Goal: Task Accomplishment & Management: Complete application form

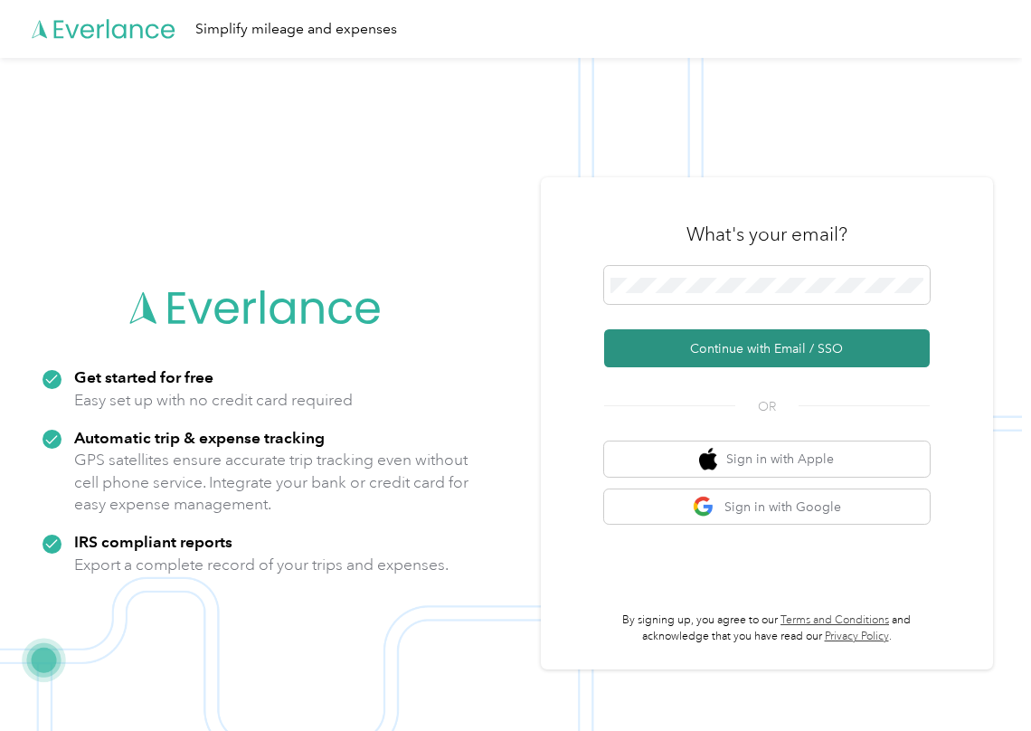
click at [685, 342] on button "Continue with Email / SSO" at bounding box center [767, 348] width 326 height 38
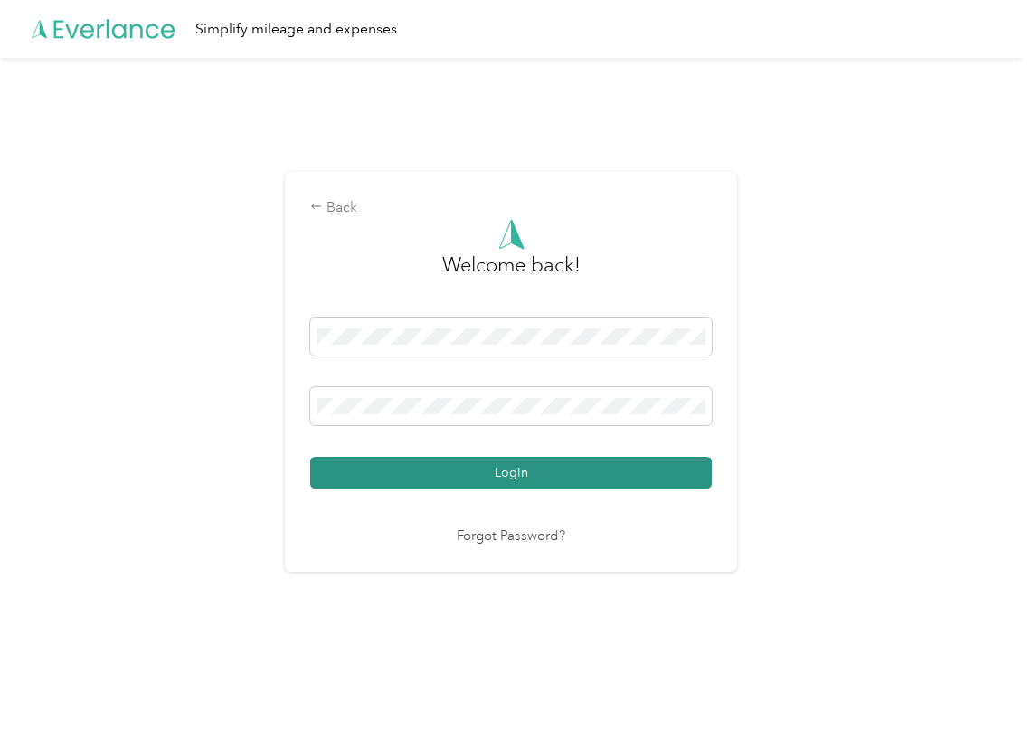
click at [387, 463] on button "Login" at bounding box center [511, 473] width 402 height 32
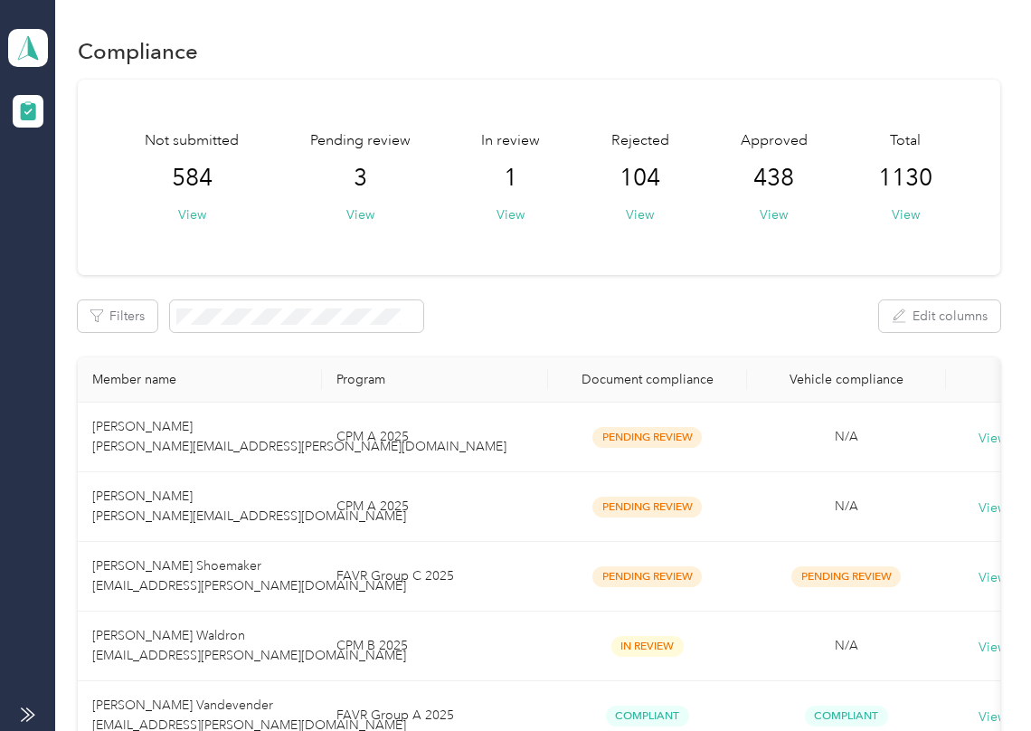
click at [569, 311] on div "Filters Edit columns" at bounding box center [539, 316] width 922 height 32
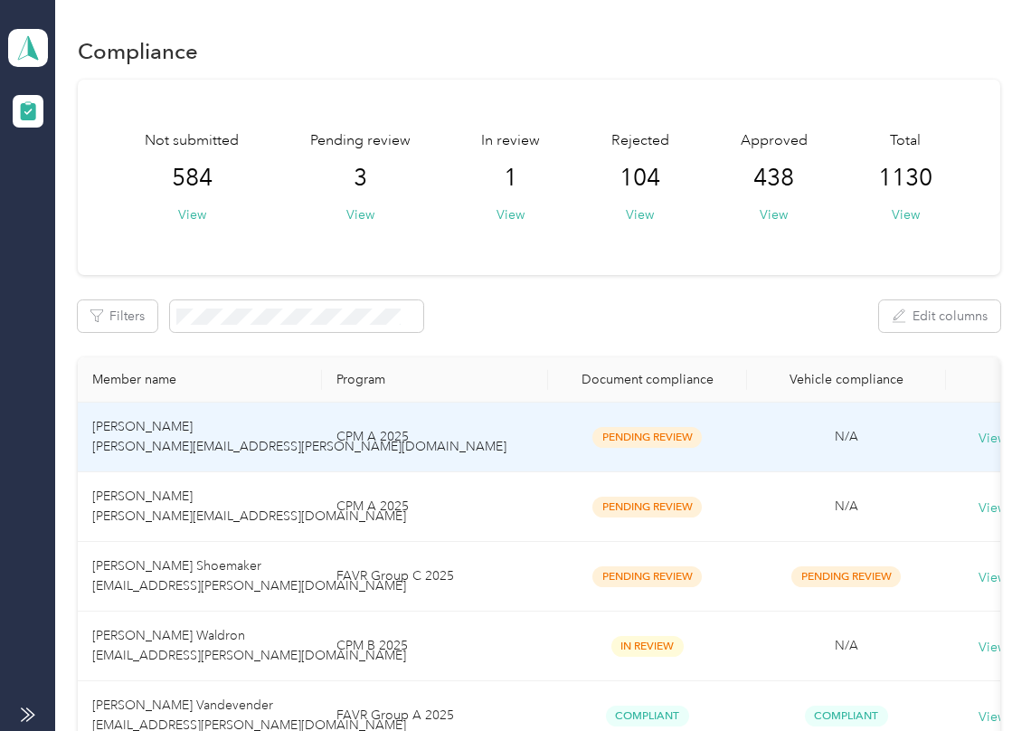
click at [316, 443] on td "[PERSON_NAME] [PERSON_NAME][EMAIL_ADDRESS][PERSON_NAME][DOMAIN_NAME]" at bounding box center [200, 437] width 244 height 70
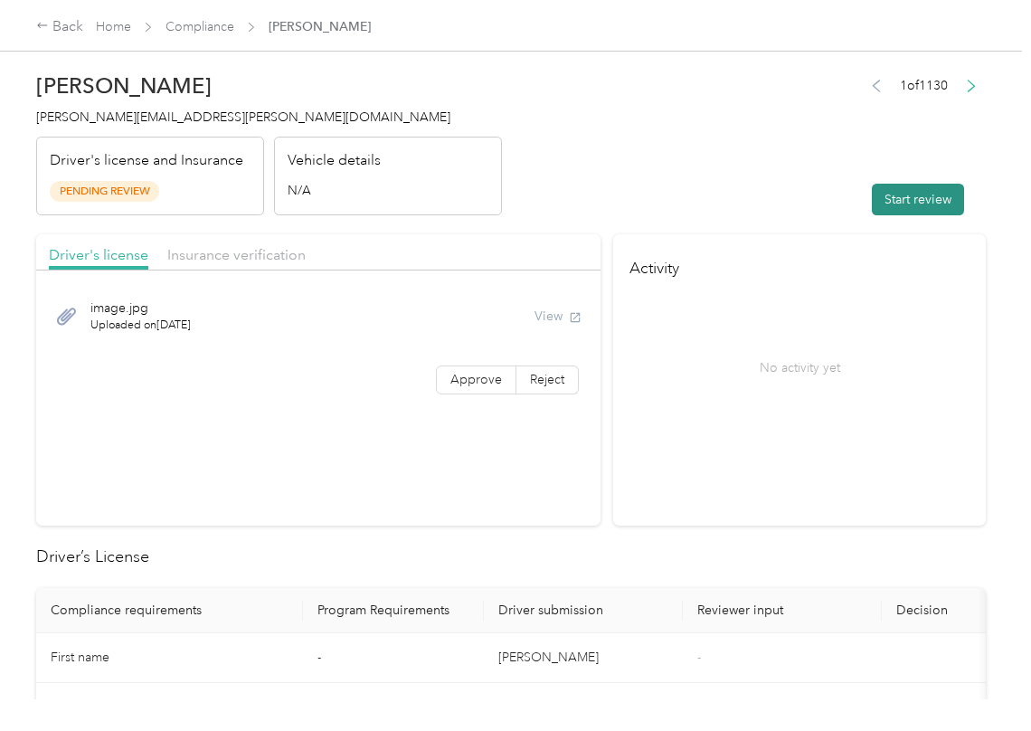
click at [920, 206] on button "Start review" at bounding box center [918, 200] width 92 height 32
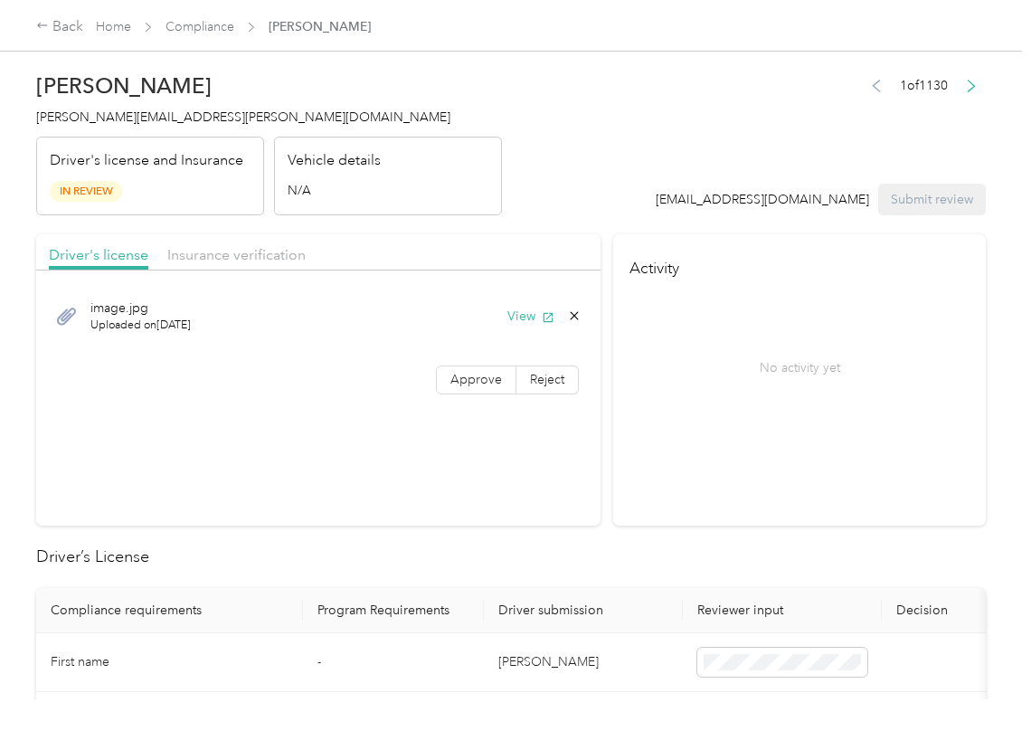
click at [626, 131] on header "[PERSON_NAME] [PERSON_NAME][EMAIL_ADDRESS][PERSON_NAME][DOMAIN_NAME] Driver's l…" at bounding box center [511, 139] width 950 height 152
click at [449, 395] on div "image.jpg Uploaded on [DATE] View Approve Reject" at bounding box center [318, 343] width 564 height 128
click at [454, 388] on label "Approve" at bounding box center [476, 379] width 80 height 29
click at [507, 323] on button "View" at bounding box center [530, 316] width 47 height 19
click at [526, 239] on div "Driver's license Insurance verification" at bounding box center [318, 252] width 564 height 36
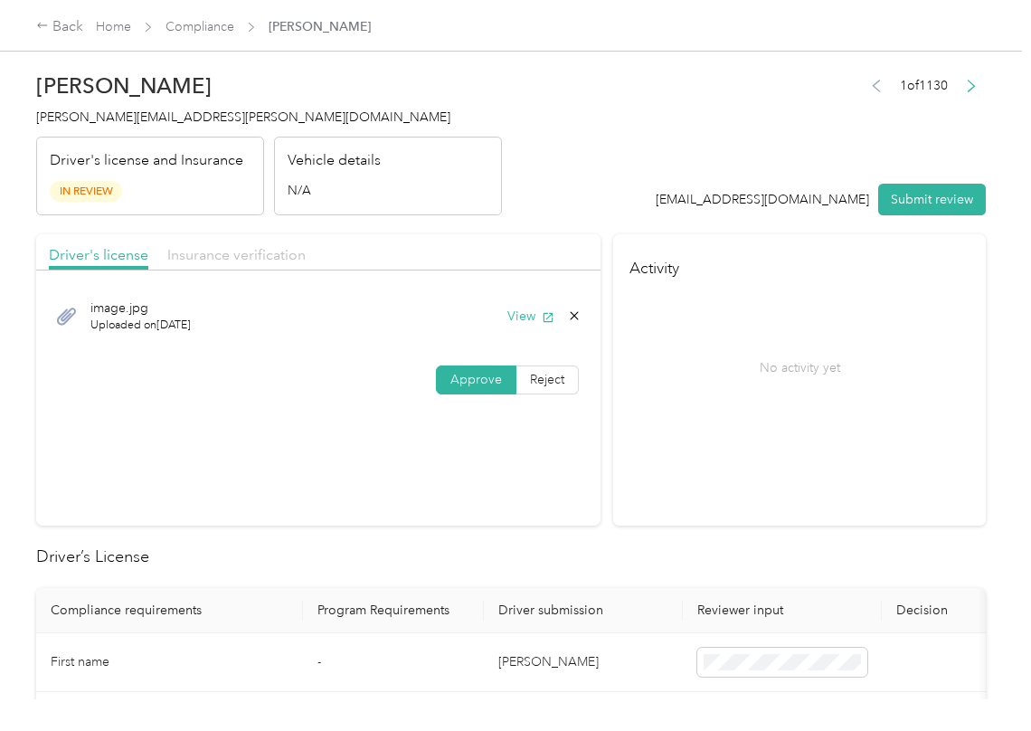
click at [268, 262] on span "Insurance verification" at bounding box center [236, 254] width 138 height 17
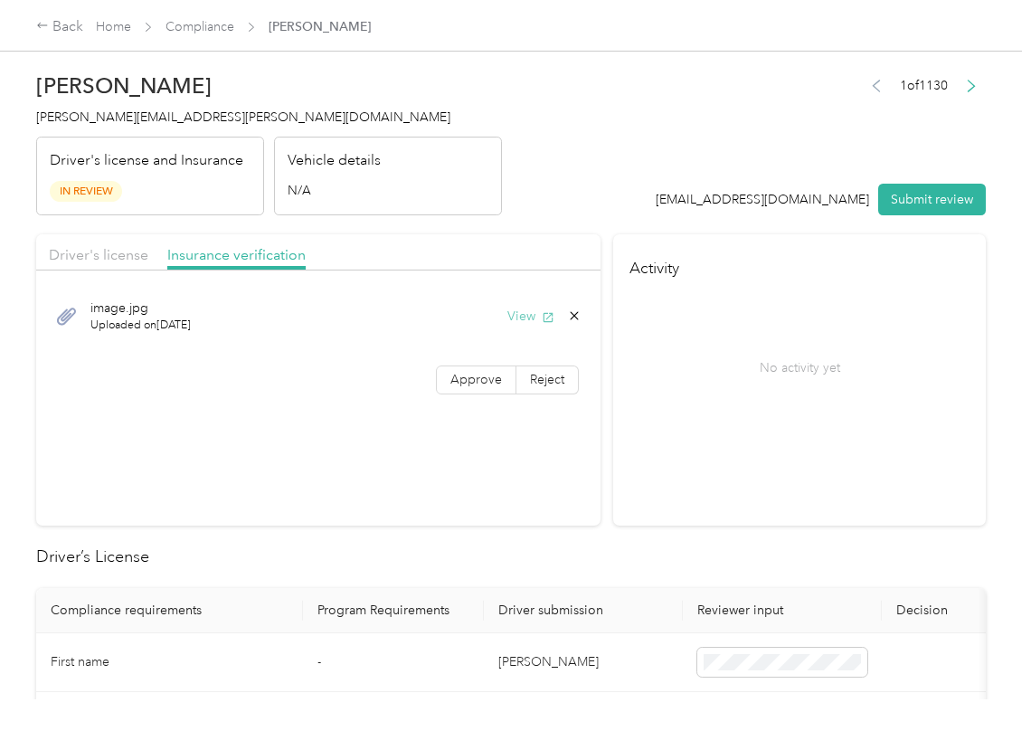
click at [515, 315] on button "View" at bounding box center [530, 316] width 47 height 19
click at [450, 382] on span "Approve" at bounding box center [476, 379] width 52 height 15
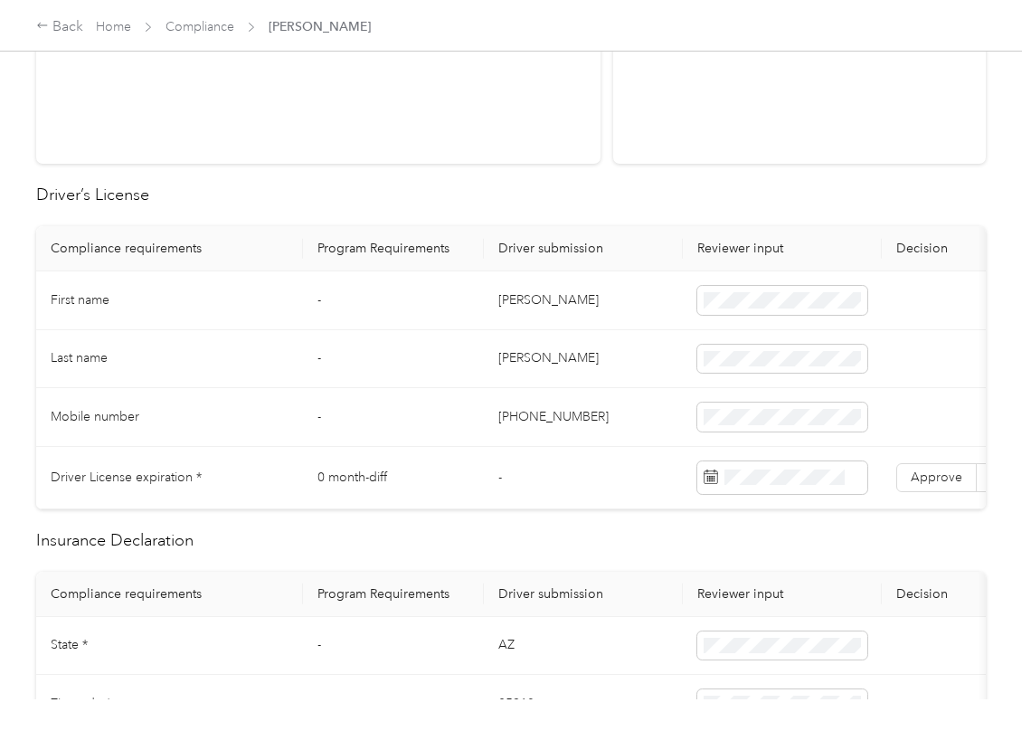
scroll to position [241, 0]
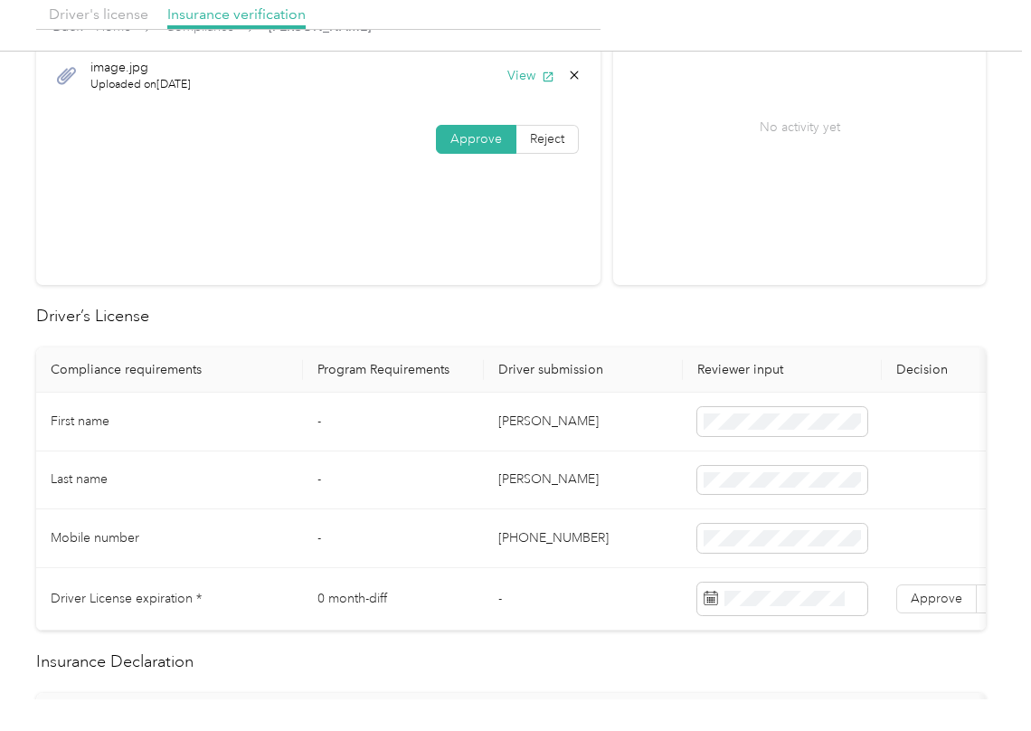
click at [518, 421] on td "[PERSON_NAME]" at bounding box center [583, 421] width 199 height 59
copy td "[PERSON_NAME]"
drag, startPoint x: 373, startPoint y: 316, endPoint x: 412, endPoint y: 351, distance: 52.5
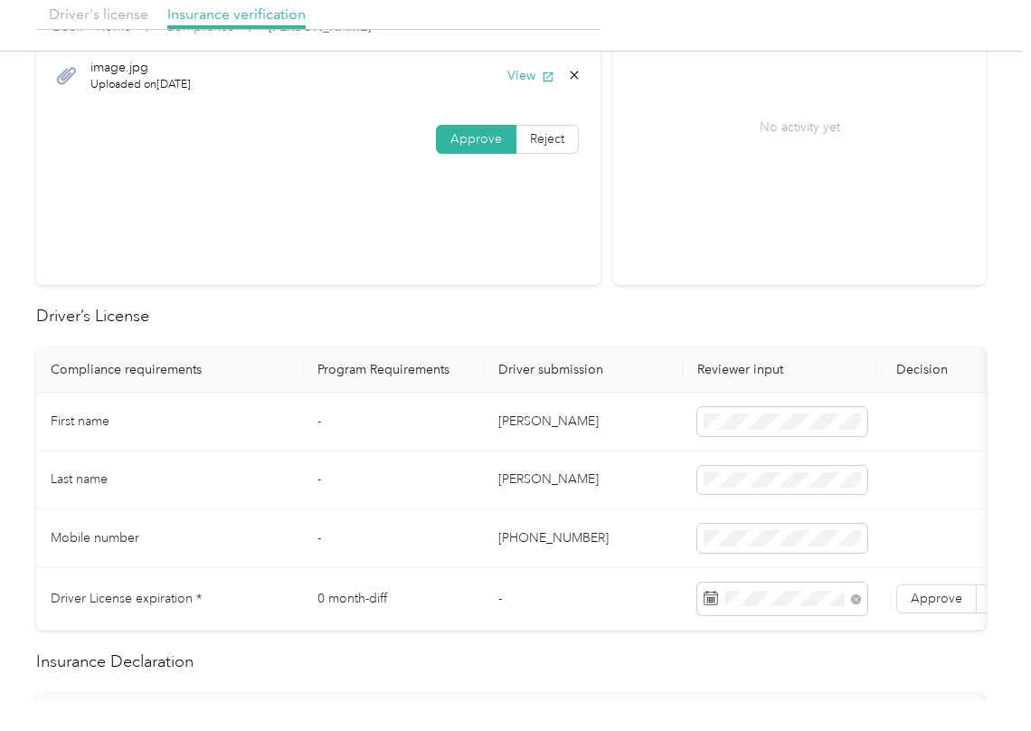
click at [373, 317] on h2 "Driver’s License" at bounding box center [511, 316] width 950 height 24
click at [937, 605] on span "Approve" at bounding box center [937, 598] width 52 height 15
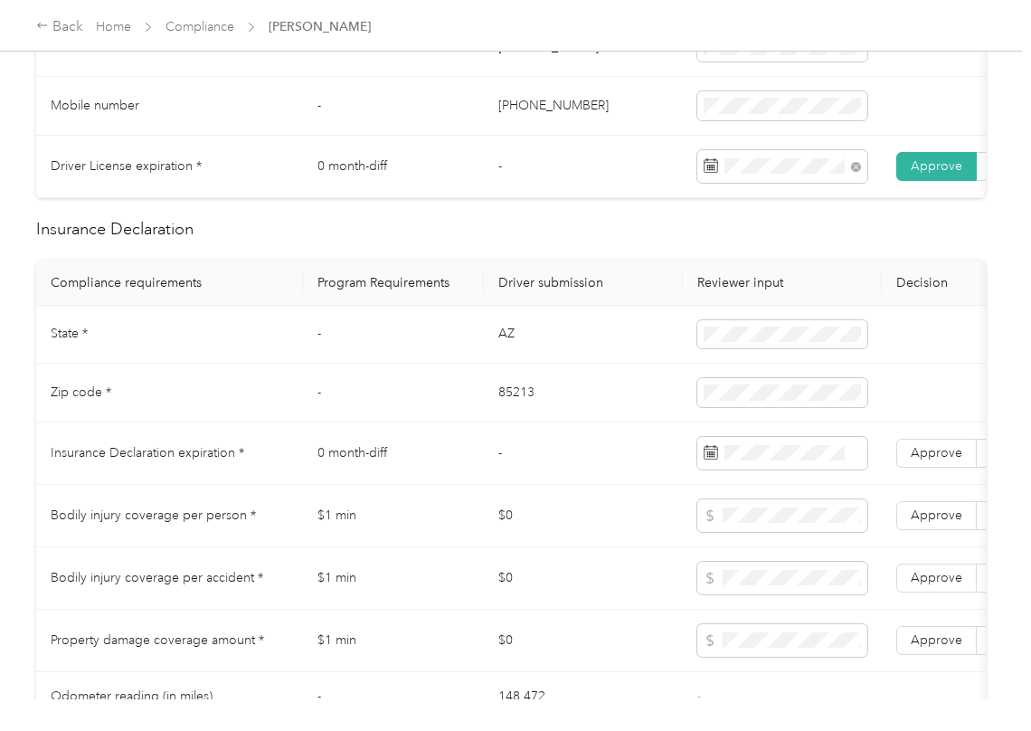
scroll to position [723, 0]
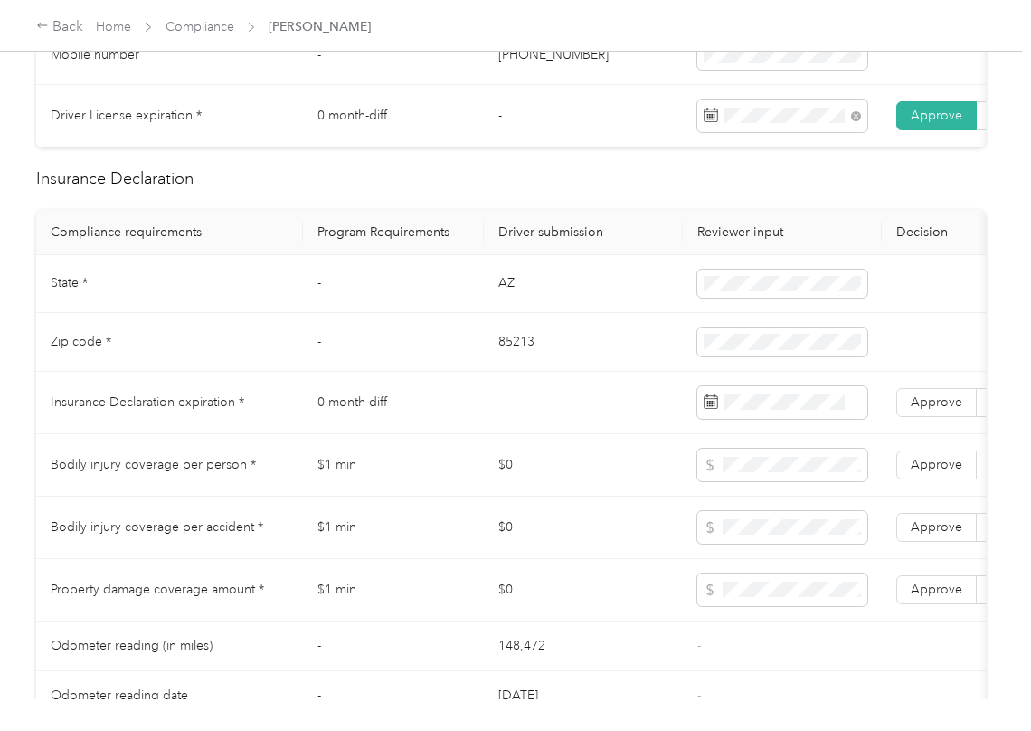
click at [504, 301] on td "AZ" at bounding box center [583, 284] width 199 height 59
copy td "AZ"
click at [508, 359] on td "85213" at bounding box center [583, 342] width 199 height 59
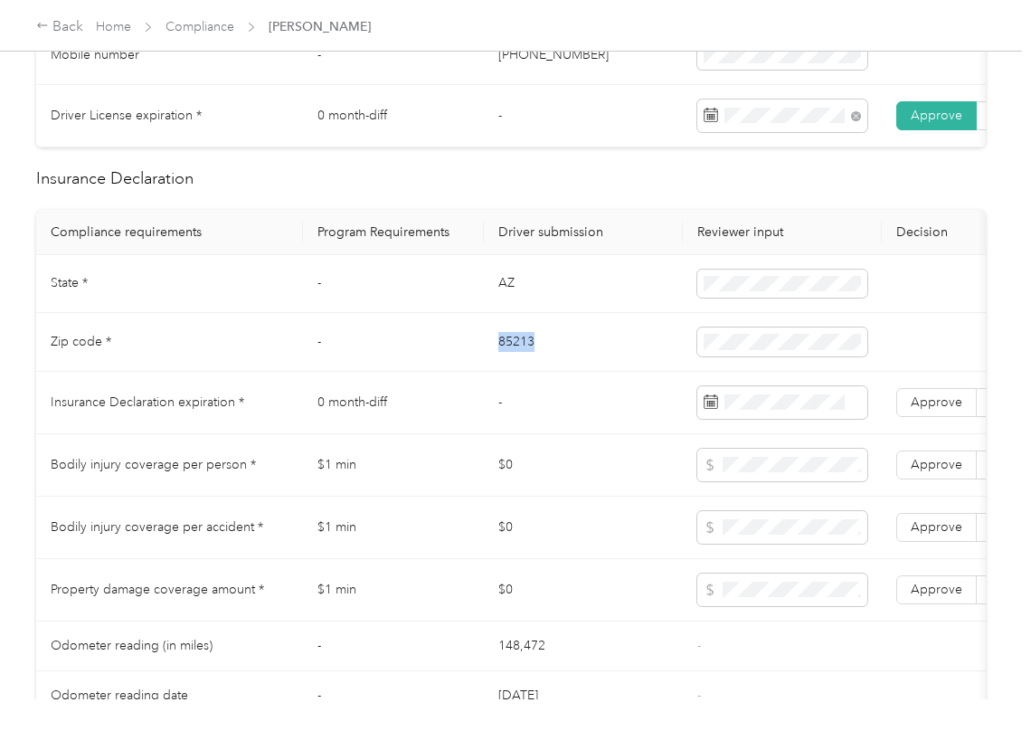
click at [508, 359] on td "85213" at bounding box center [583, 342] width 199 height 59
copy td "85213"
click at [718, 356] on span at bounding box center [782, 341] width 170 height 29
click at [289, 348] on td "Zip code *" at bounding box center [169, 342] width 267 height 59
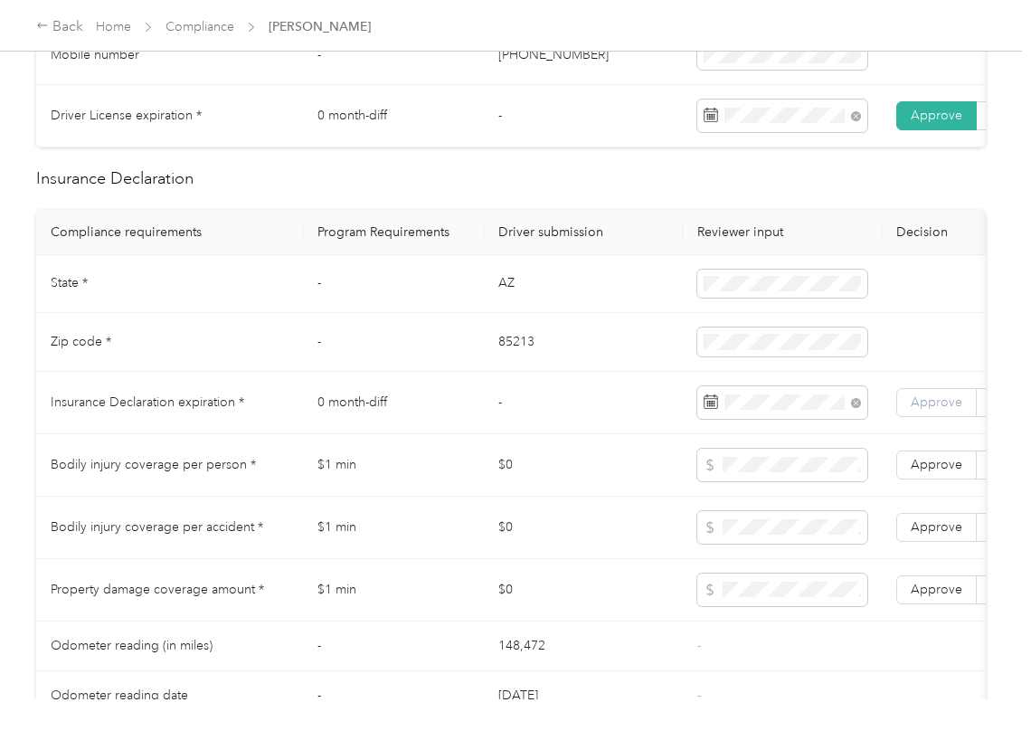
click at [957, 417] on label "Approve" at bounding box center [936, 402] width 80 height 29
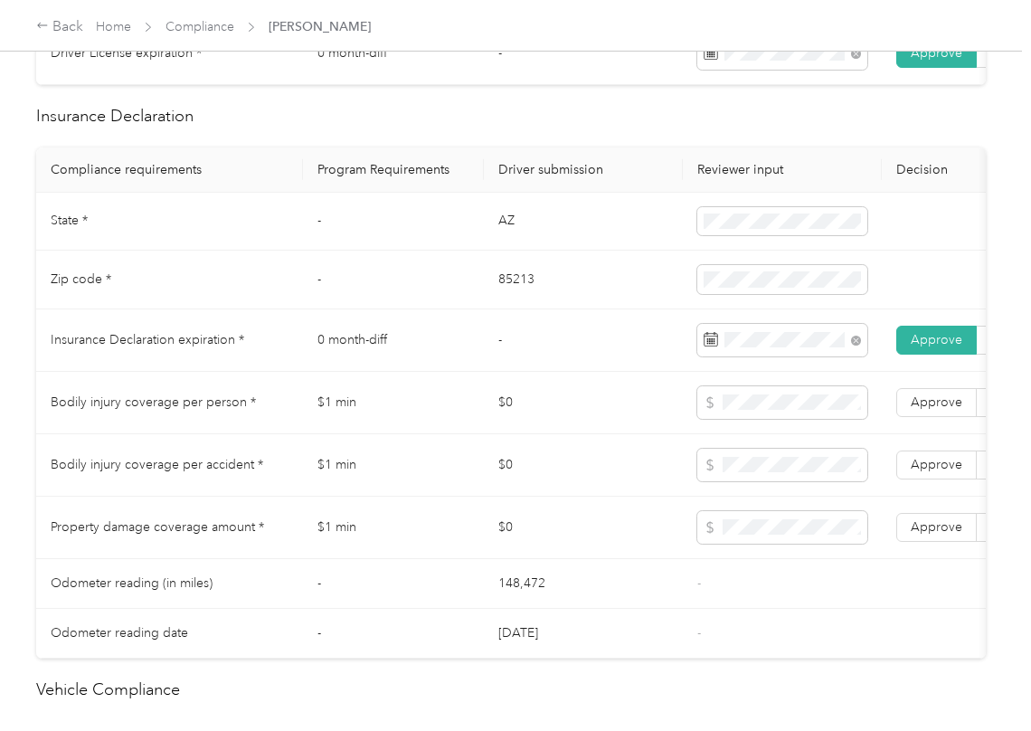
scroll to position [844, 0]
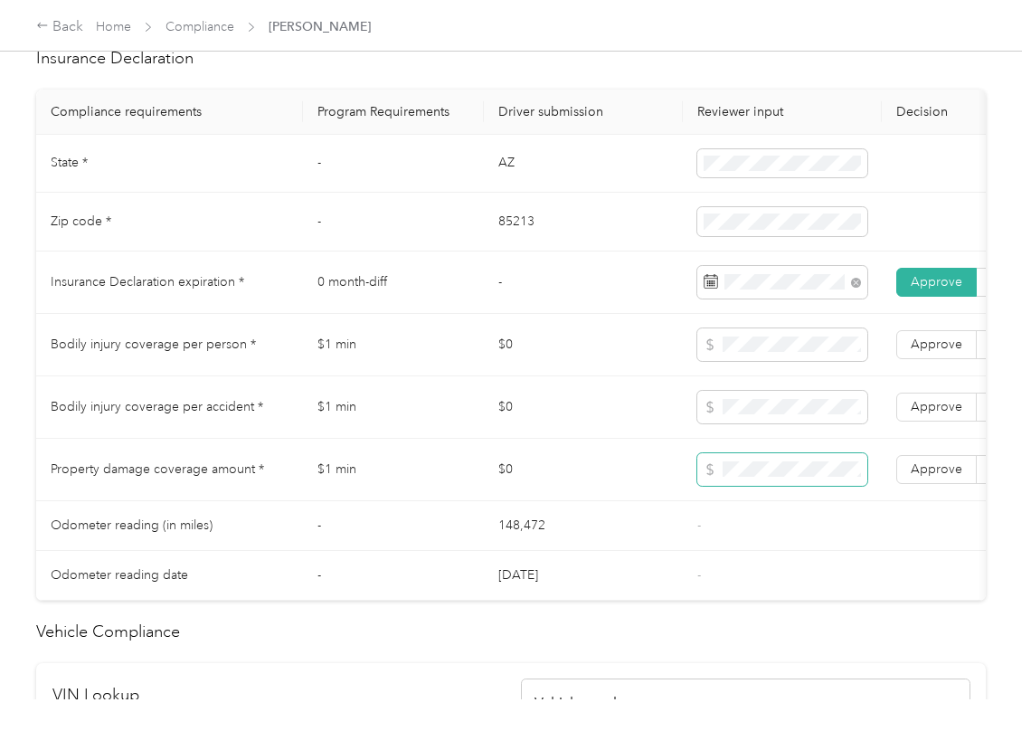
click at [752, 481] on span at bounding box center [782, 469] width 170 height 33
click at [792, 481] on span at bounding box center [782, 469] width 170 height 33
click at [926, 477] on span "Approve" at bounding box center [937, 468] width 52 height 15
click at [931, 439] on td "Approve Reject" at bounding box center [977, 407] width 190 height 62
click at [937, 352] on span "Approve" at bounding box center [937, 343] width 52 height 15
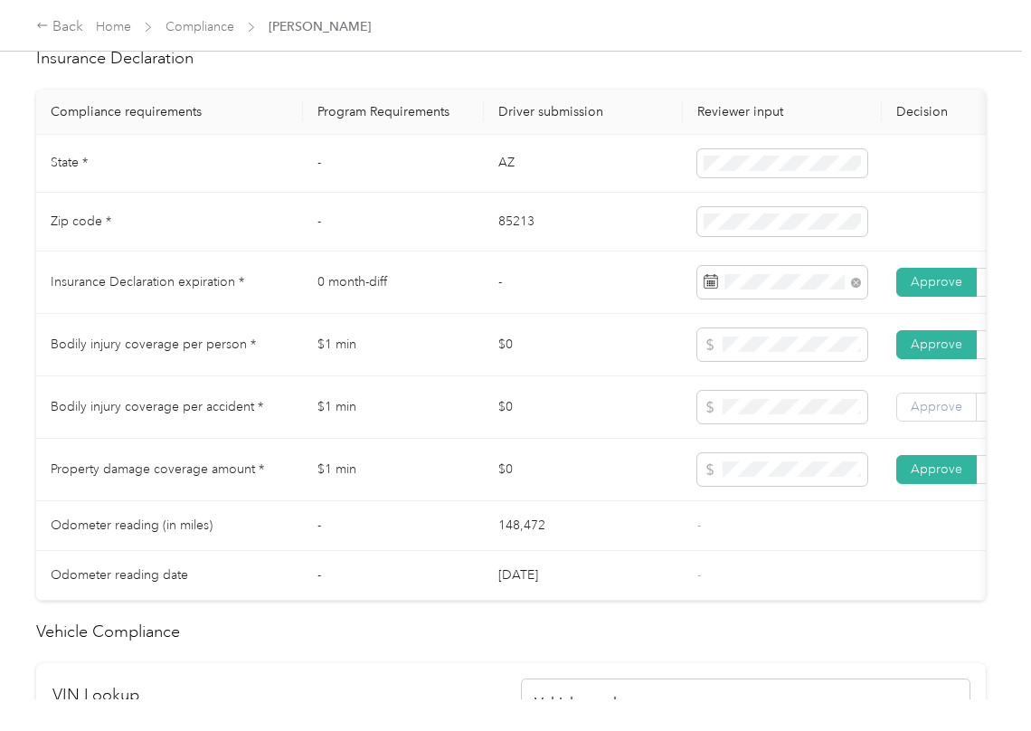
click at [941, 414] on span "Approve" at bounding box center [937, 406] width 52 height 15
click at [626, 439] on td "$0" at bounding box center [583, 407] width 199 height 62
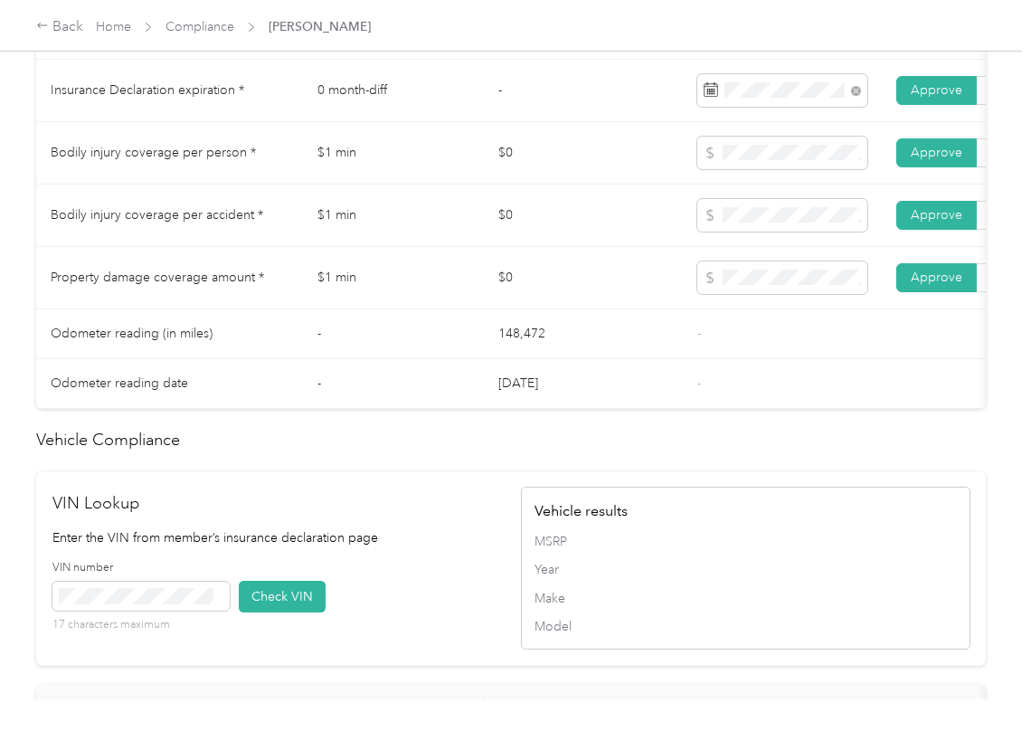
scroll to position [1447, 0]
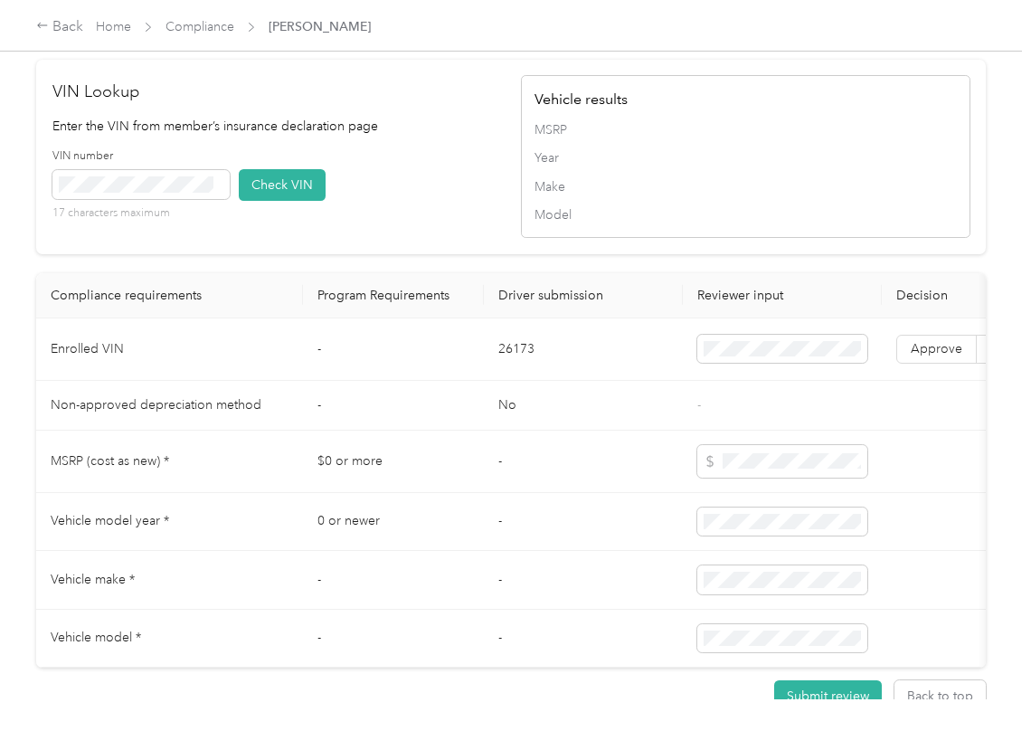
click at [398, 233] on div "VIN number 17 characters maximum Check VIN" at bounding box center [276, 191] width 449 height 86
click at [259, 201] on button "Check VIN" at bounding box center [282, 185] width 87 height 32
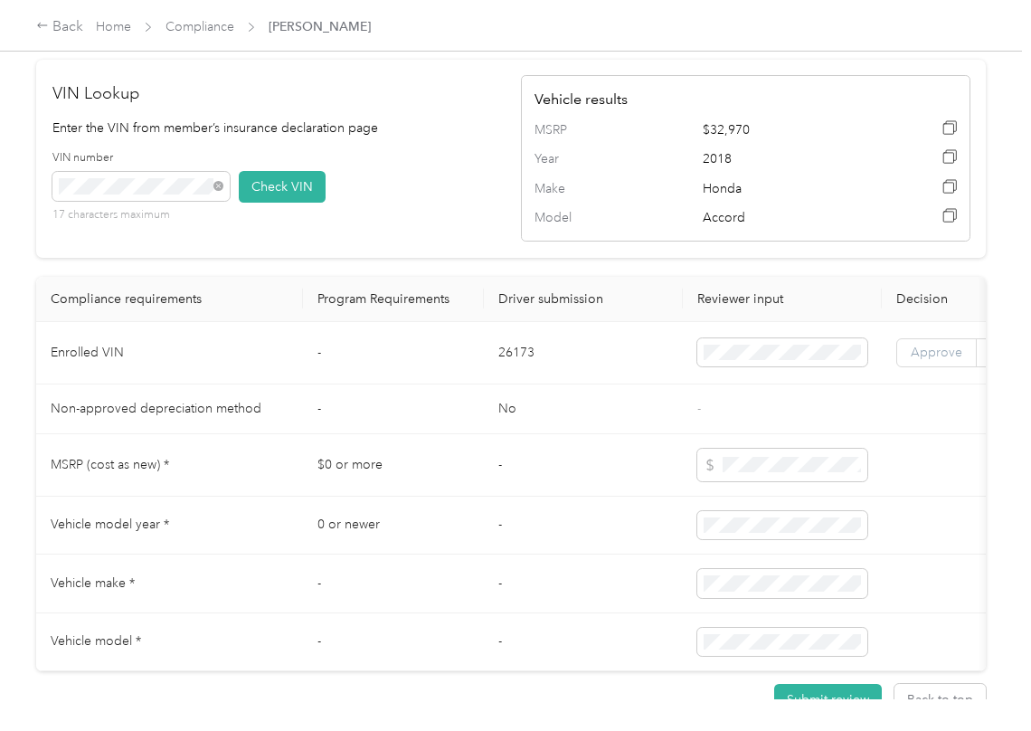
click at [938, 360] on span "Approve" at bounding box center [937, 352] width 52 height 15
click at [348, 384] on td "-" at bounding box center [393, 353] width 181 height 62
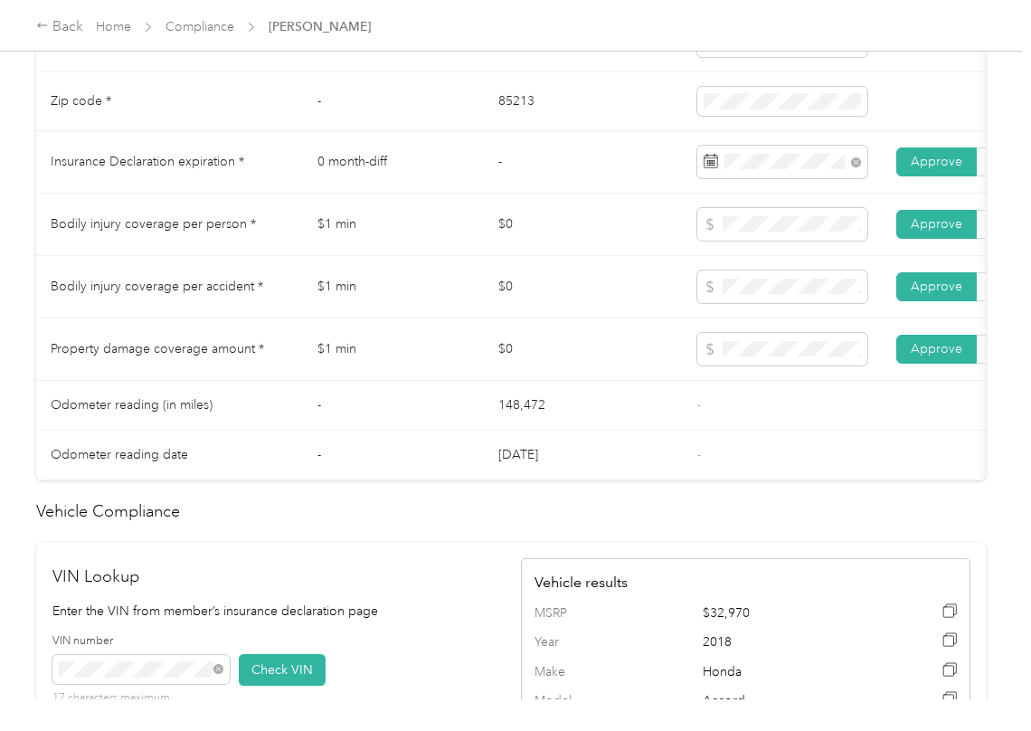
scroll to position [844, 0]
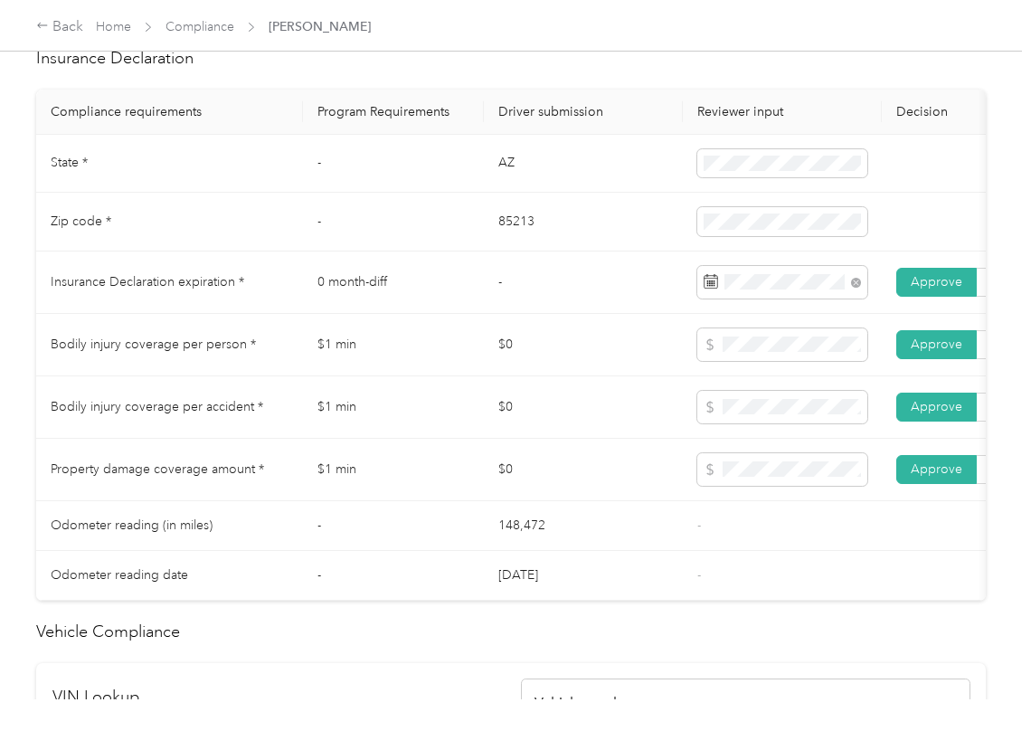
click at [383, 341] on td "$1 min" at bounding box center [393, 345] width 181 height 62
click at [391, 358] on td "$1 min" at bounding box center [393, 345] width 181 height 62
click at [530, 371] on td "$0" at bounding box center [583, 345] width 199 height 62
click at [297, 483] on td "Property damage coverage amount *" at bounding box center [169, 470] width 267 height 62
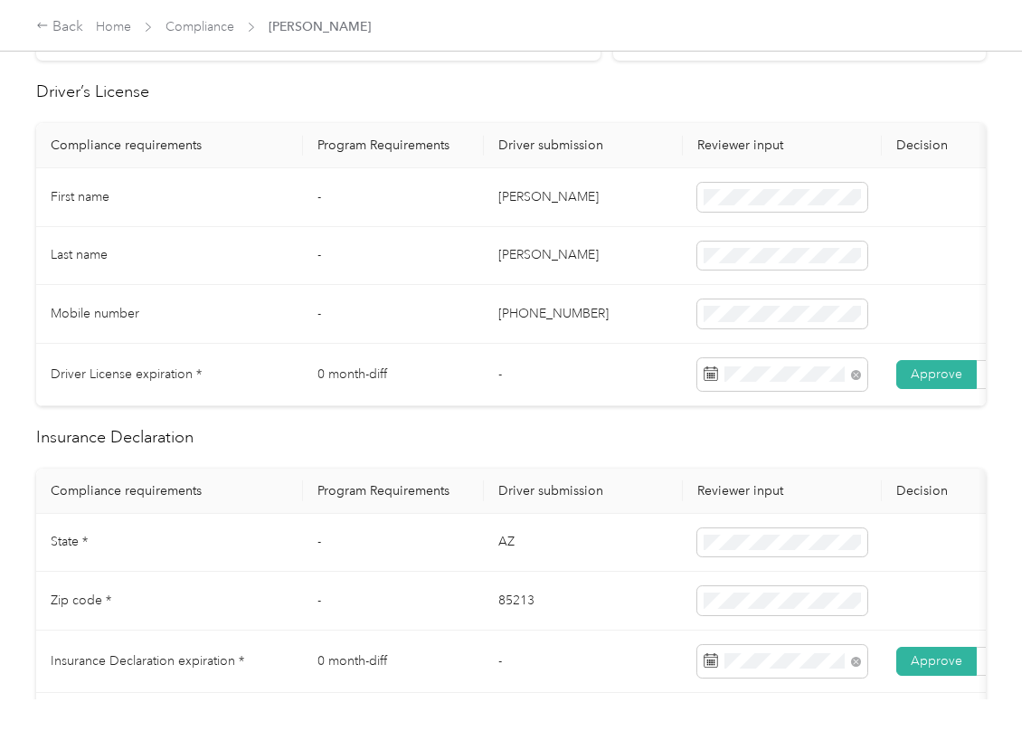
scroll to position [0, 0]
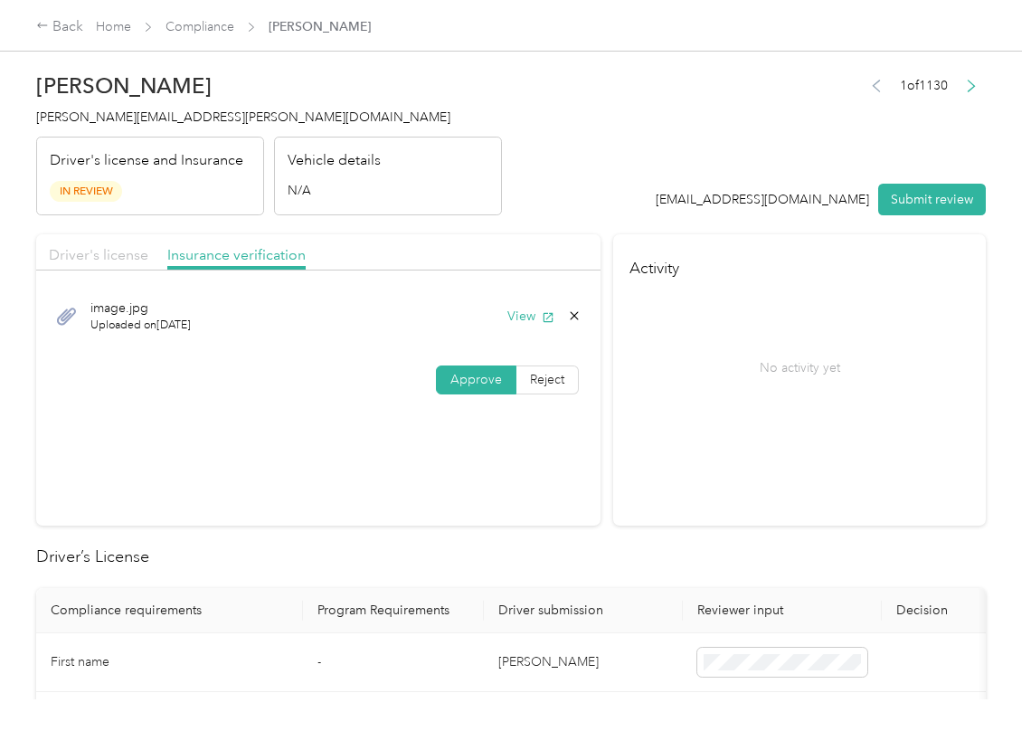
click at [102, 246] on span "Driver's license" at bounding box center [98, 254] width 99 height 17
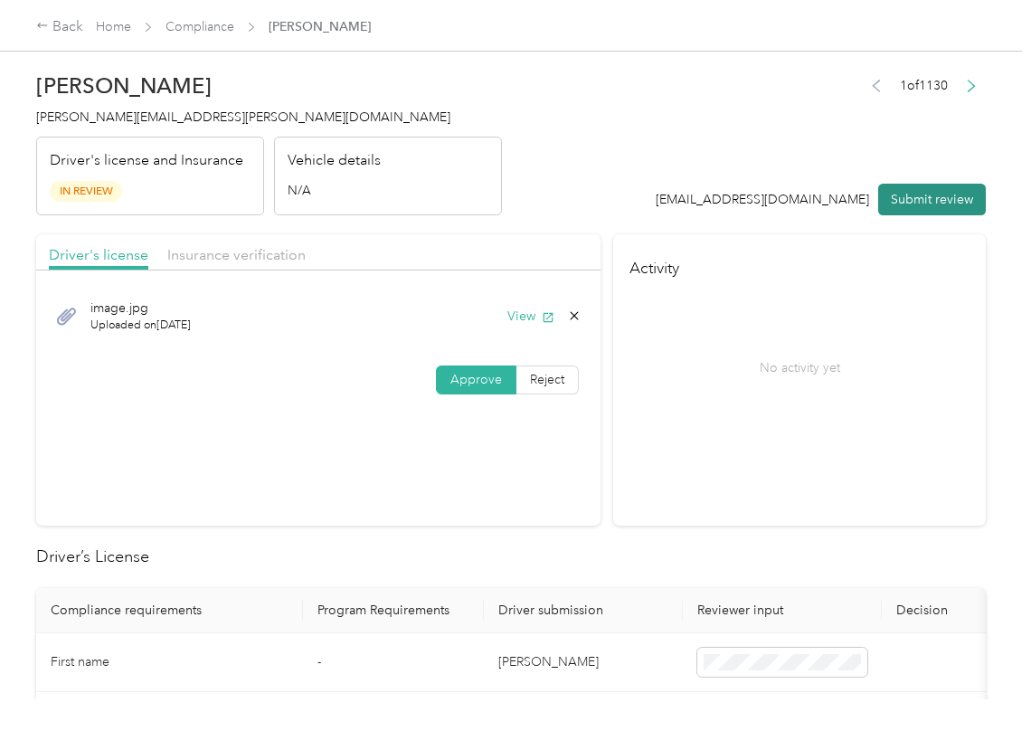
click at [899, 203] on button "Submit review" at bounding box center [932, 200] width 108 height 32
click at [92, 114] on span "[PERSON_NAME][EMAIL_ADDRESS][PERSON_NAME][DOMAIN_NAME]" at bounding box center [243, 116] width 414 height 15
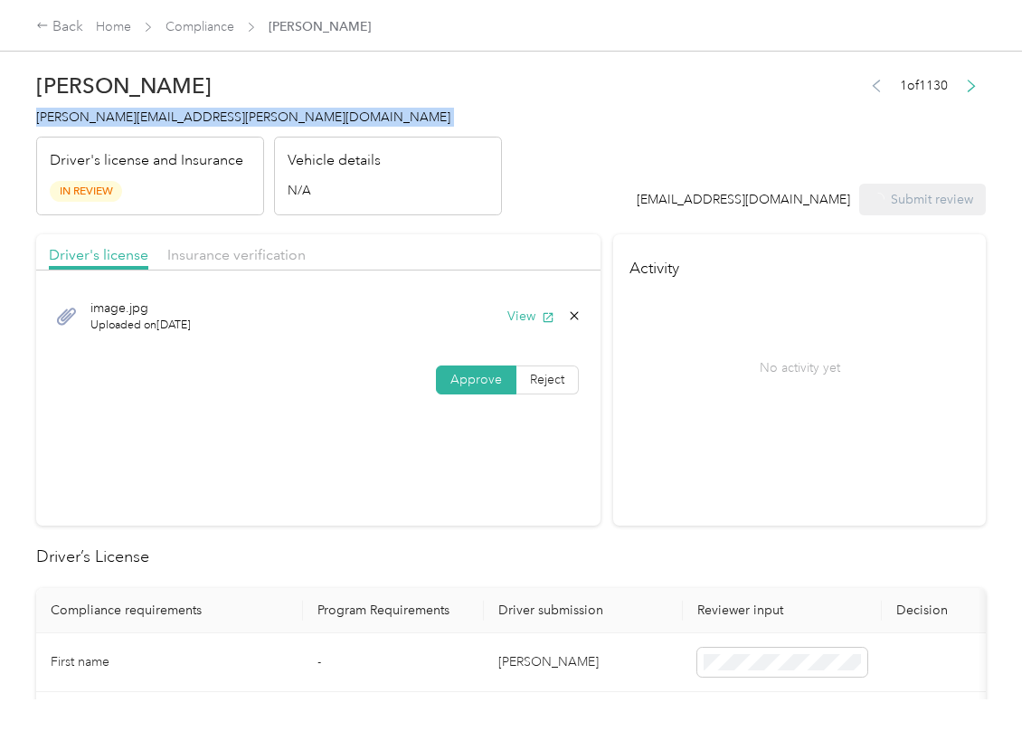
click at [92, 114] on span "[PERSON_NAME][EMAIL_ADDRESS][PERSON_NAME][DOMAIN_NAME]" at bounding box center [243, 116] width 414 height 15
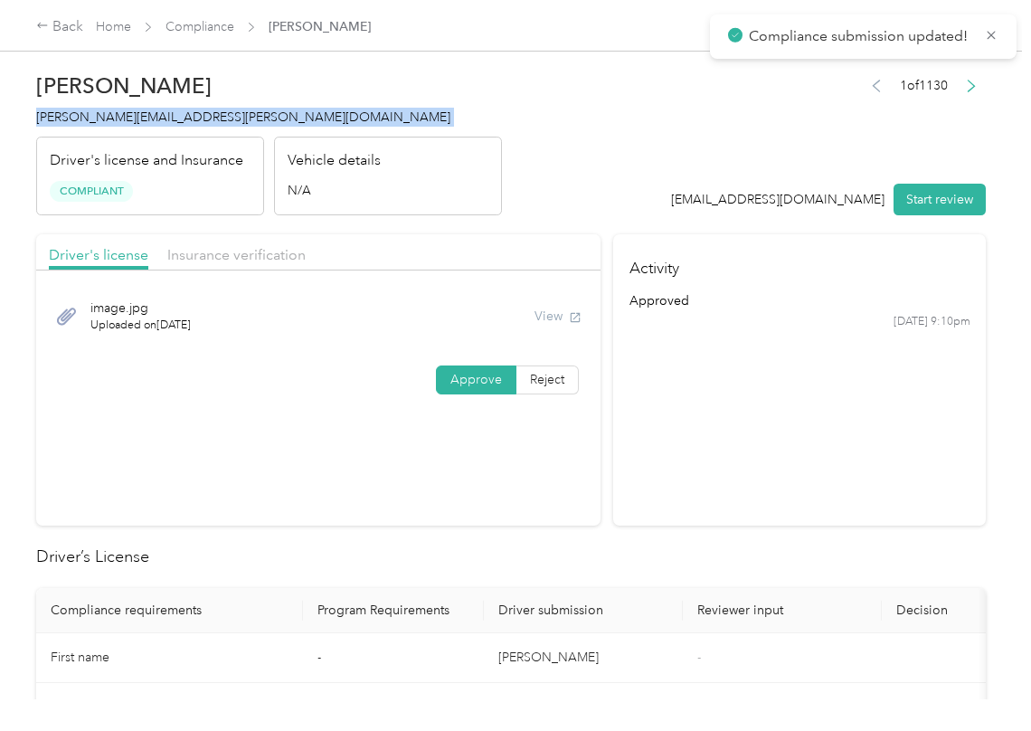
copy span "[PERSON_NAME][EMAIL_ADDRESS][PERSON_NAME][DOMAIN_NAME]"
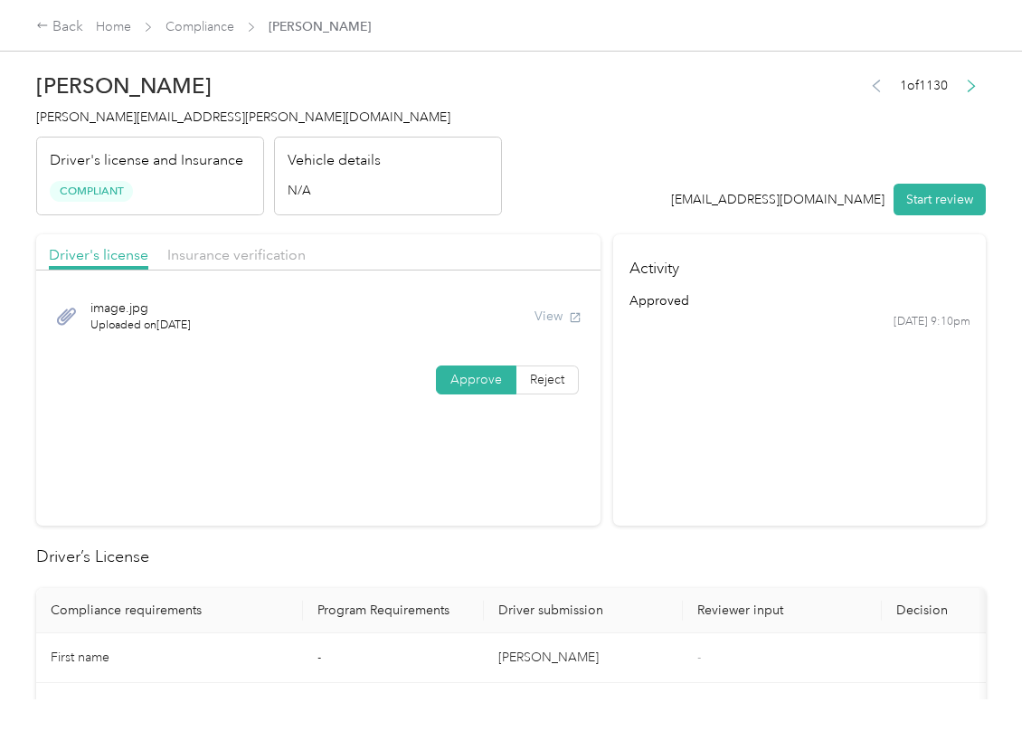
click at [179, 24] on link "Compliance" at bounding box center [199, 26] width 69 height 15
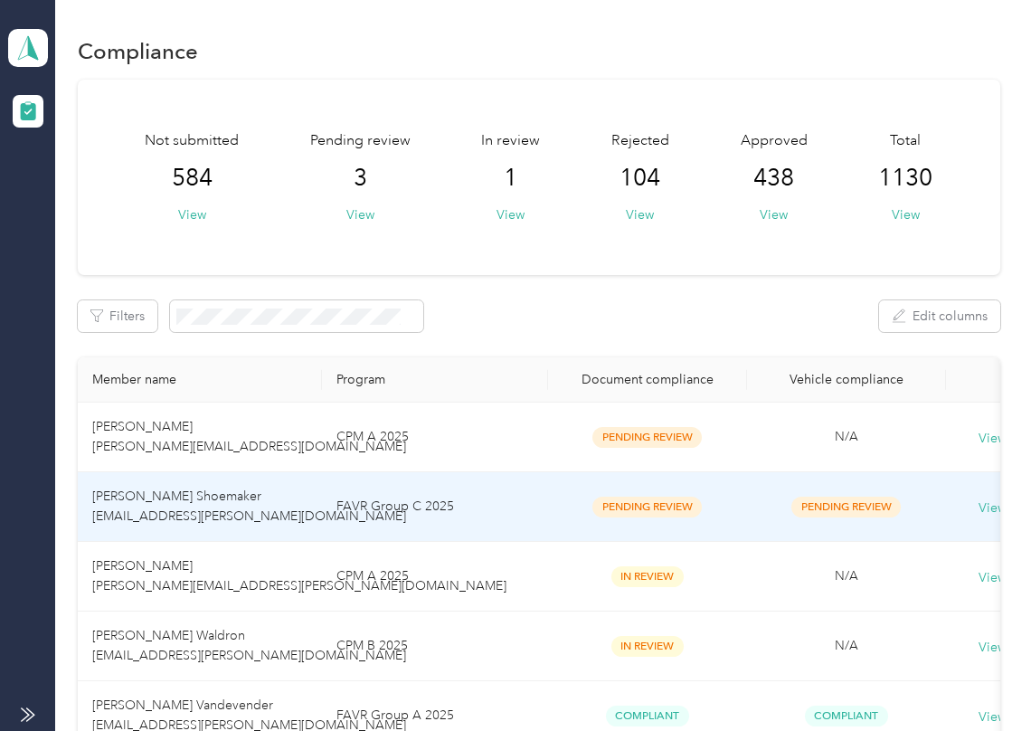
click at [125, 505] on td "[PERSON_NAME] Shoemaker [EMAIL_ADDRESS][PERSON_NAME][DOMAIN_NAME]" at bounding box center [200, 507] width 244 height 70
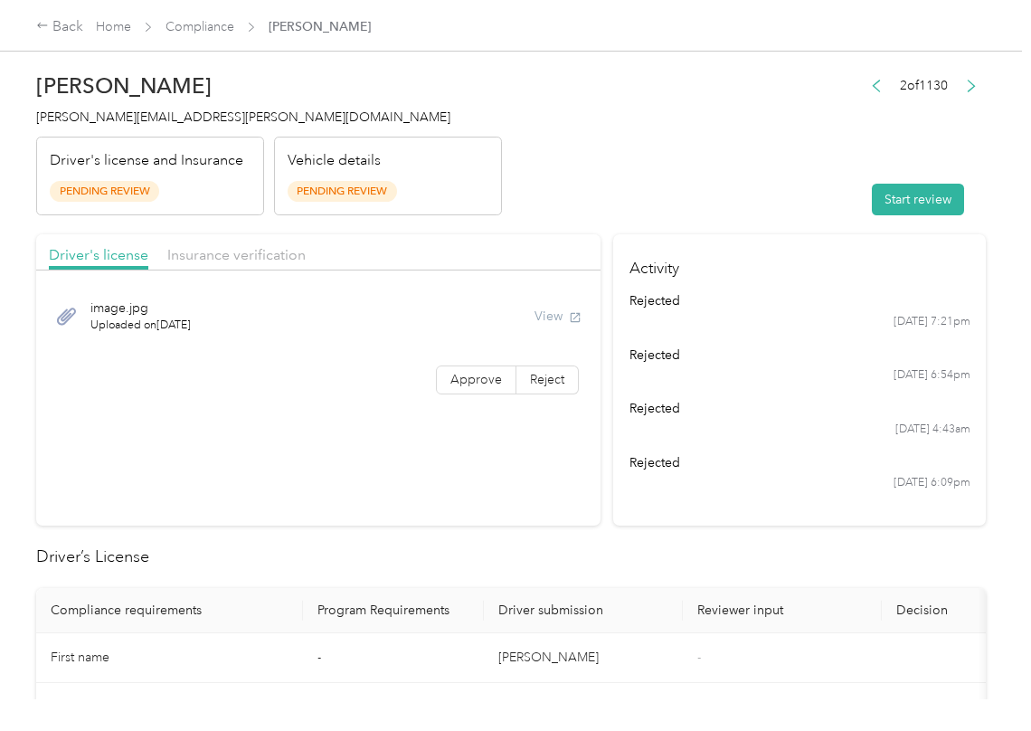
click at [798, 179] on header "[PERSON_NAME] Shoemaker [EMAIL_ADDRESS][PERSON_NAME][DOMAIN_NAME] Driver's lice…" at bounding box center [511, 139] width 950 height 152
click at [872, 189] on button "Start review" at bounding box center [918, 200] width 92 height 32
click at [695, 157] on header "[PERSON_NAME] Shoemaker [EMAIL_ADDRESS][PERSON_NAME][DOMAIN_NAME] Driver's lice…" at bounding box center [511, 139] width 950 height 152
click at [467, 378] on span "Approve" at bounding box center [476, 379] width 52 height 15
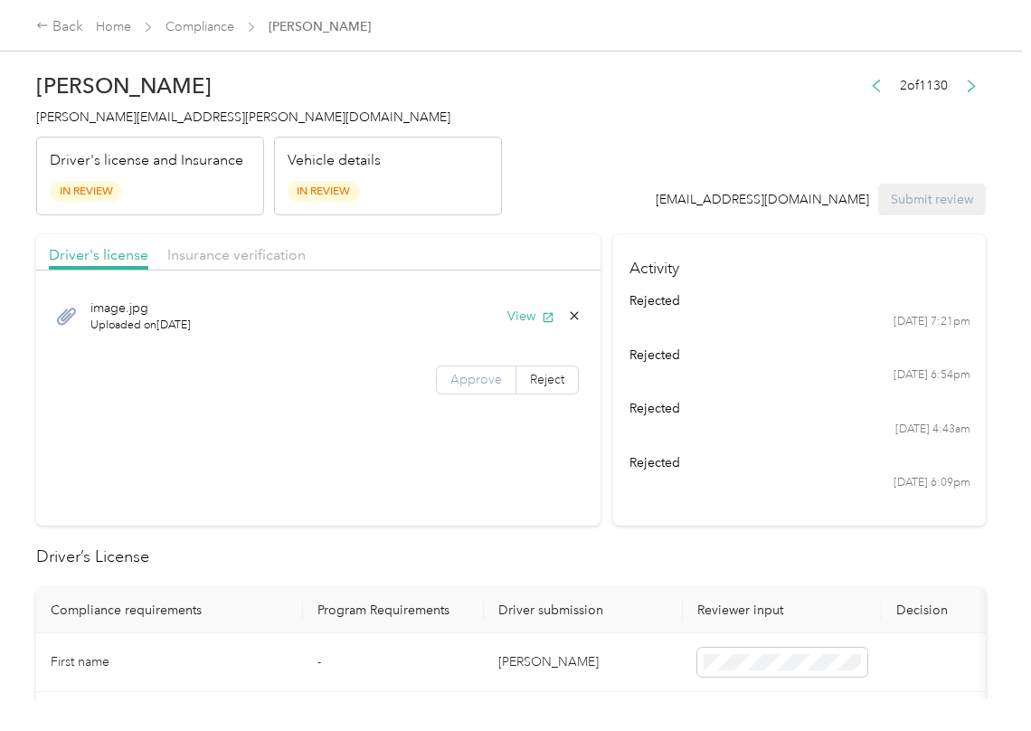
click at [442, 380] on label "Approve" at bounding box center [476, 379] width 80 height 29
click at [529, 318] on button "View" at bounding box center [530, 316] width 47 height 19
click at [247, 247] on span "Insurance verification" at bounding box center [236, 254] width 138 height 17
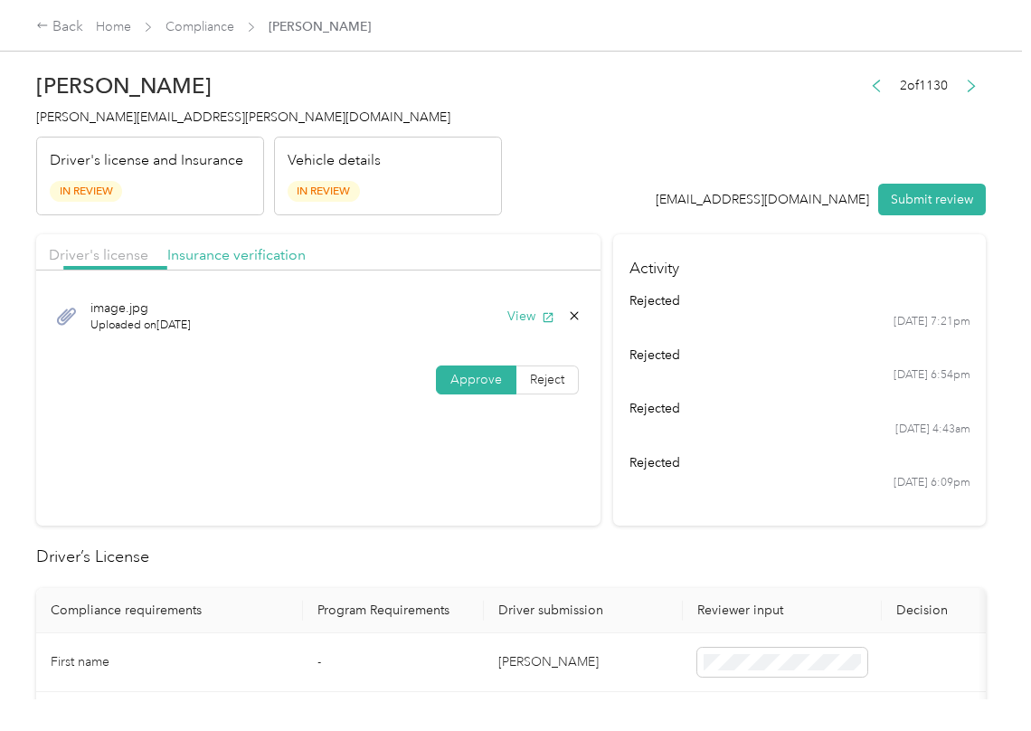
click at [259, 255] on span "Insurance verification" at bounding box center [236, 254] width 138 height 17
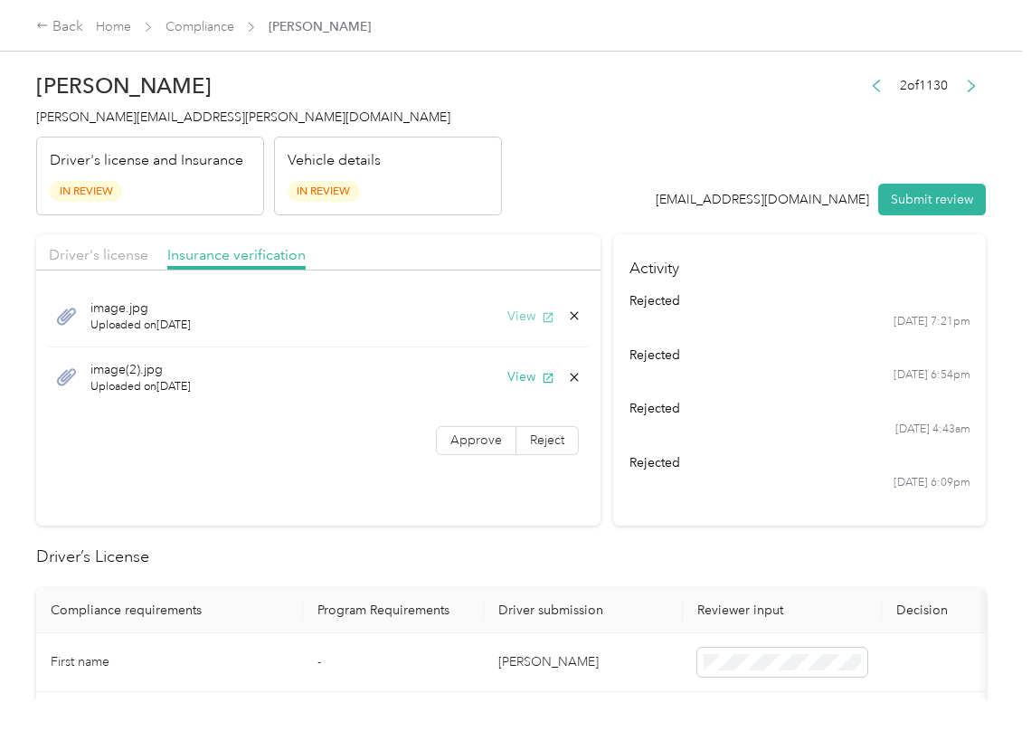
click at [521, 313] on button "View" at bounding box center [530, 316] width 47 height 19
drag, startPoint x: 515, startPoint y: 388, endPoint x: 494, endPoint y: 407, distance: 28.8
click at [515, 388] on div "image(2).jpg Uploaded on [DATE] View" at bounding box center [318, 377] width 539 height 61
drag, startPoint x: 467, startPoint y: 443, endPoint x: 54, endPoint y: 638, distance: 456.3
click at [467, 446] on span "Approve" at bounding box center [476, 439] width 52 height 15
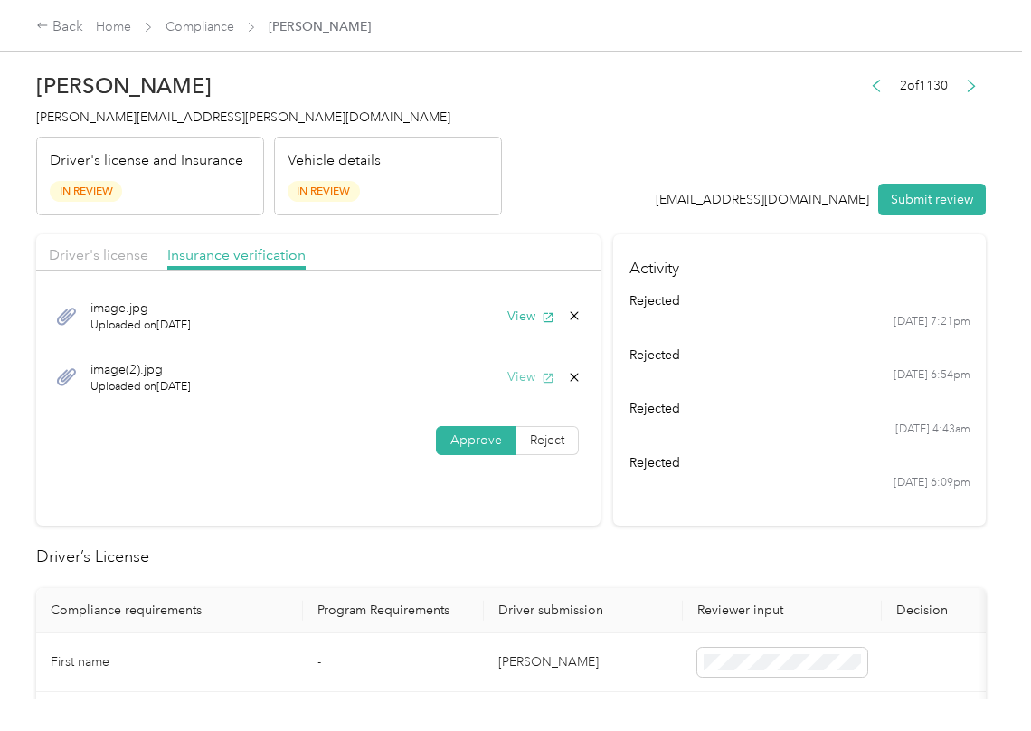
click at [525, 381] on button "View" at bounding box center [530, 376] width 47 height 19
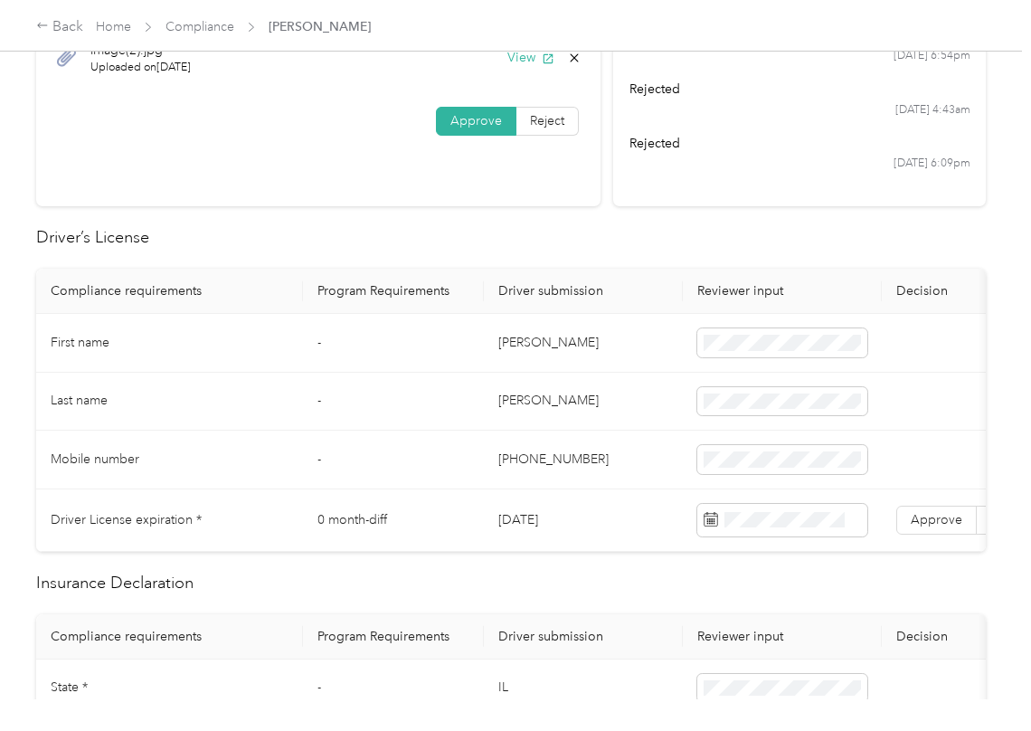
scroll to position [362, 0]
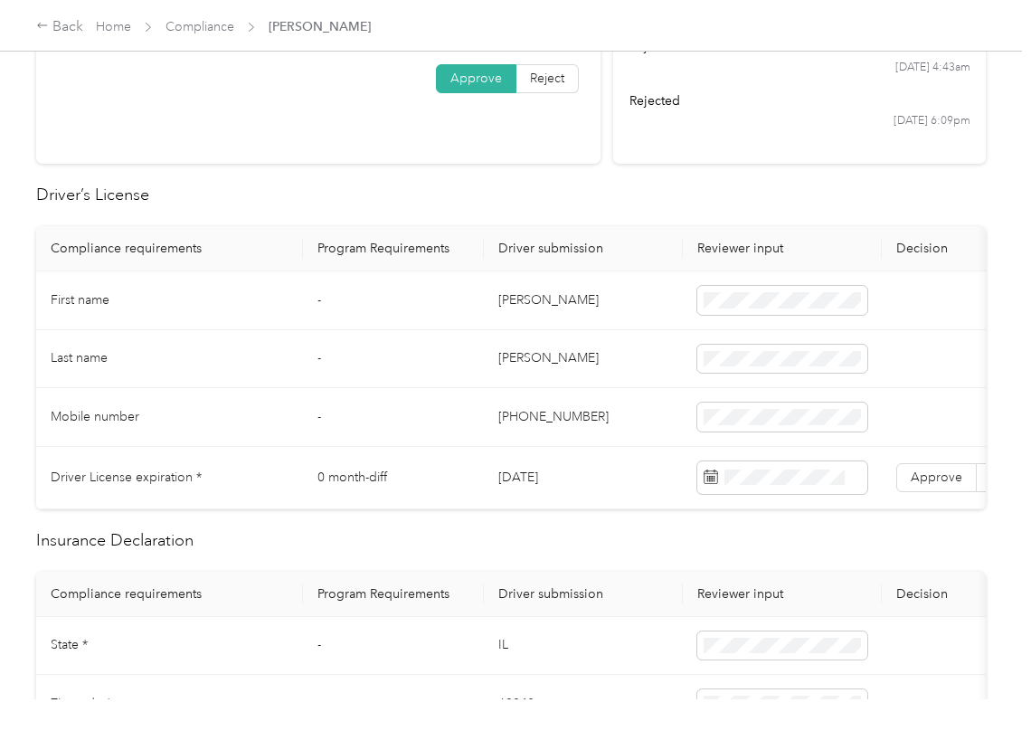
click at [525, 474] on td "[DATE]" at bounding box center [583, 478] width 199 height 62
copy td "[DATE]"
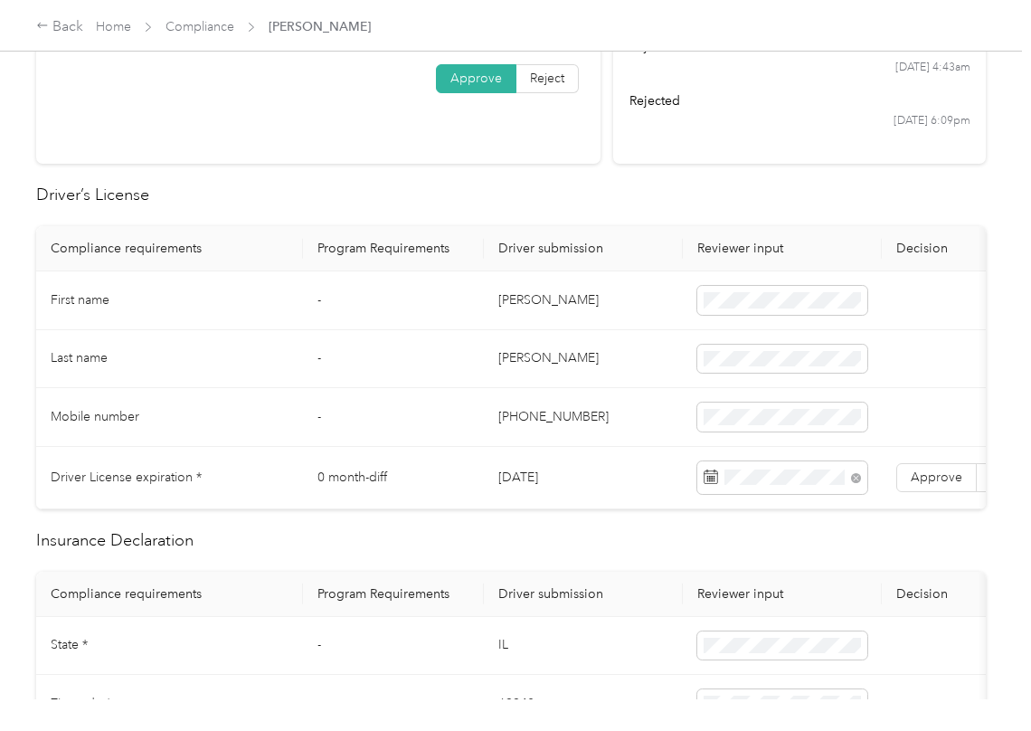
click at [635, 203] on h2 "Driver’s License" at bounding box center [511, 195] width 950 height 24
click at [924, 467] on label "Approve" at bounding box center [936, 477] width 80 height 29
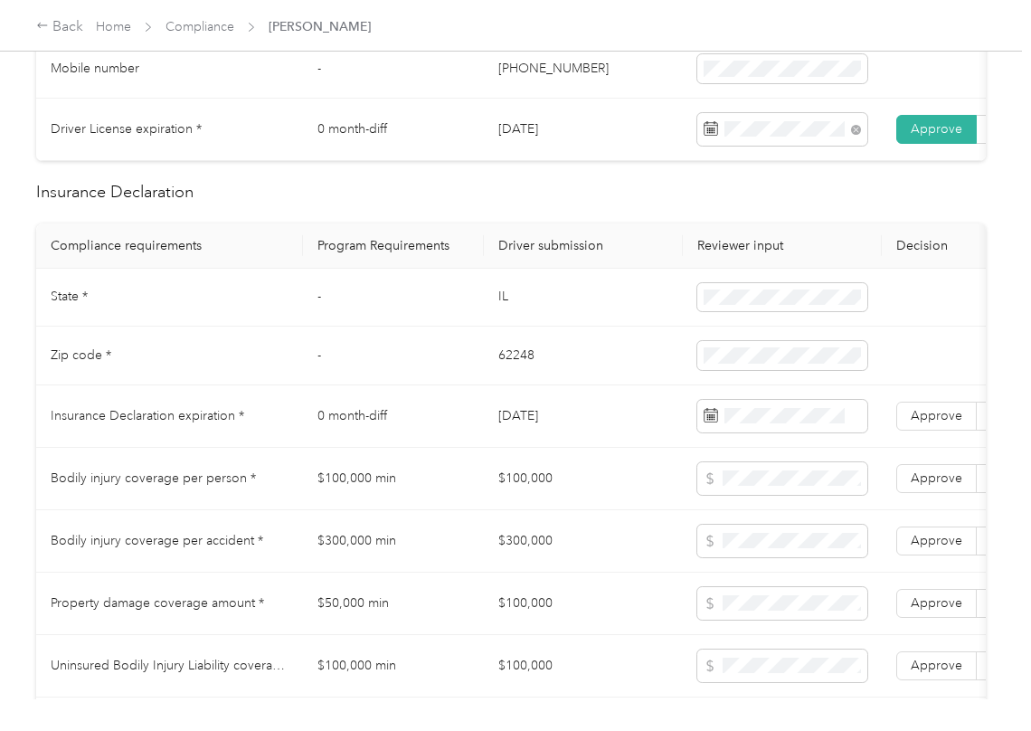
scroll to position [723, 0]
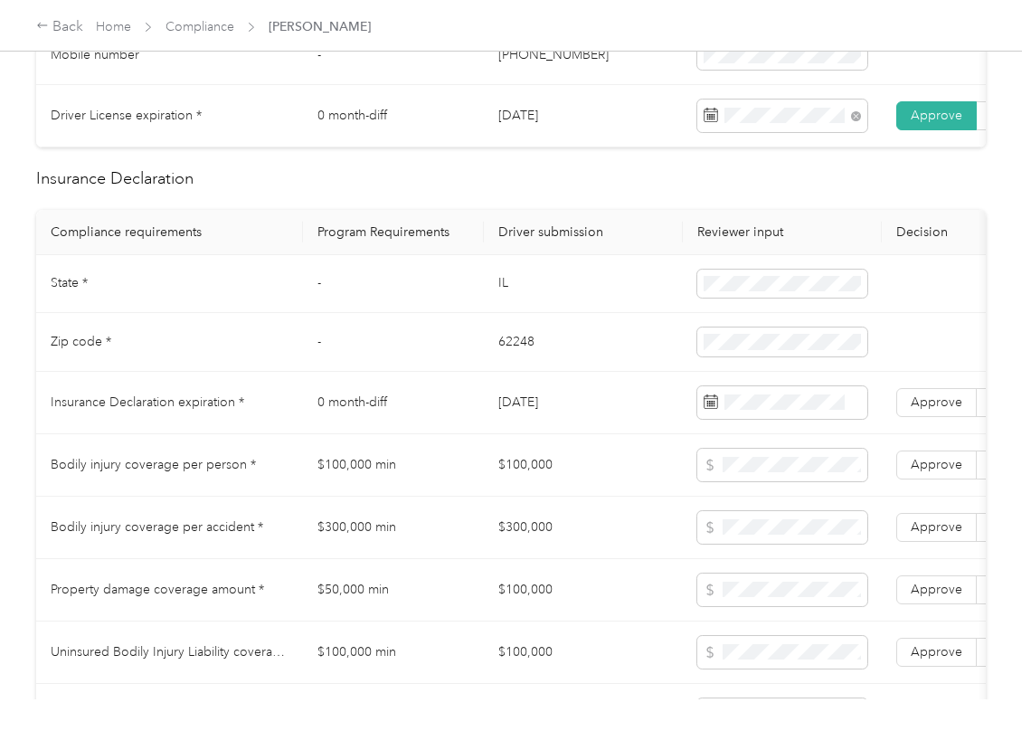
click at [541, 425] on td "[DATE]" at bounding box center [583, 403] width 199 height 62
copy td "[DATE]"
click at [931, 410] on span "Approve" at bounding box center [937, 401] width 52 height 15
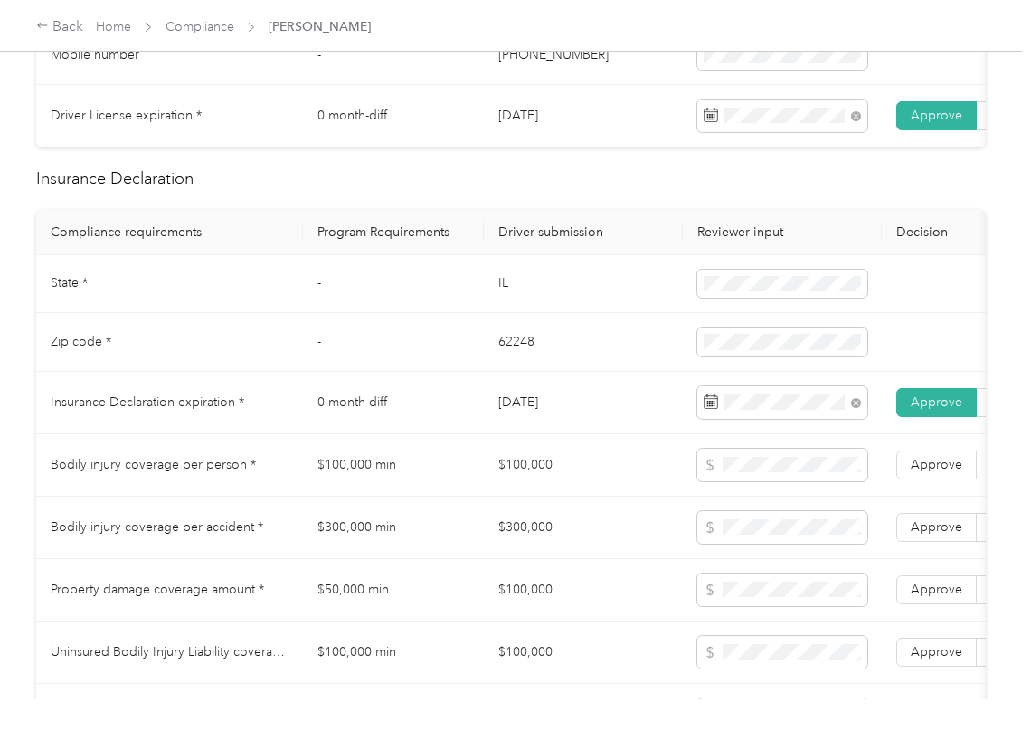
click at [510, 307] on td "IL" at bounding box center [583, 284] width 199 height 59
click at [510, 306] on td "IL" at bounding box center [583, 284] width 199 height 59
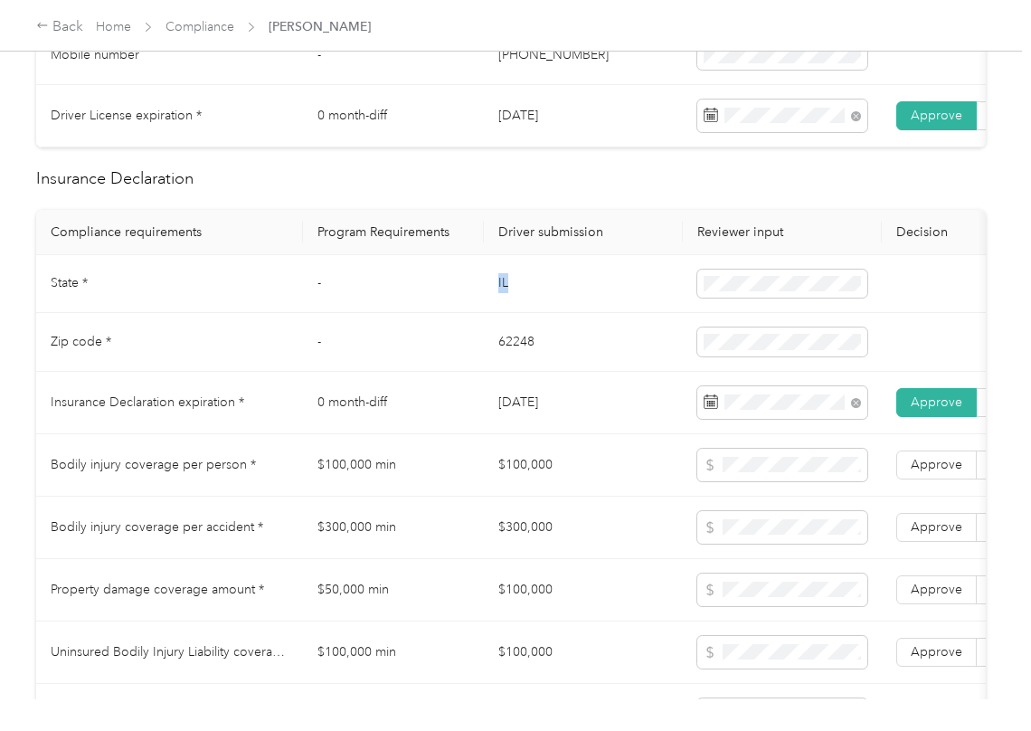
copy td "IL"
click at [496, 353] on td "62248" at bounding box center [583, 342] width 199 height 59
copy td "62248"
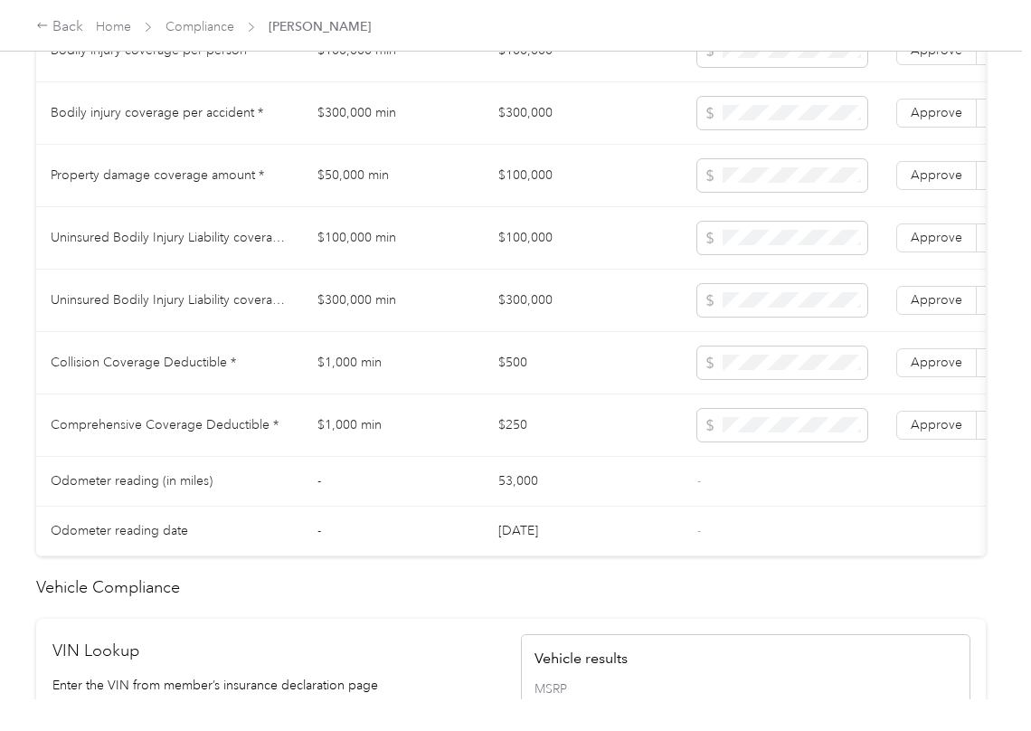
scroll to position [1687, 0]
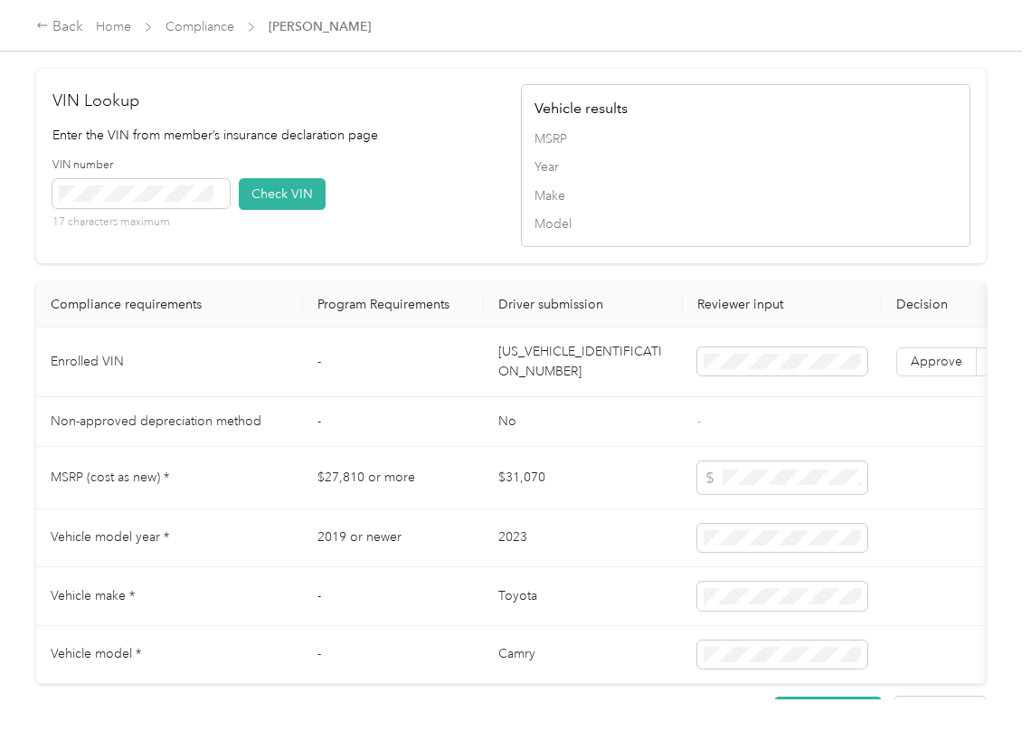
click at [546, 397] on td "[US_VEHICLE_IDENTIFICATION_NUMBER]" at bounding box center [583, 362] width 199 height 70
drag, startPoint x: 546, startPoint y: 402, endPoint x: 4, endPoint y: 463, distance: 546.0
click at [543, 397] on td "[US_VEHICLE_IDENTIFICATION_NUMBER]" at bounding box center [583, 362] width 199 height 70
copy td "[US_VEHICLE_IDENTIFICATION_NUMBER]"
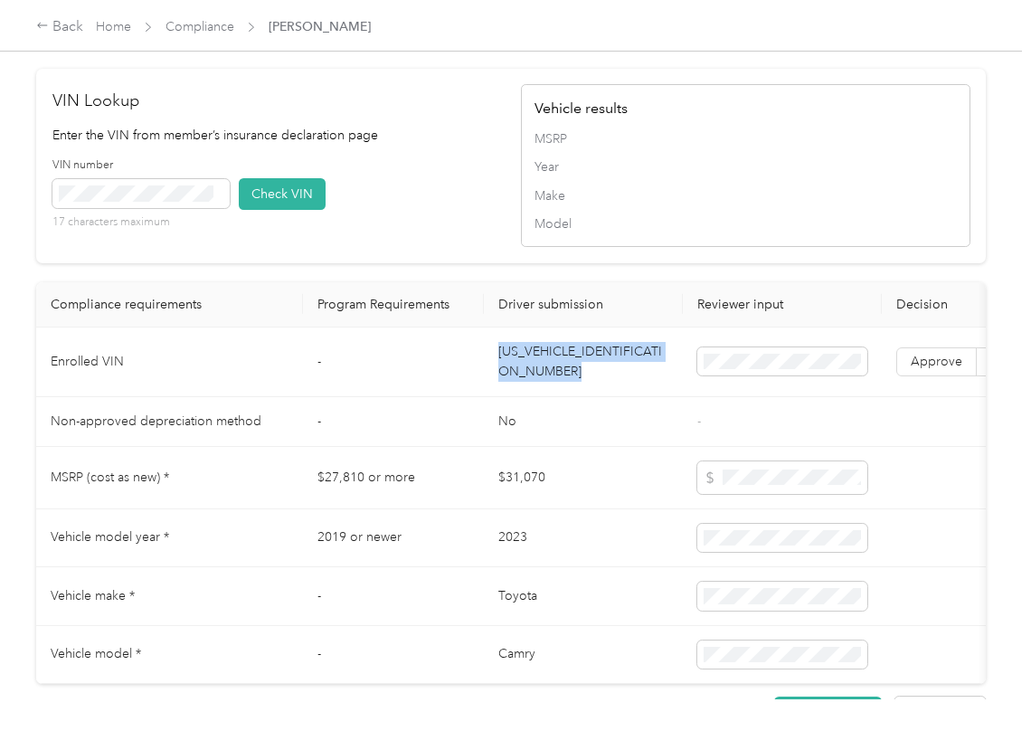
drag, startPoint x: 402, startPoint y: 200, endPoint x: 248, endPoint y: 232, distance: 157.8
click at [402, 200] on div "VIN number 17 characters maximum Check VIN" at bounding box center [276, 200] width 449 height 86
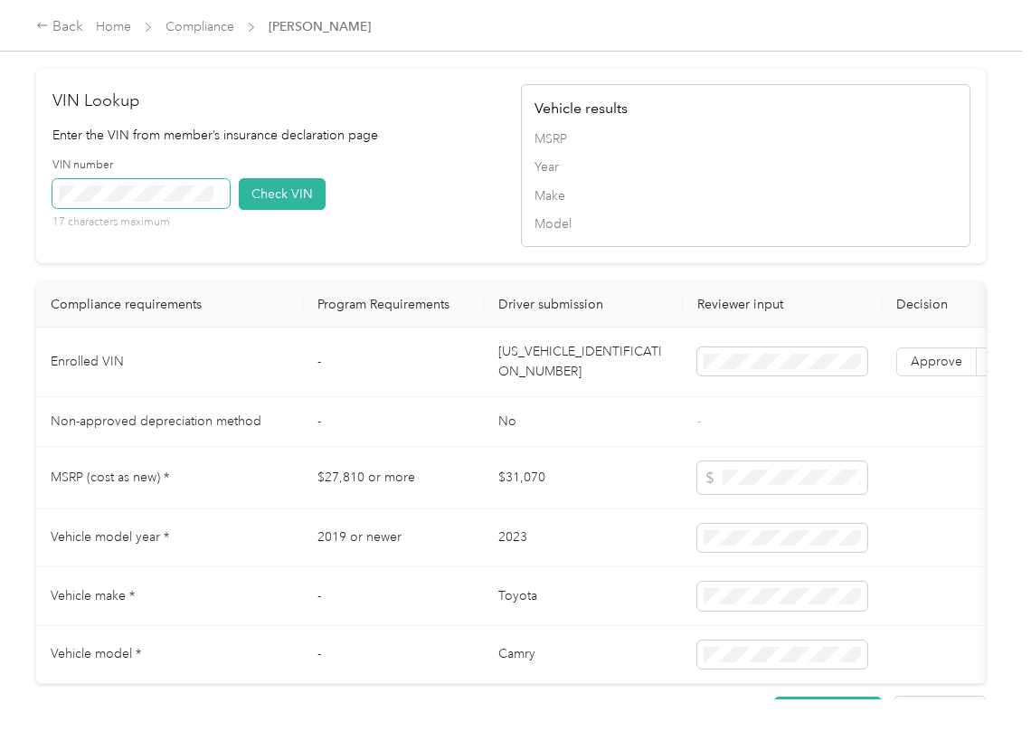
click at [222, 208] on span at bounding box center [140, 193] width 177 height 29
click at [284, 210] on button "Check VIN" at bounding box center [282, 194] width 87 height 32
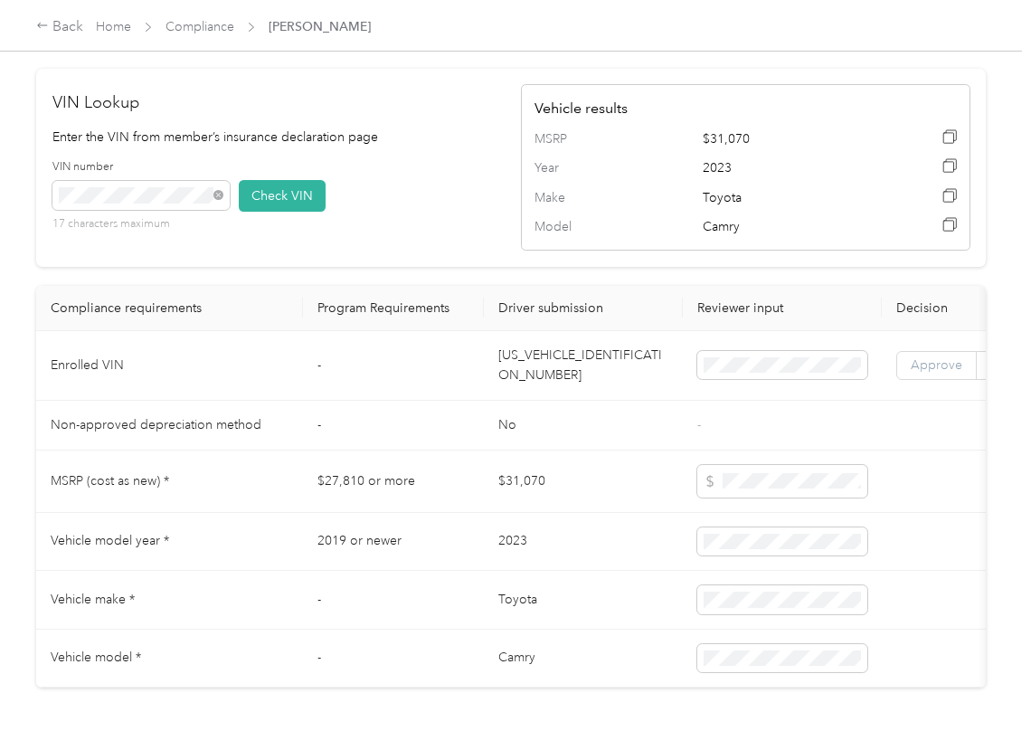
click at [916, 373] on span "Approve" at bounding box center [937, 364] width 52 height 15
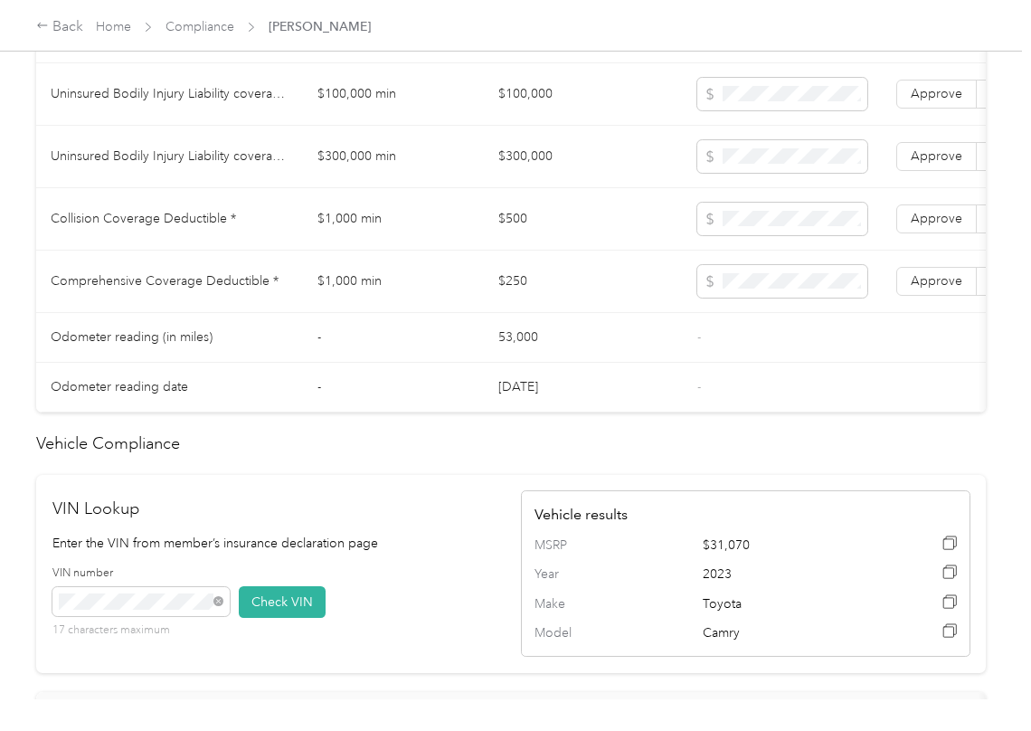
scroll to position [1040, 0]
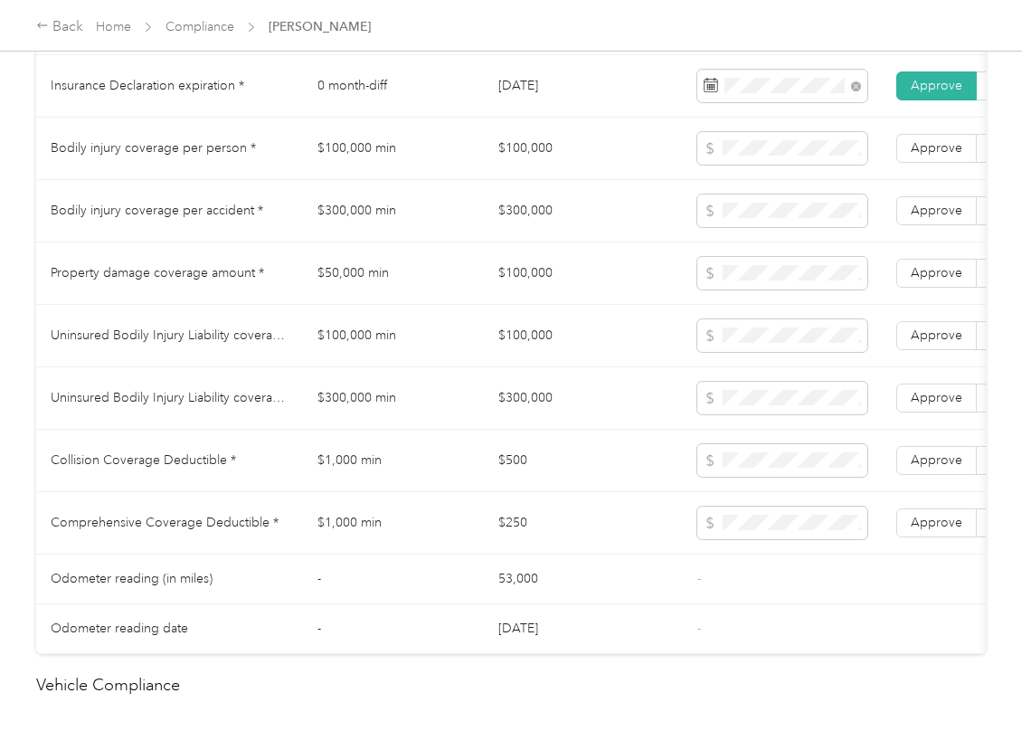
click at [528, 153] on td "$100,000" at bounding box center [583, 149] width 199 height 62
copy td "$100,000"
click at [735, 289] on span at bounding box center [782, 273] width 170 height 33
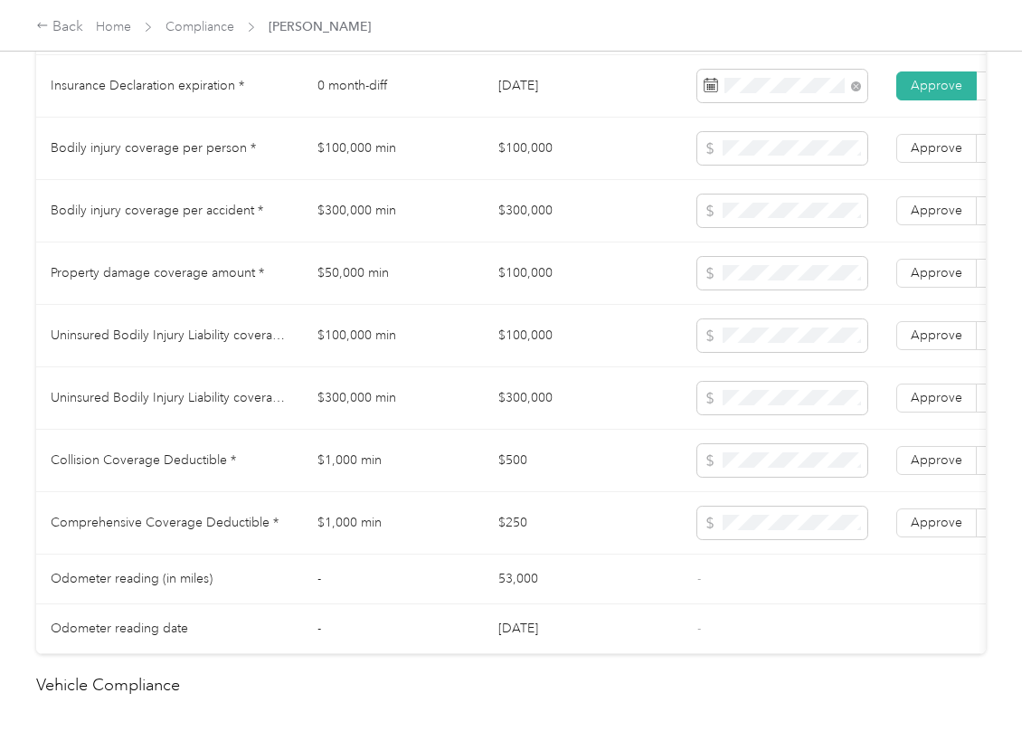
click at [543, 236] on td "$300,000" at bounding box center [583, 211] width 199 height 62
click at [915, 218] on span "Approve" at bounding box center [937, 210] width 52 height 15
click at [923, 156] on span "Approve" at bounding box center [937, 147] width 52 height 15
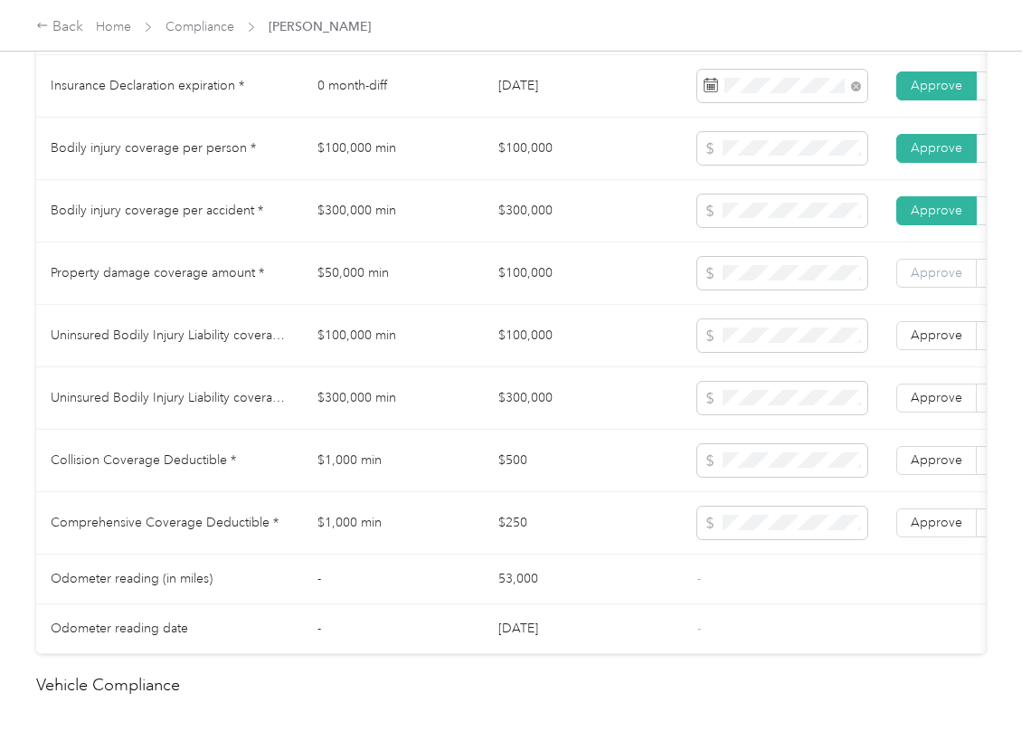
click at [939, 280] on span "Approve" at bounding box center [937, 272] width 52 height 15
click at [553, 351] on td "$100,000" at bounding box center [583, 336] width 199 height 62
click at [515, 430] on td "$300,000" at bounding box center [583, 398] width 199 height 62
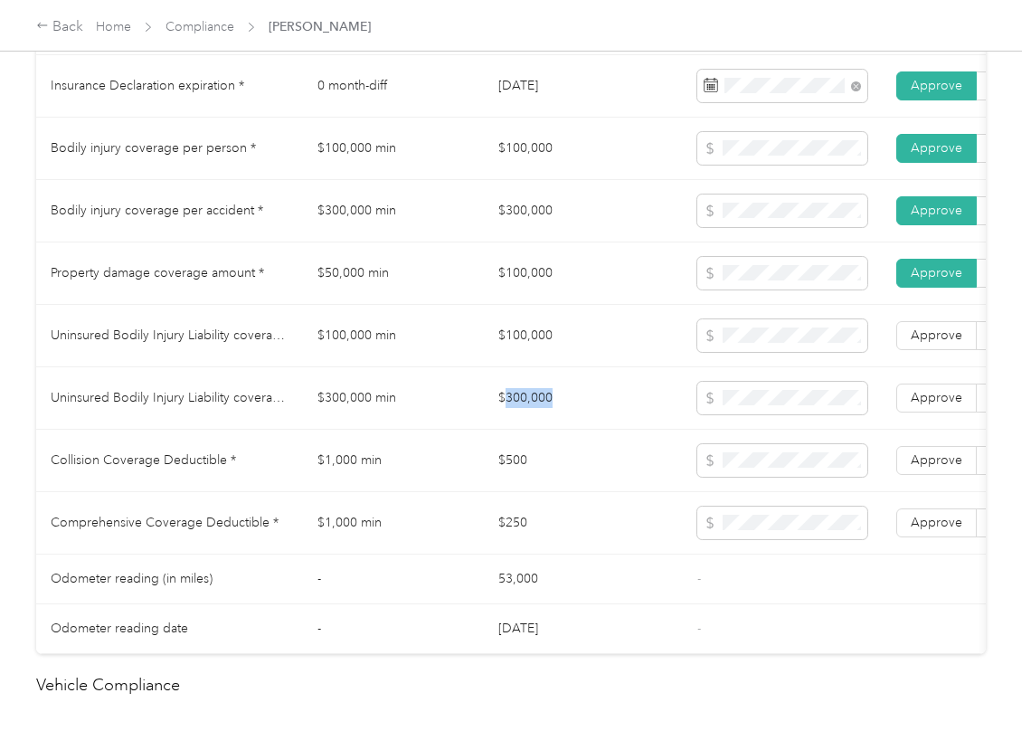
click at [515, 430] on td "$300,000" at bounding box center [583, 398] width 199 height 62
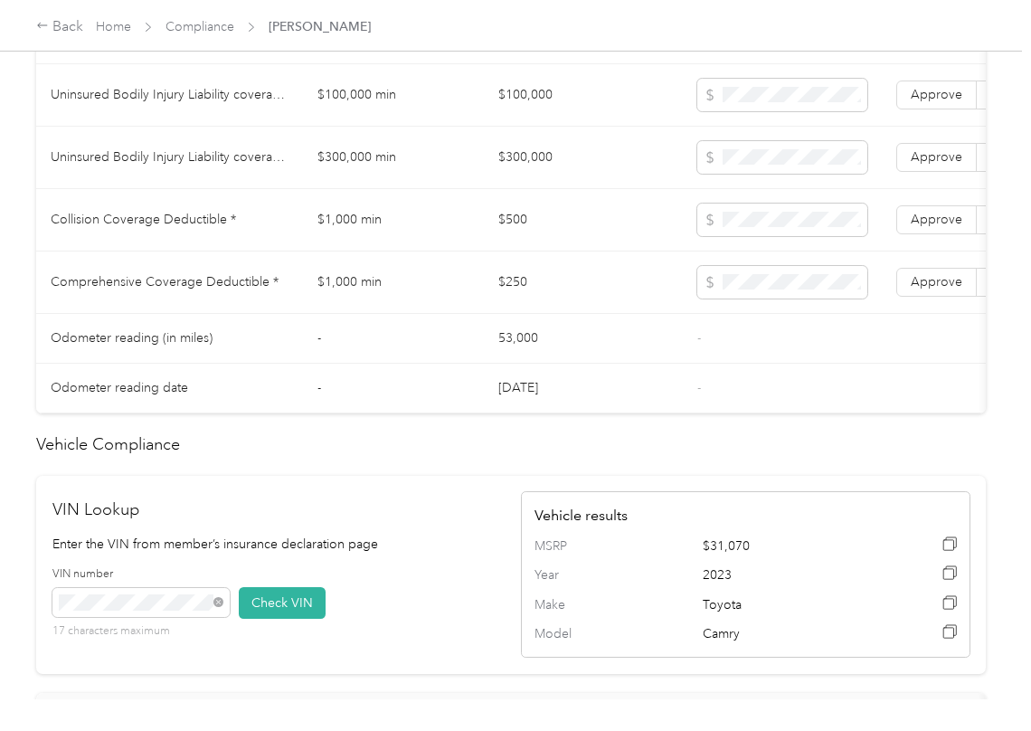
scroll to position [1281, 0]
click at [950, 288] on span "Approve" at bounding box center [937, 280] width 52 height 15
drag, startPoint x: 937, startPoint y: 244, endPoint x: 938, endPoint y: 221, distance: 23.5
click at [937, 226] on span "Approve" at bounding box center [937, 218] width 52 height 15
click at [939, 164] on span "Approve" at bounding box center [937, 155] width 52 height 15
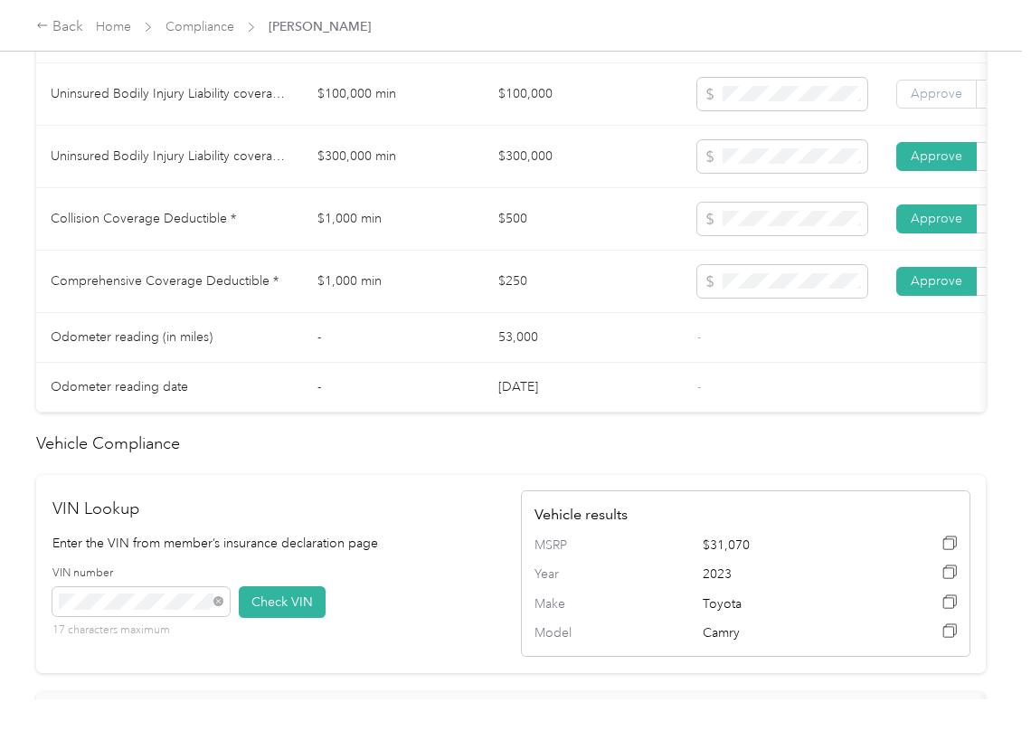
click at [933, 101] on span "Approve" at bounding box center [937, 93] width 52 height 15
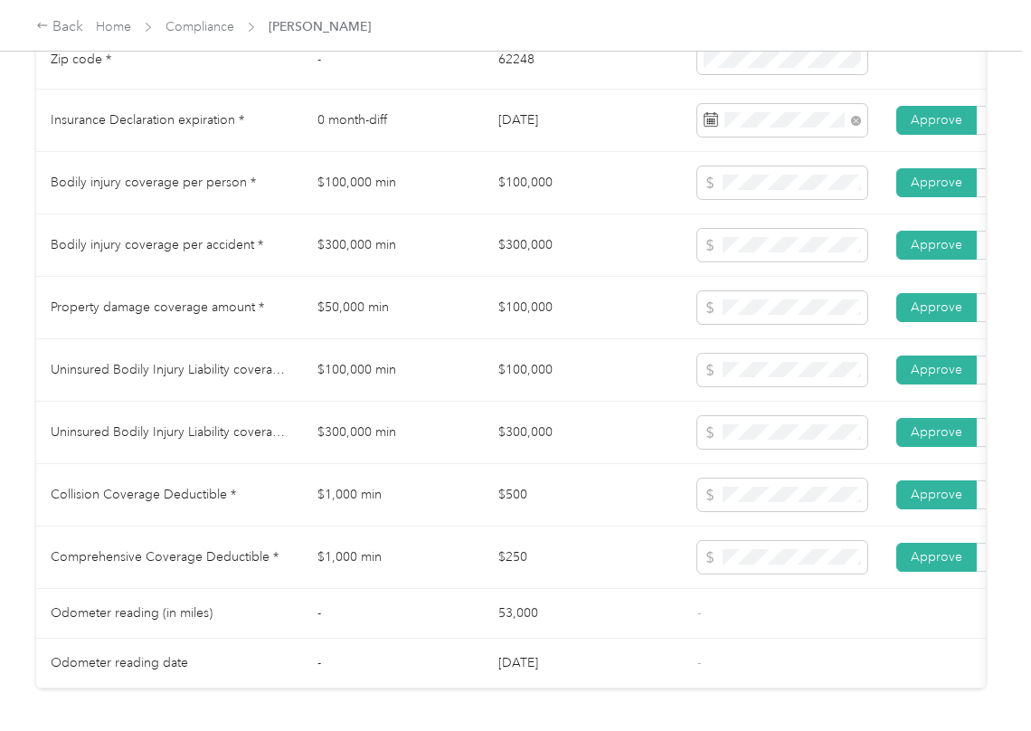
scroll to position [1040, 0]
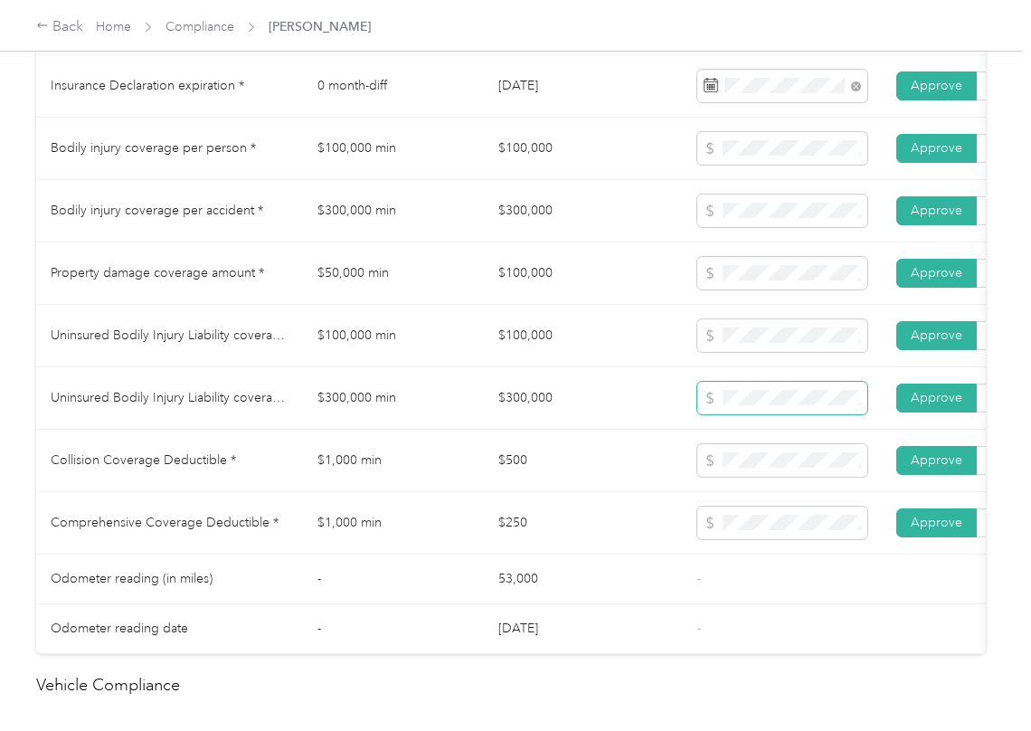
click at [722, 414] on span at bounding box center [782, 398] width 170 height 33
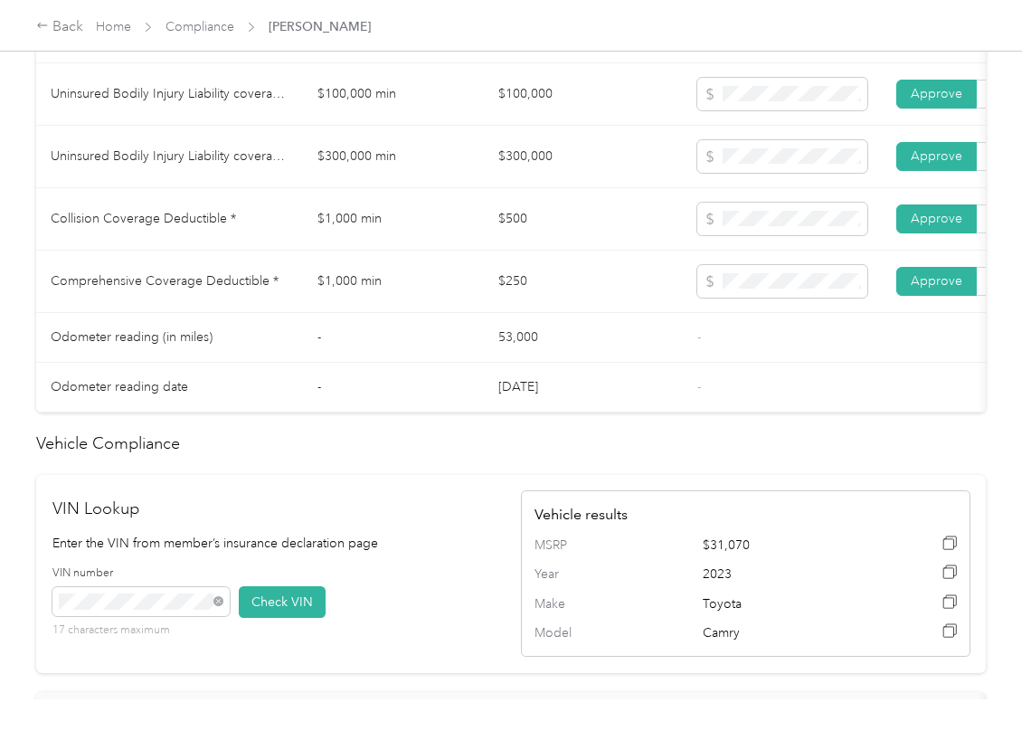
click at [529, 363] on td "53,000" at bounding box center [583, 338] width 199 height 50
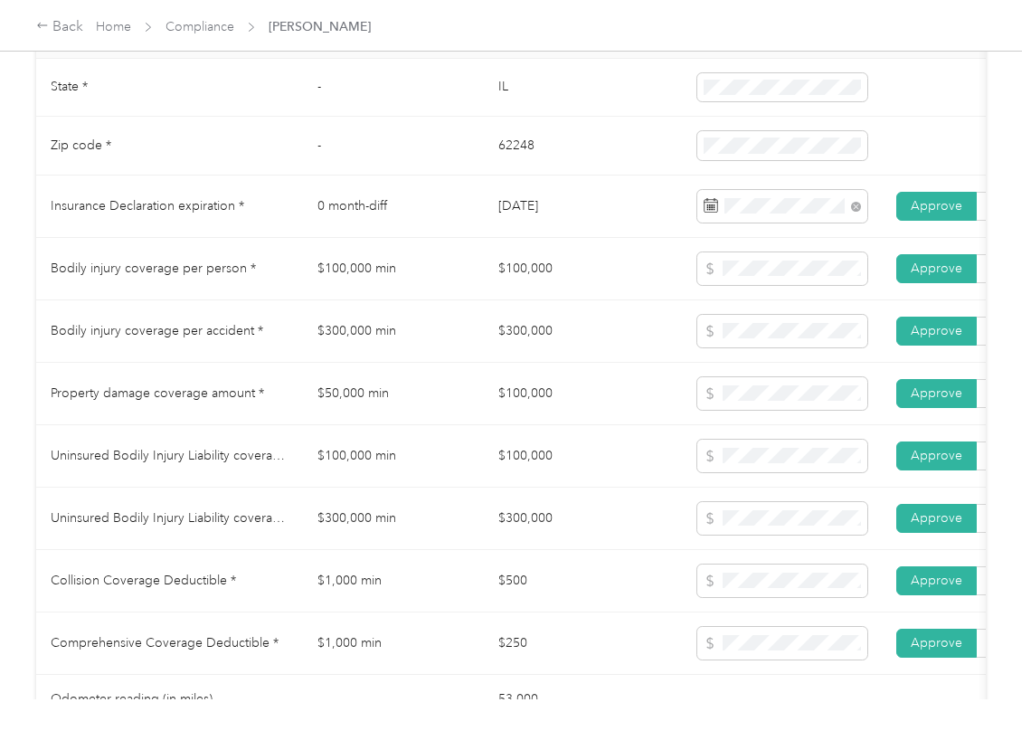
click at [510, 403] on td "$100,000" at bounding box center [583, 394] width 199 height 62
click at [490, 300] on td "$100,000" at bounding box center [583, 269] width 199 height 62
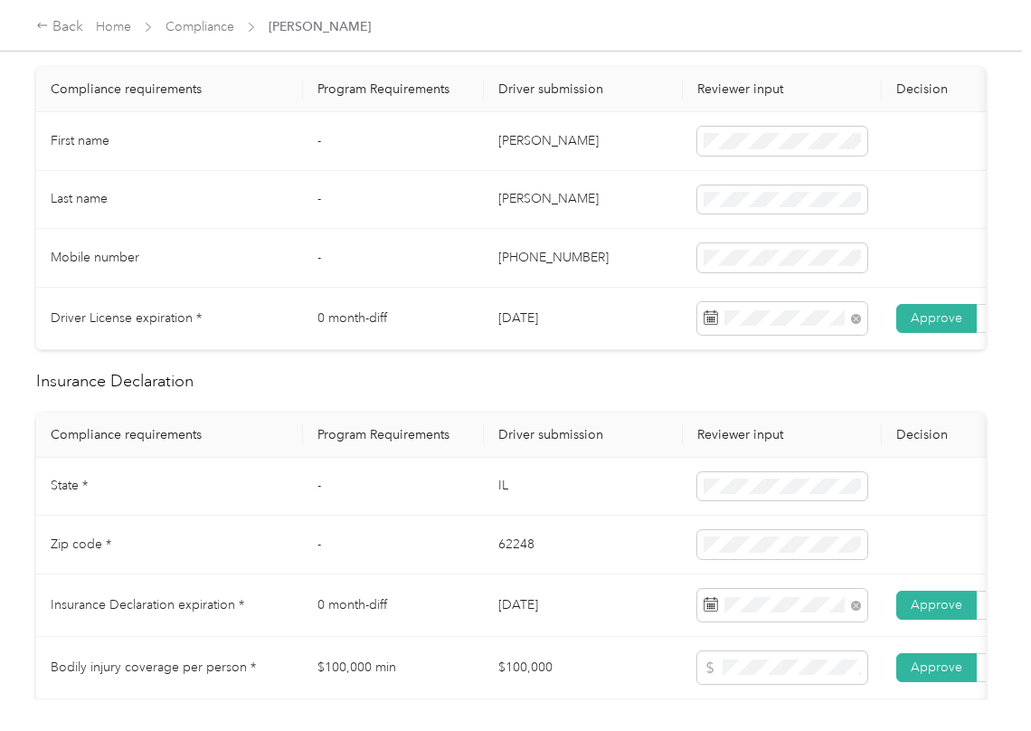
scroll to position [0, 0]
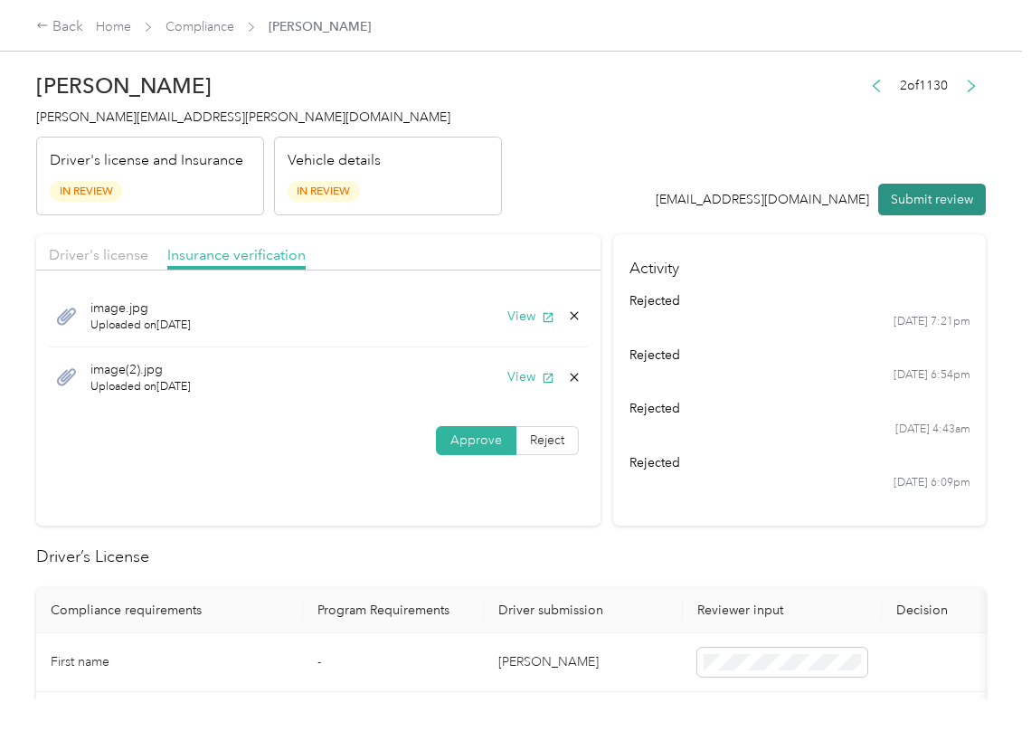
click at [952, 200] on button "Submit review" at bounding box center [932, 200] width 108 height 32
click at [125, 116] on span "[PERSON_NAME][EMAIL_ADDRESS][PERSON_NAME][DOMAIN_NAME]" at bounding box center [243, 116] width 414 height 15
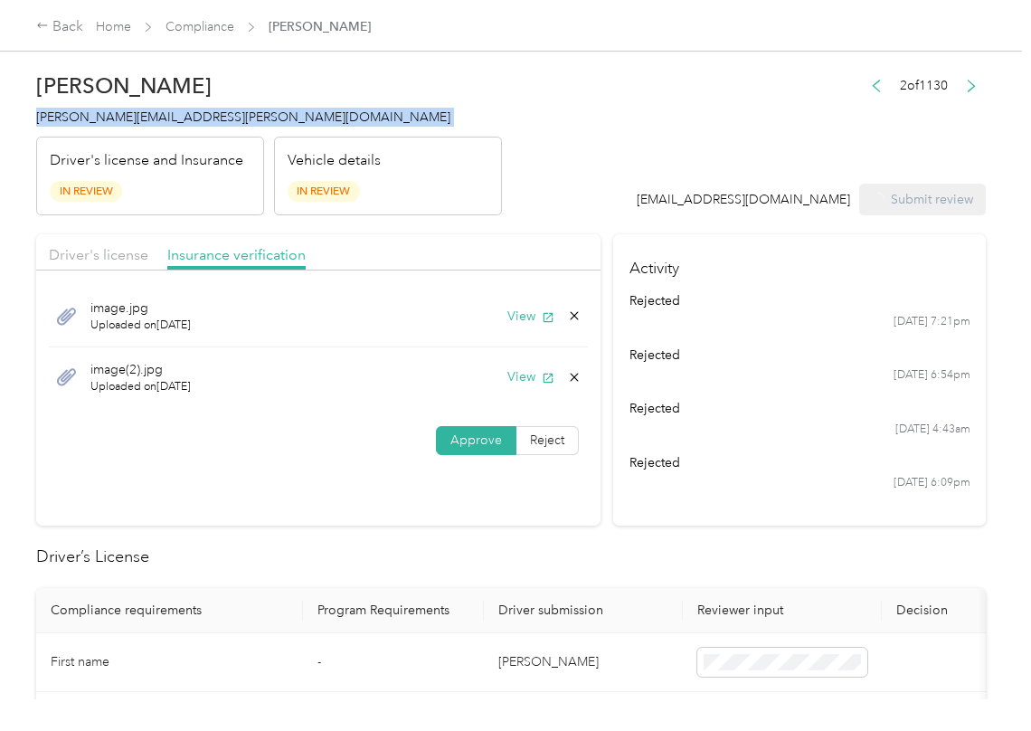
click at [125, 116] on span "[PERSON_NAME][EMAIL_ADDRESS][PERSON_NAME][DOMAIN_NAME]" at bounding box center [243, 116] width 414 height 15
drag, startPoint x: 125, startPoint y: 116, endPoint x: 44, endPoint y: 326, distance: 225.6
click at [125, 116] on span "[PERSON_NAME][EMAIL_ADDRESS][PERSON_NAME][DOMAIN_NAME]" at bounding box center [243, 116] width 414 height 15
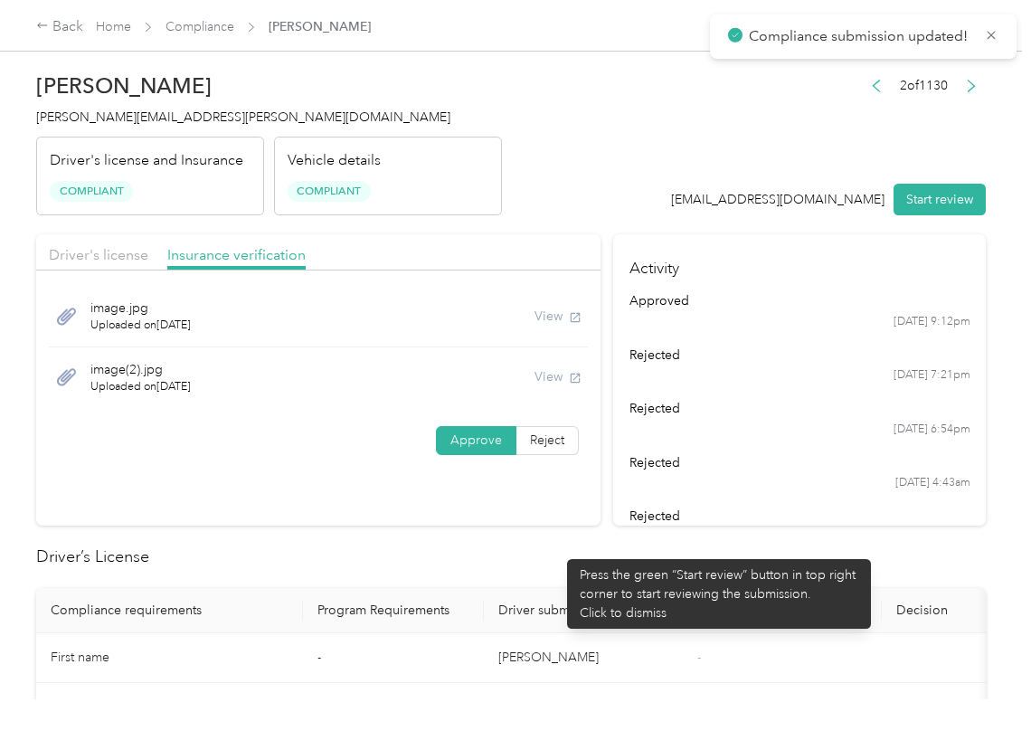
click at [558, 550] on h2 "Driver’s License" at bounding box center [511, 556] width 950 height 24
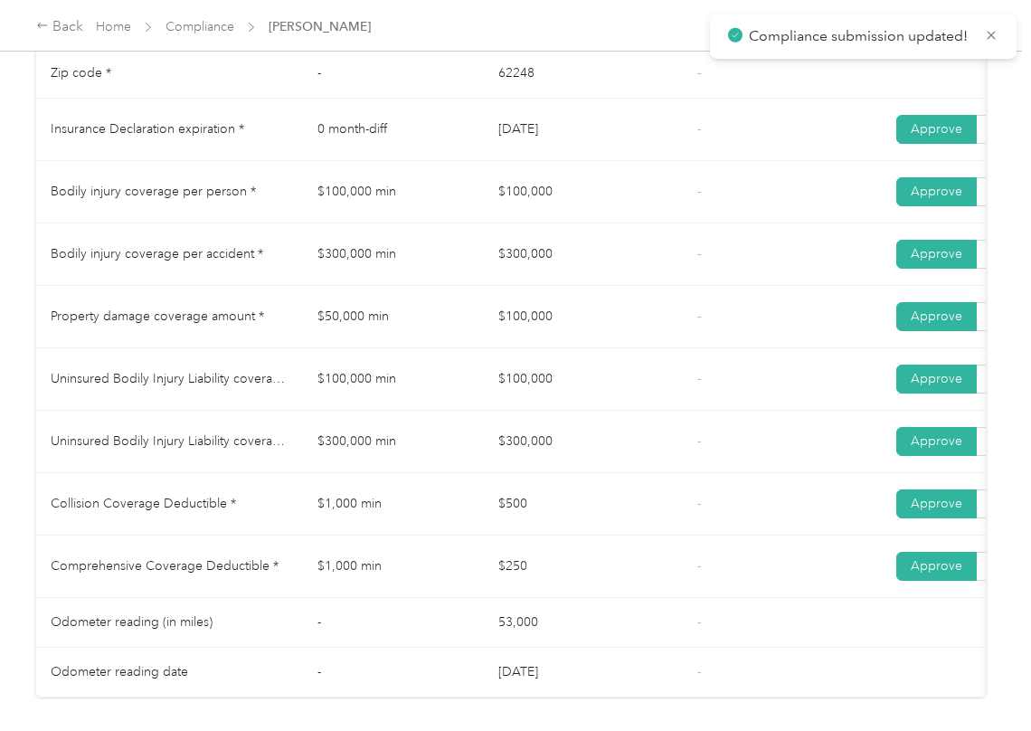
scroll to position [964, 0]
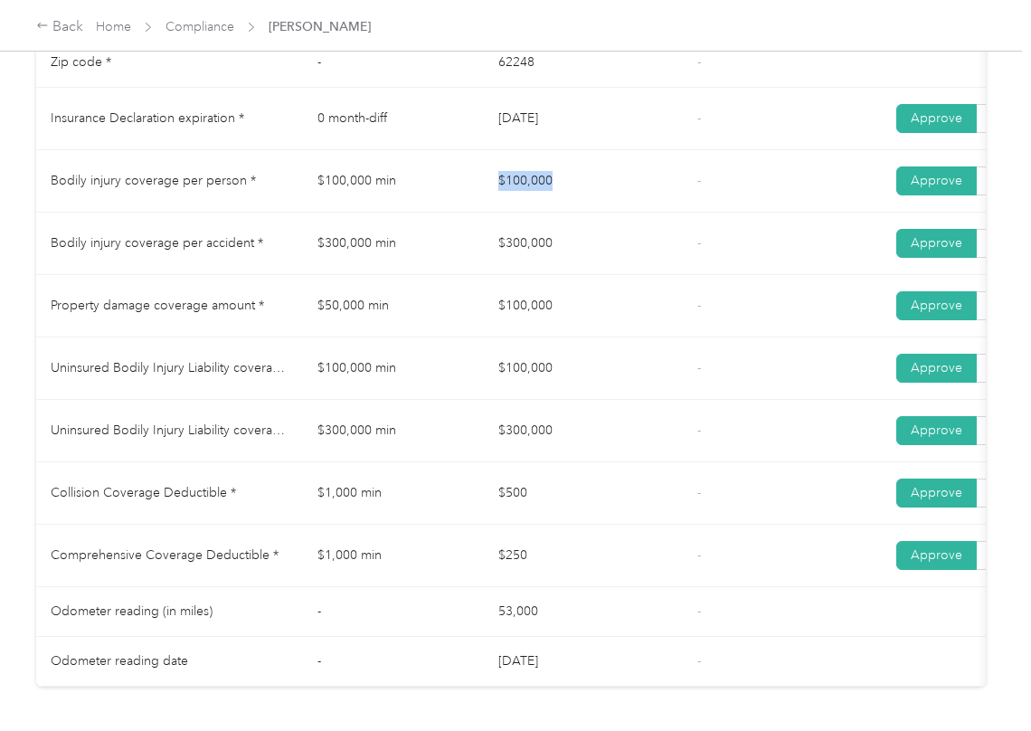
click at [591, 194] on tr "Bodily injury coverage per person * $100,000 min $100,000 - Approve Reject" at bounding box center [673, 181] width 1275 height 62
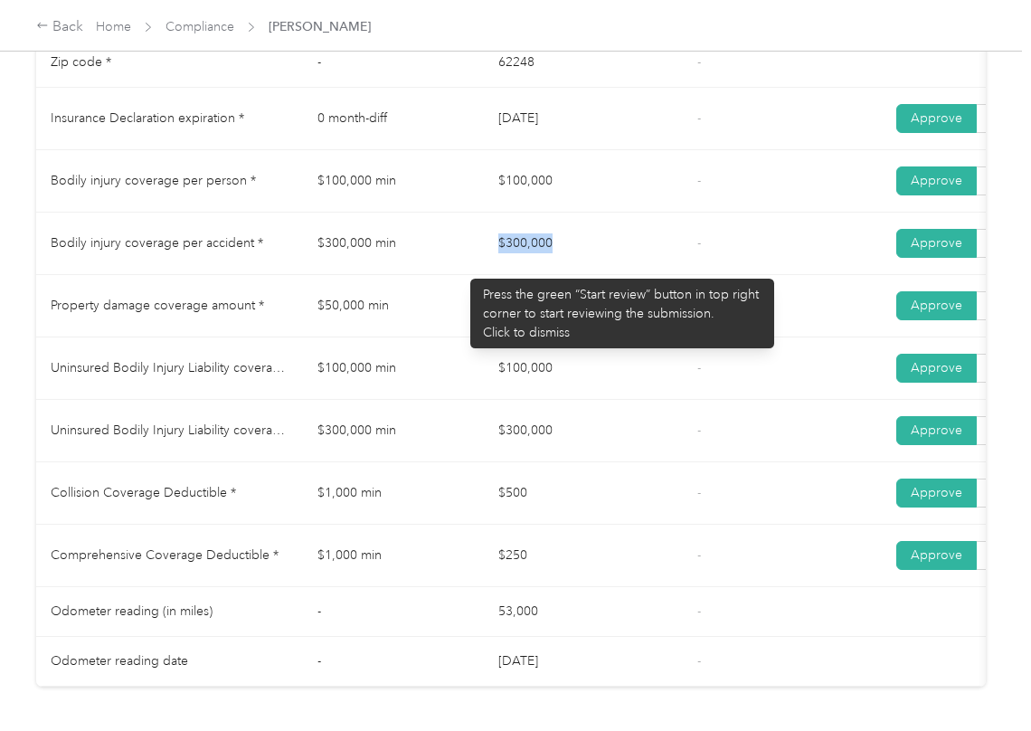
click at [653, 275] on tr "Bodily injury coverage per accident * $300,000 min $300,000 - Approve Reject" at bounding box center [673, 244] width 1275 height 62
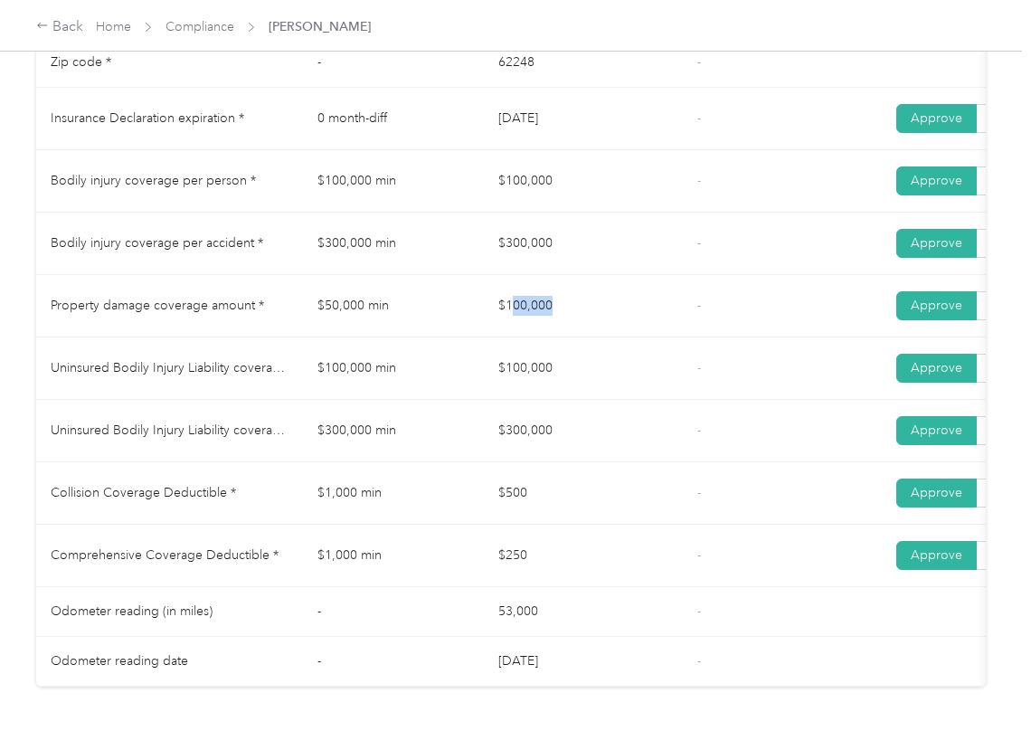
drag, startPoint x: 523, startPoint y: 337, endPoint x: 559, endPoint y: 377, distance: 53.8
click at [612, 337] on td "$100,000" at bounding box center [583, 306] width 199 height 62
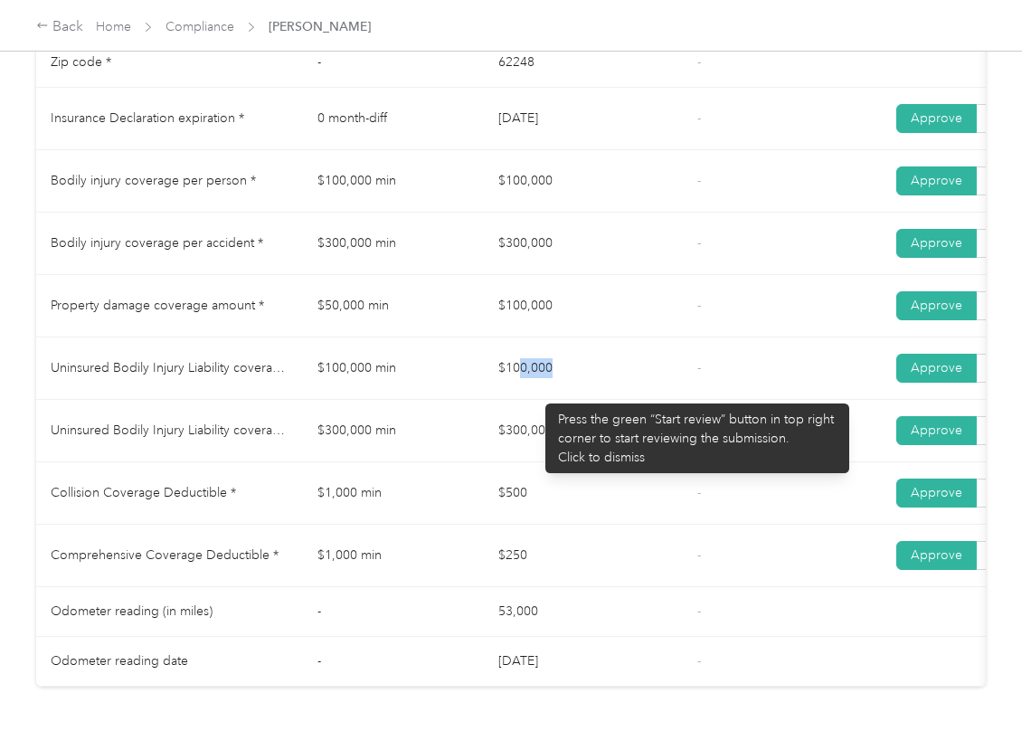
drag, startPoint x: 536, startPoint y: 394, endPoint x: 507, endPoint y: 445, distance: 58.3
click at [619, 400] on td "$100,000" at bounding box center [583, 368] width 199 height 62
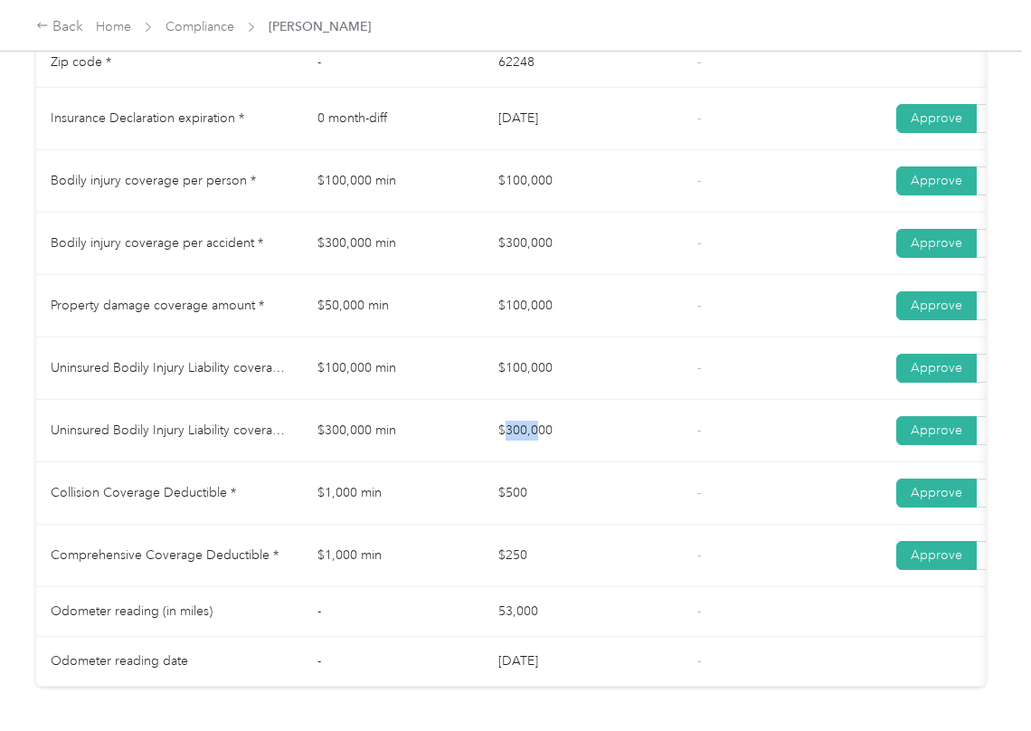
drag, startPoint x: 507, startPoint y: 445, endPoint x: 627, endPoint y: 482, distance: 125.0
click at [646, 462] on td "$300,000" at bounding box center [583, 431] width 199 height 62
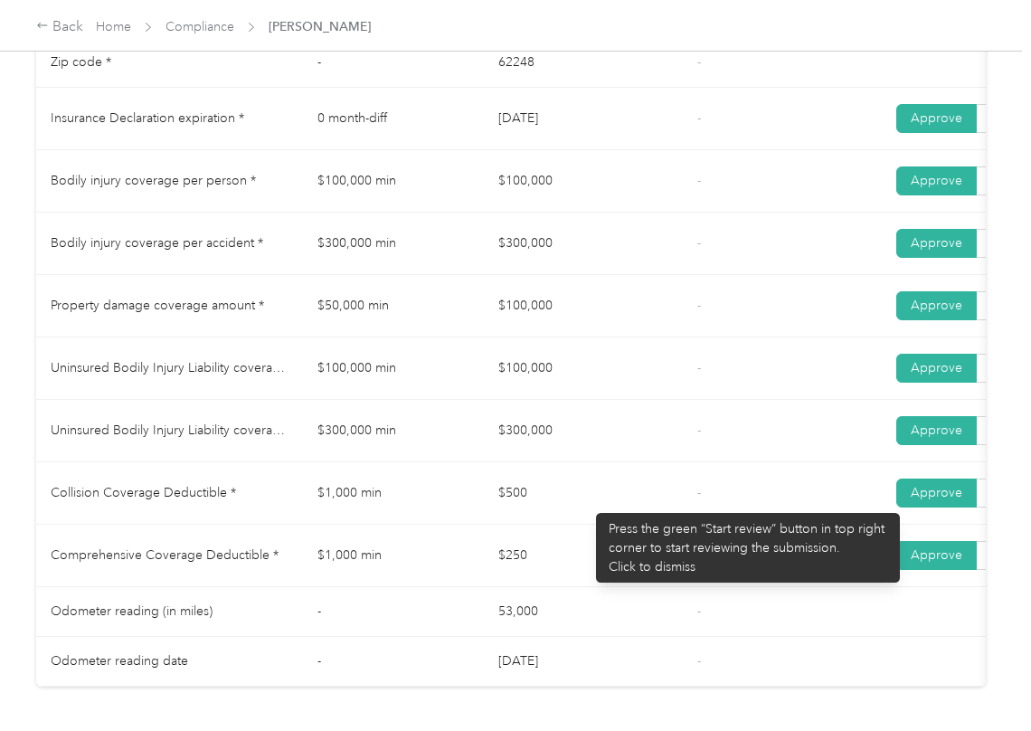
click at [587, 504] on td "$500" at bounding box center [583, 493] width 199 height 62
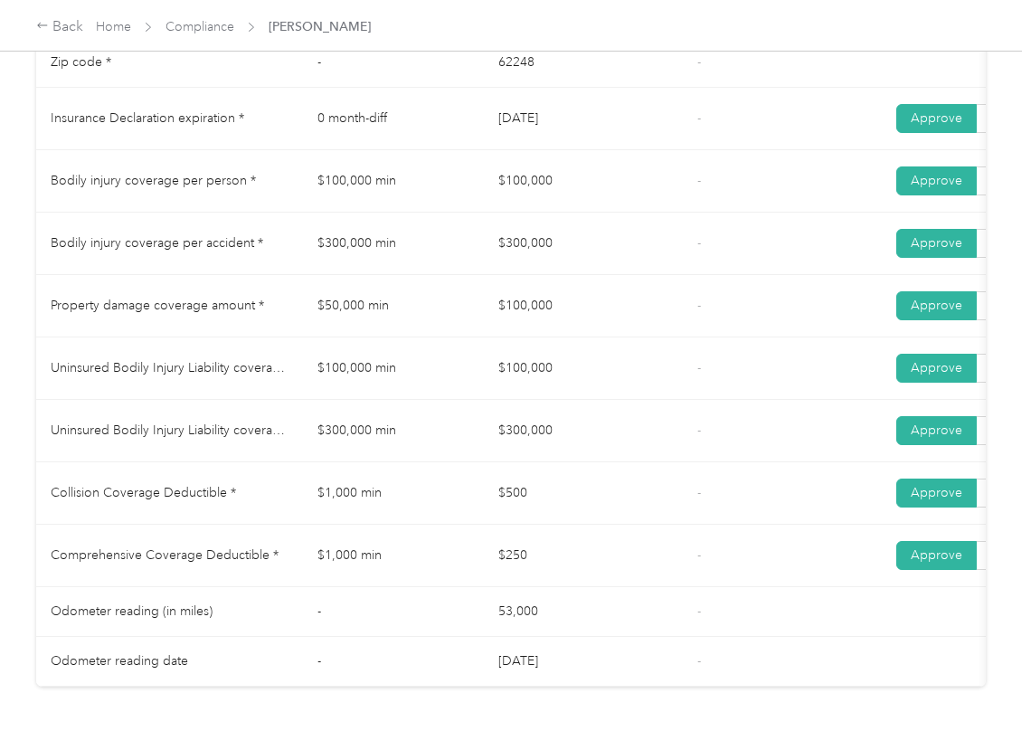
click at [201, 34] on span "Compliance" at bounding box center [199, 26] width 69 height 19
click at [194, 29] on link "Compliance" at bounding box center [199, 26] width 69 height 15
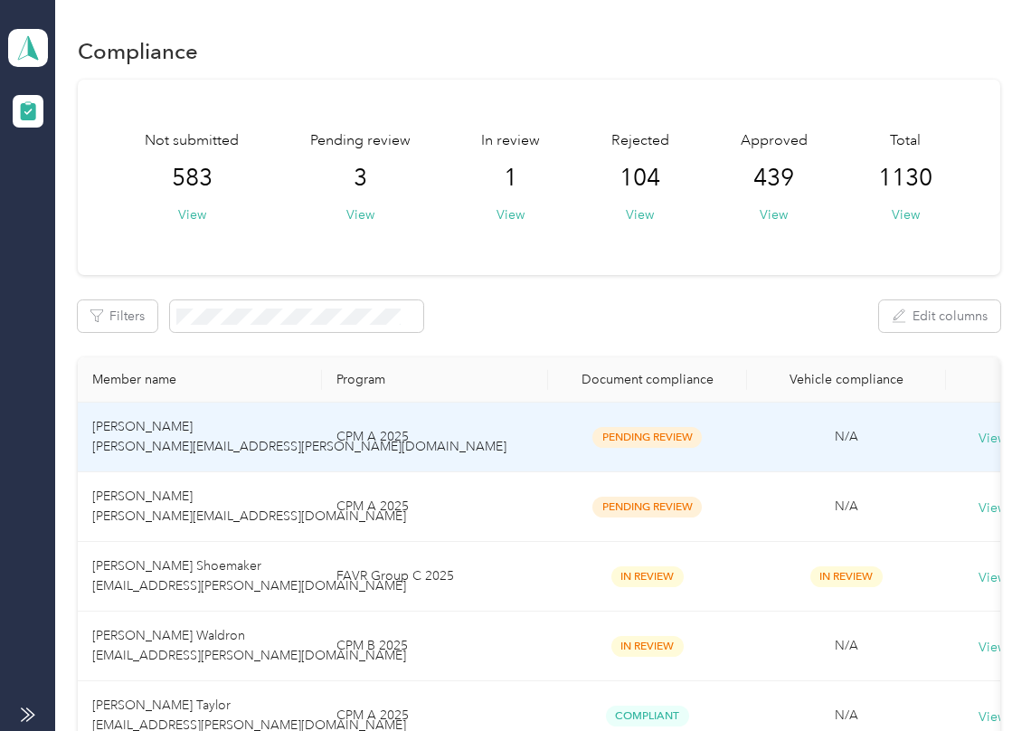
click at [194, 430] on td "[PERSON_NAME] [PERSON_NAME][EMAIL_ADDRESS][PERSON_NAME][DOMAIN_NAME]" at bounding box center [200, 437] width 244 height 70
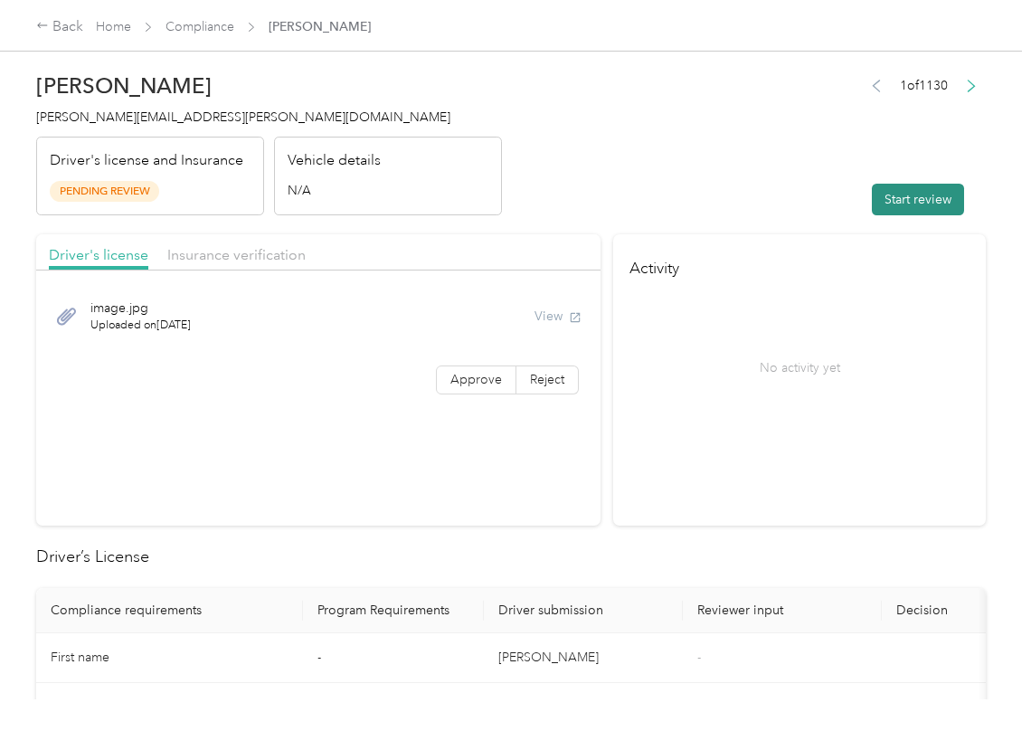
click at [883, 204] on button "Start review" at bounding box center [918, 200] width 92 height 32
click at [822, 178] on header "[PERSON_NAME] [PERSON_NAME][EMAIL_ADDRESS][PERSON_NAME][DOMAIN_NAME] Driver's l…" at bounding box center [511, 139] width 950 height 152
click at [450, 382] on span "Approve" at bounding box center [476, 379] width 52 height 15
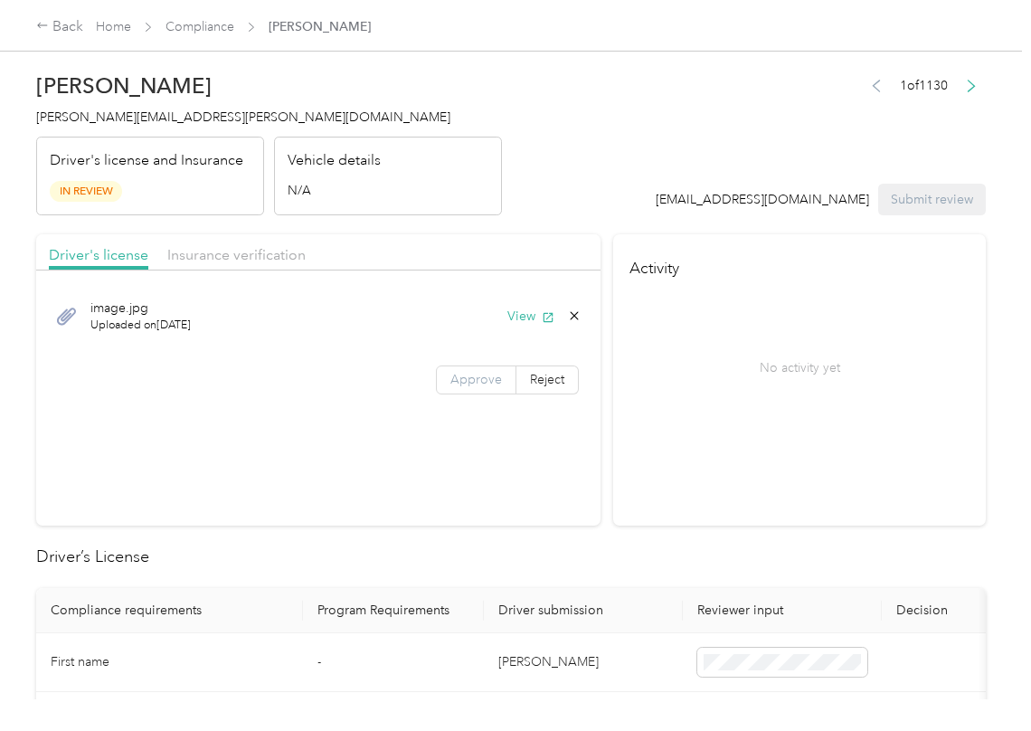
click at [450, 382] on span "Approve" at bounding box center [476, 379] width 52 height 15
click at [535, 318] on button "View" at bounding box center [530, 316] width 47 height 19
click at [233, 265] on div "Insurance verification" at bounding box center [236, 255] width 138 height 23
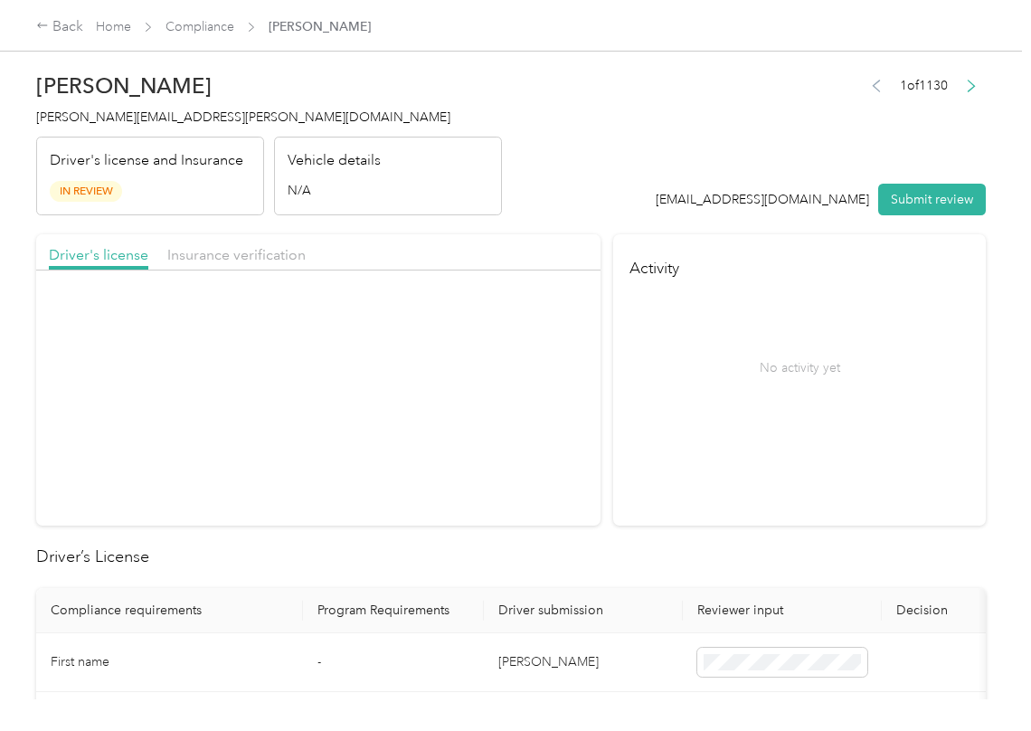
click at [253, 265] on div "Insurance verification" at bounding box center [236, 255] width 138 height 23
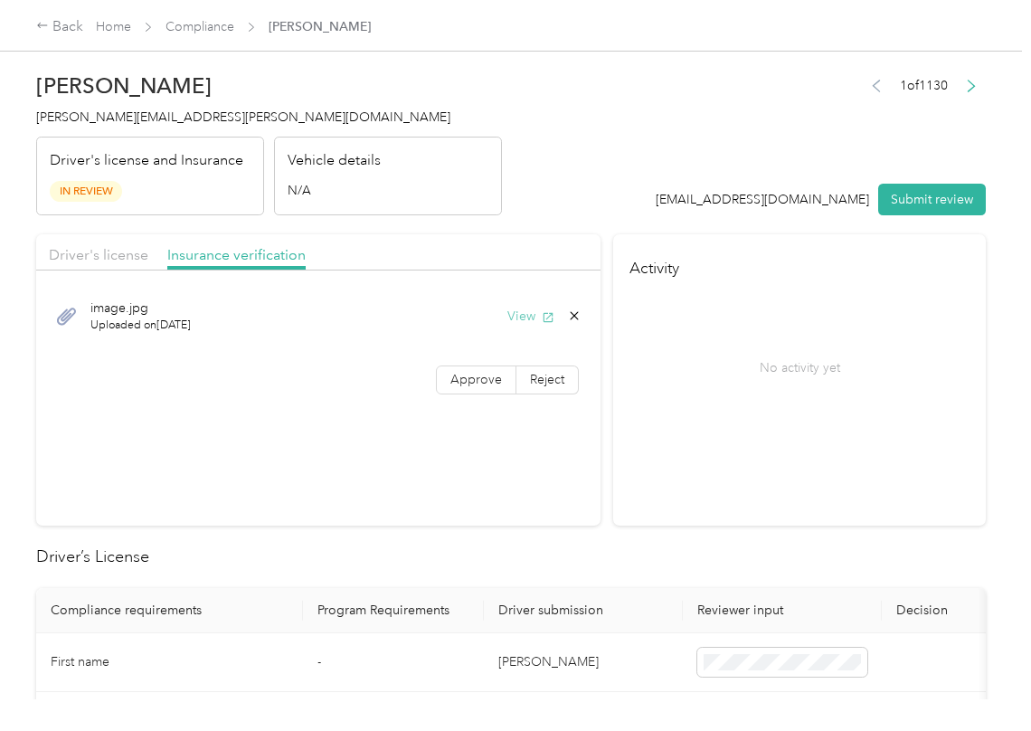
click at [521, 319] on button "View" at bounding box center [530, 316] width 47 height 19
drag, startPoint x: 457, startPoint y: 373, endPoint x: 456, endPoint y: 402, distance: 29.0
click at [457, 373] on span "Approve" at bounding box center [476, 379] width 52 height 15
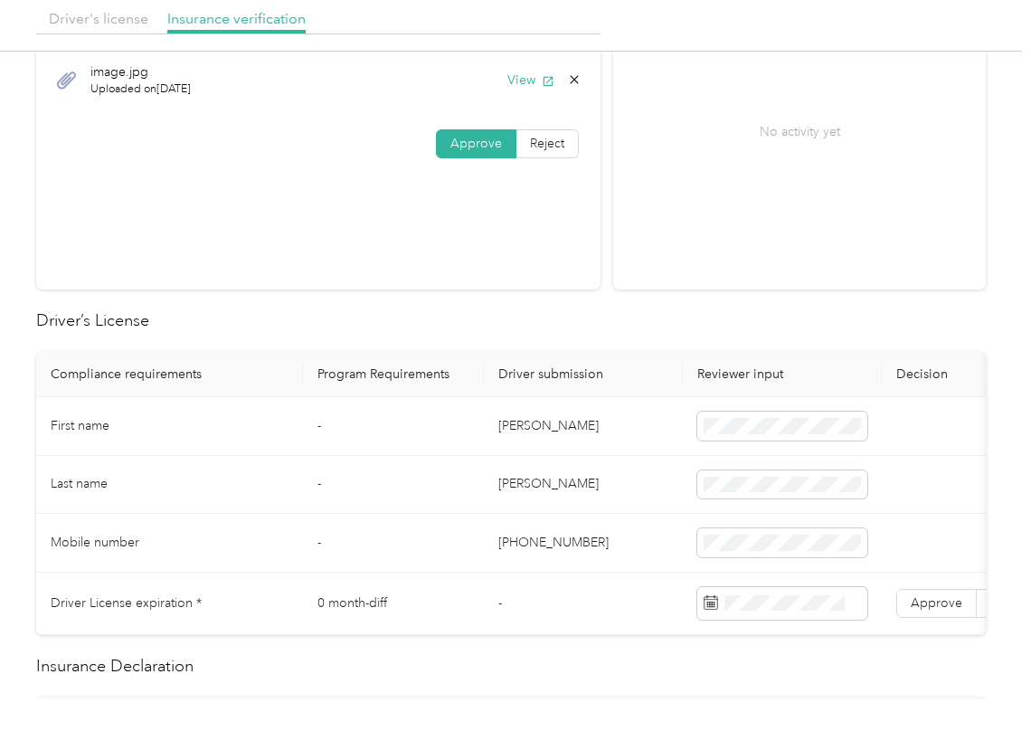
scroll to position [241, 0]
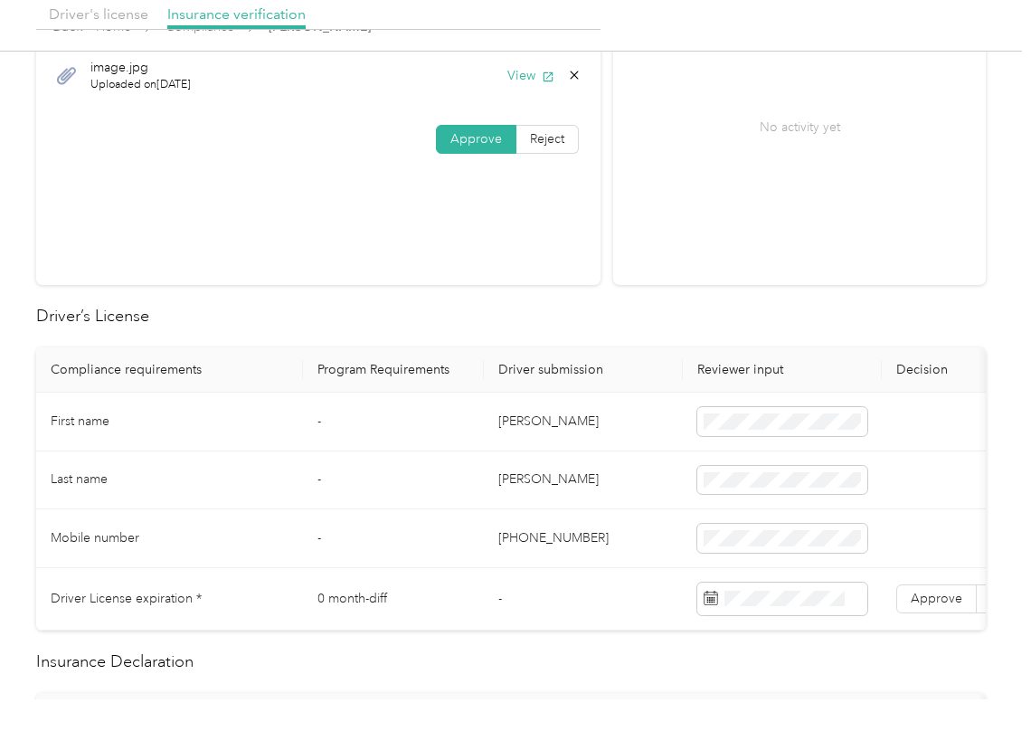
click at [497, 421] on td "[PERSON_NAME]" at bounding box center [583, 421] width 199 height 59
click at [797, 410] on span at bounding box center [782, 421] width 170 height 29
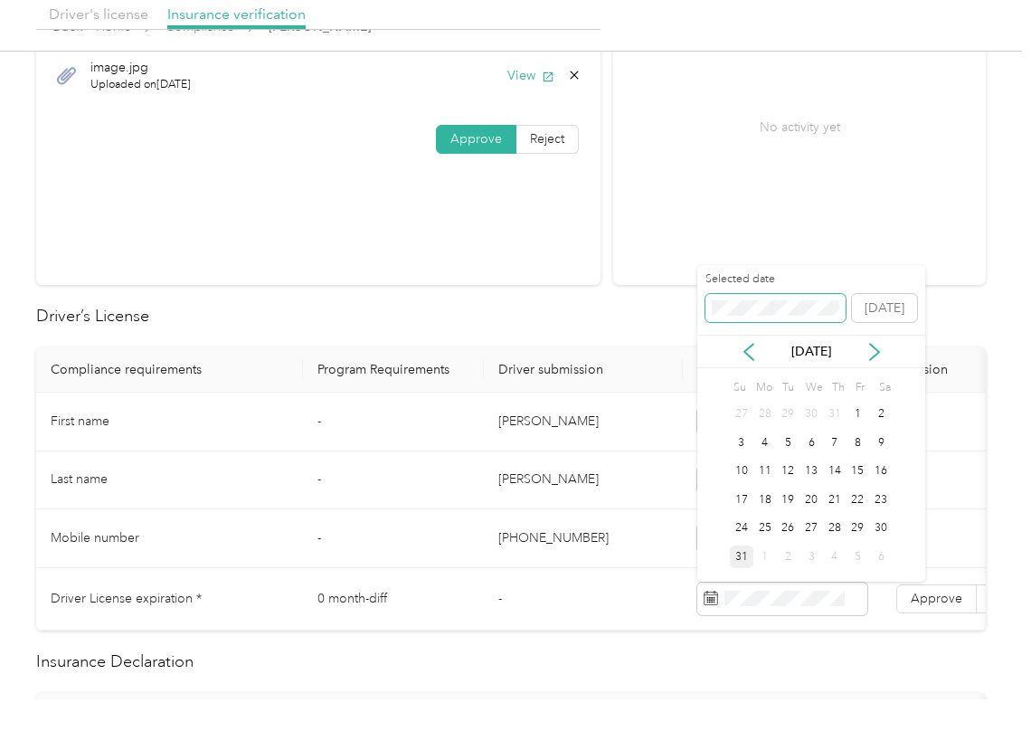
click at [758, 317] on span at bounding box center [775, 308] width 140 height 29
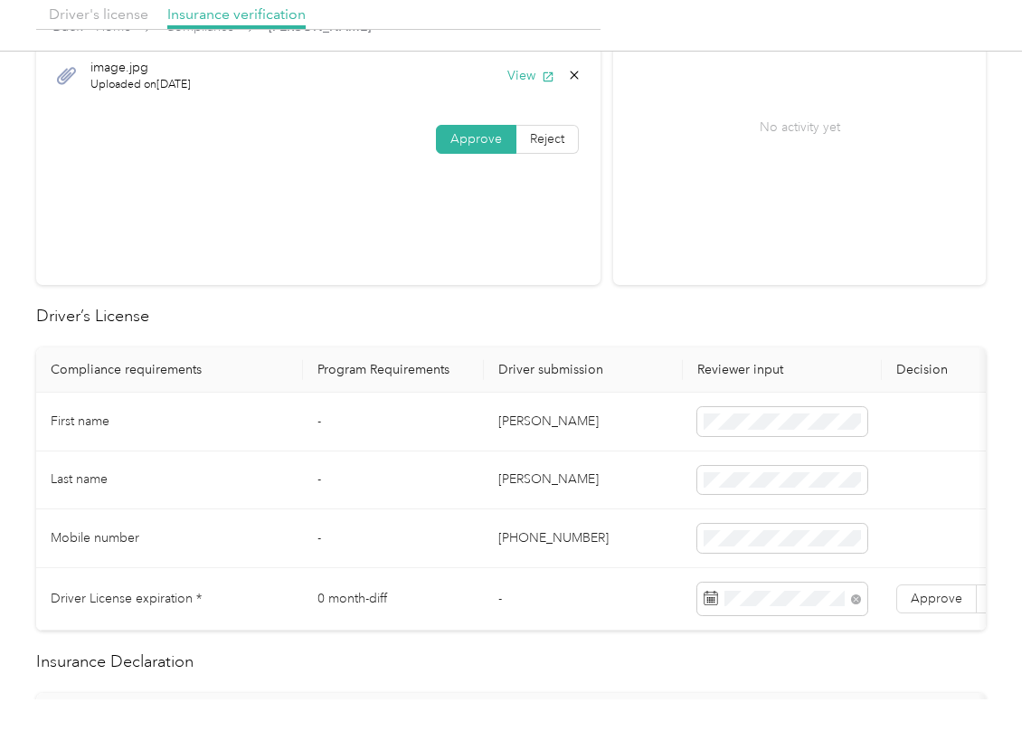
click at [334, 248] on section "Driver's license Insurance verification image.jpg Uploaded on [DATE] View Appro…" at bounding box center [318, 139] width 564 height 291
click at [913, 601] on span "Approve" at bounding box center [937, 598] width 52 height 15
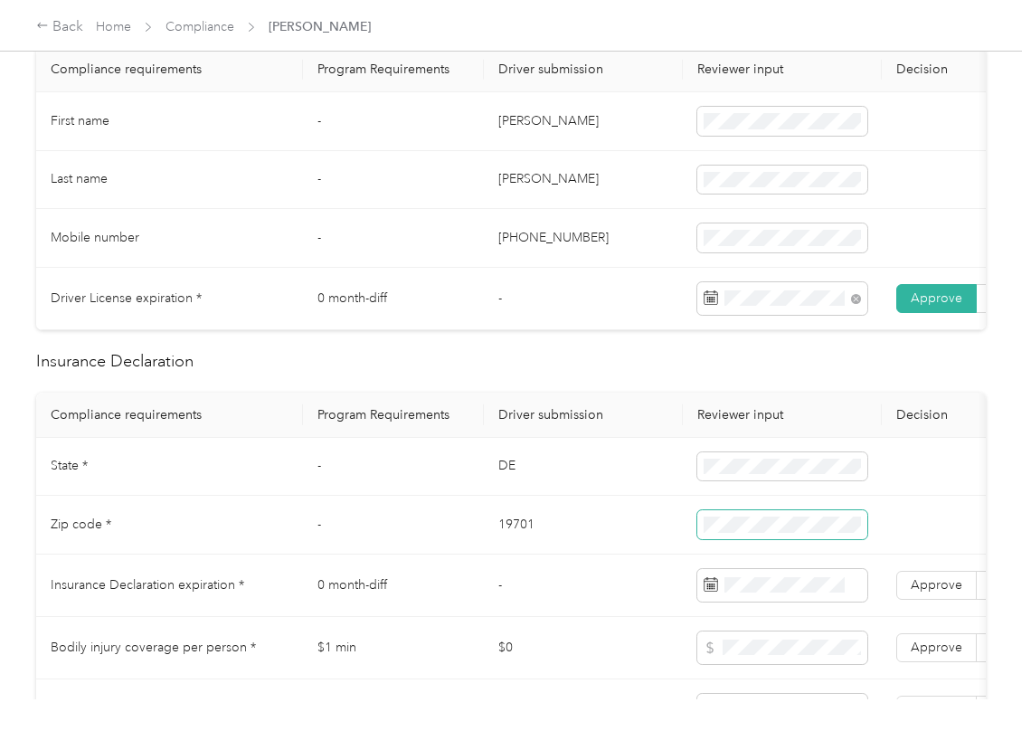
scroll to position [844, 0]
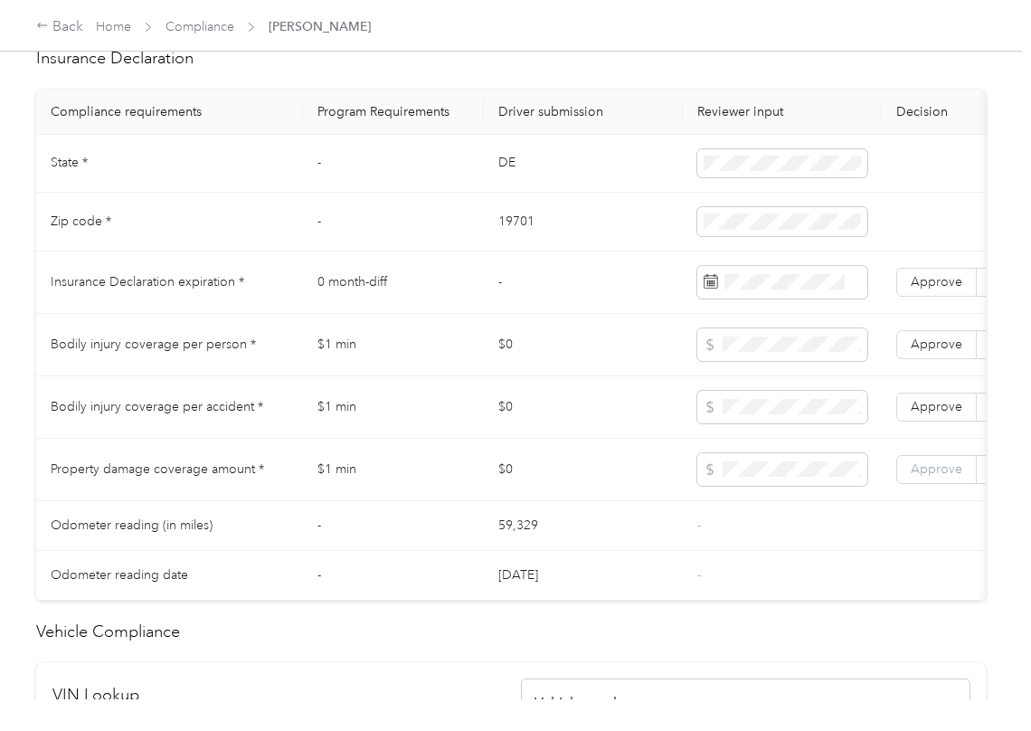
drag, startPoint x: 931, startPoint y: 496, endPoint x: 941, endPoint y: 430, distance: 66.8
click at [934, 477] on span "Approve" at bounding box center [937, 468] width 52 height 15
click at [941, 414] on span "Approve" at bounding box center [937, 406] width 52 height 15
click at [944, 352] on span "Approve" at bounding box center [937, 343] width 52 height 15
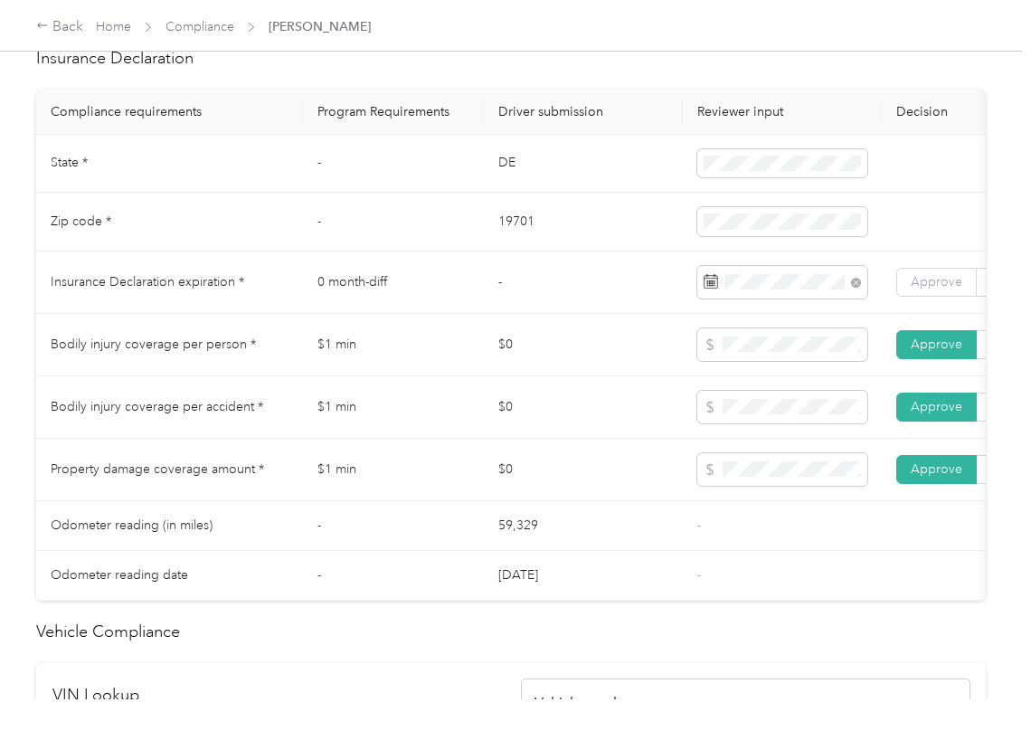
click at [931, 291] on label "Approve" at bounding box center [936, 282] width 80 height 29
click at [518, 177] on td "DE" at bounding box center [583, 164] width 199 height 59
click at [511, 230] on td "19701" at bounding box center [583, 222] width 199 height 59
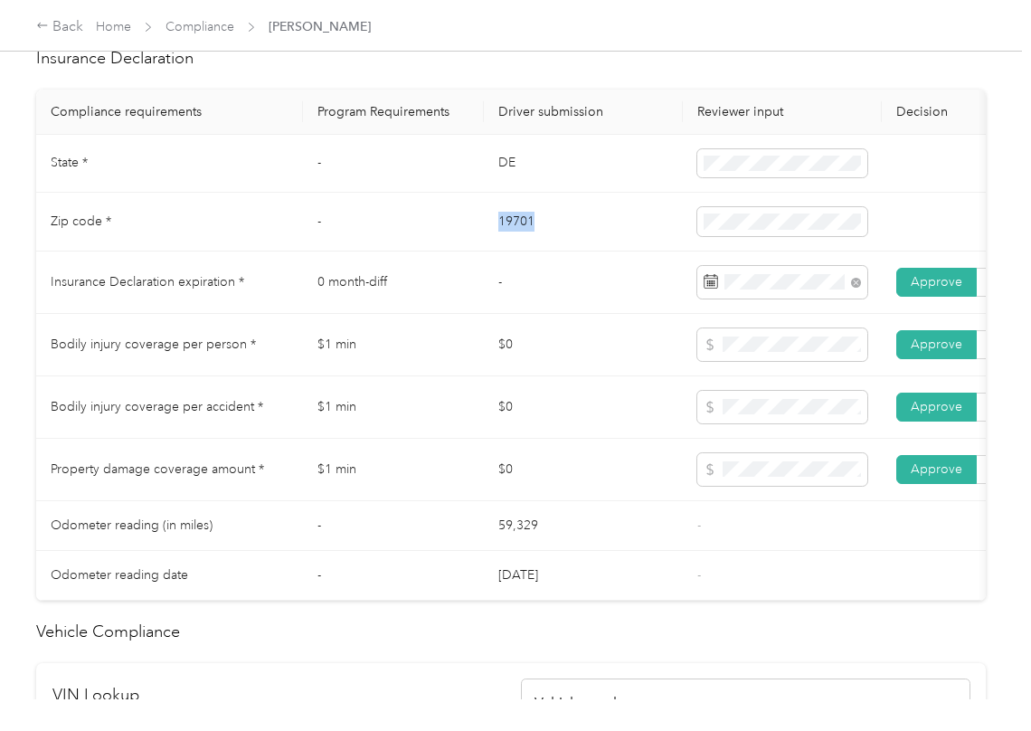
click at [511, 230] on td "19701" at bounding box center [583, 222] width 199 height 59
click at [735, 232] on span at bounding box center [782, 221] width 170 height 29
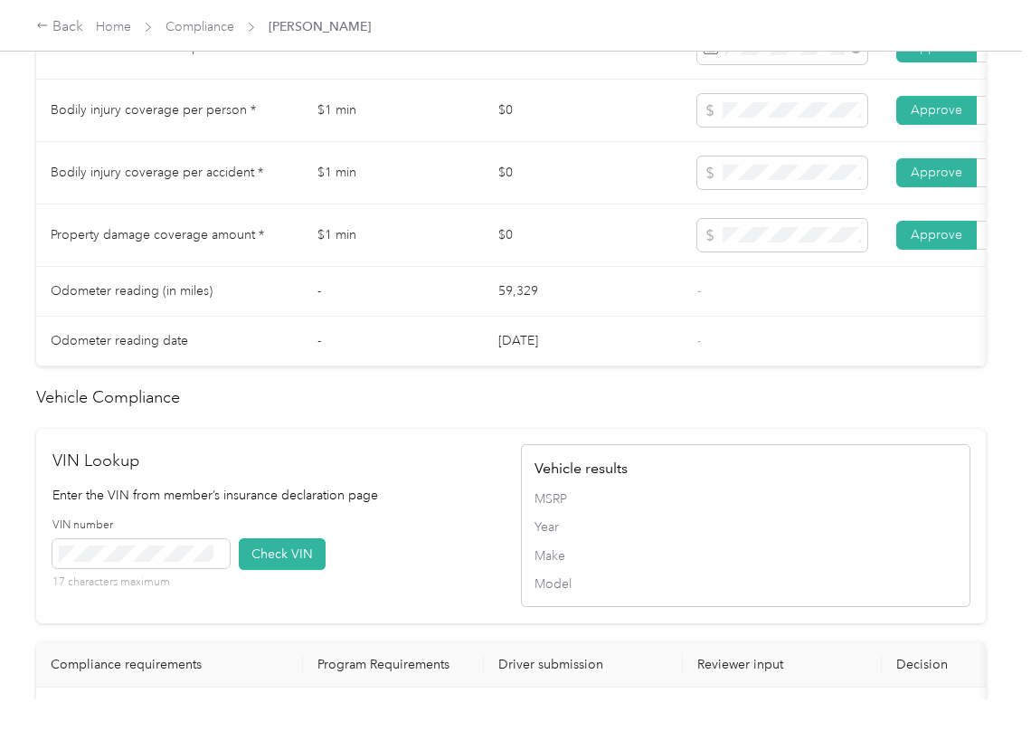
scroll to position [1567, 0]
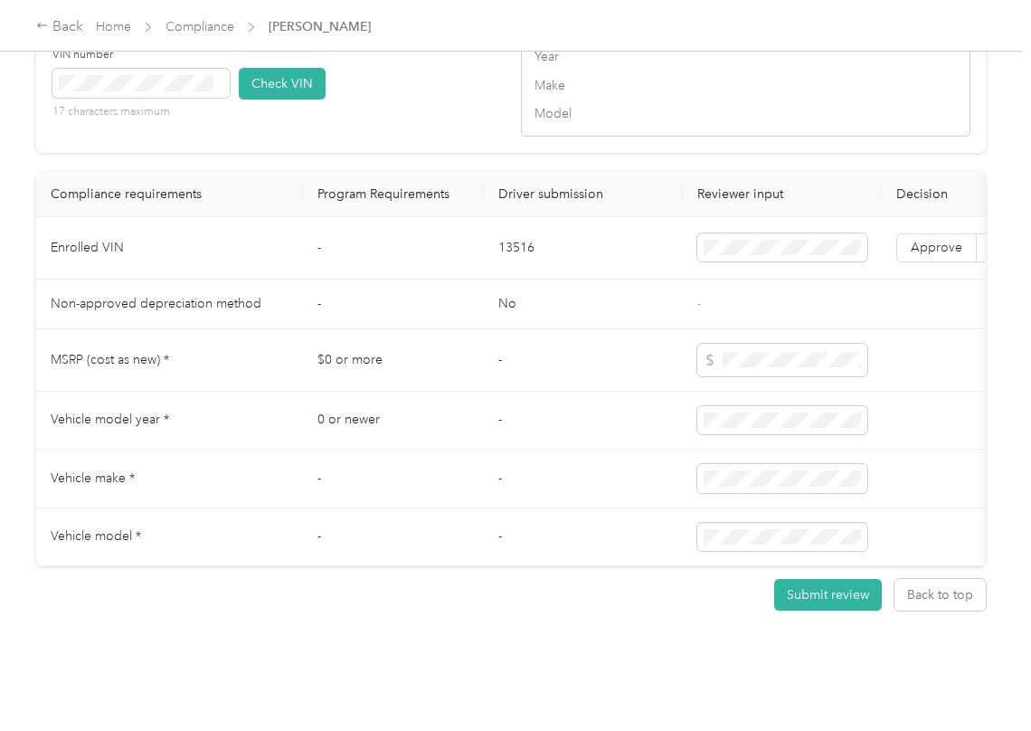
click at [434, 427] on td "0 or newer" at bounding box center [393, 421] width 181 height 59
drag, startPoint x: 406, startPoint y: 119, endPoint x: 177, endPoint y: 116, distance: 228.8
click at [405, 119] on div "VIN number 17 characters maximum Check VIN" at bounding box center [276, 90] width 449 height 86
click at [272, 99] on button "Check VIN" at bounding box center [282, 84] width 87 height 32
click at [913, 255] on span "Approve" at bounding box center [937, 247] width 52 height 15
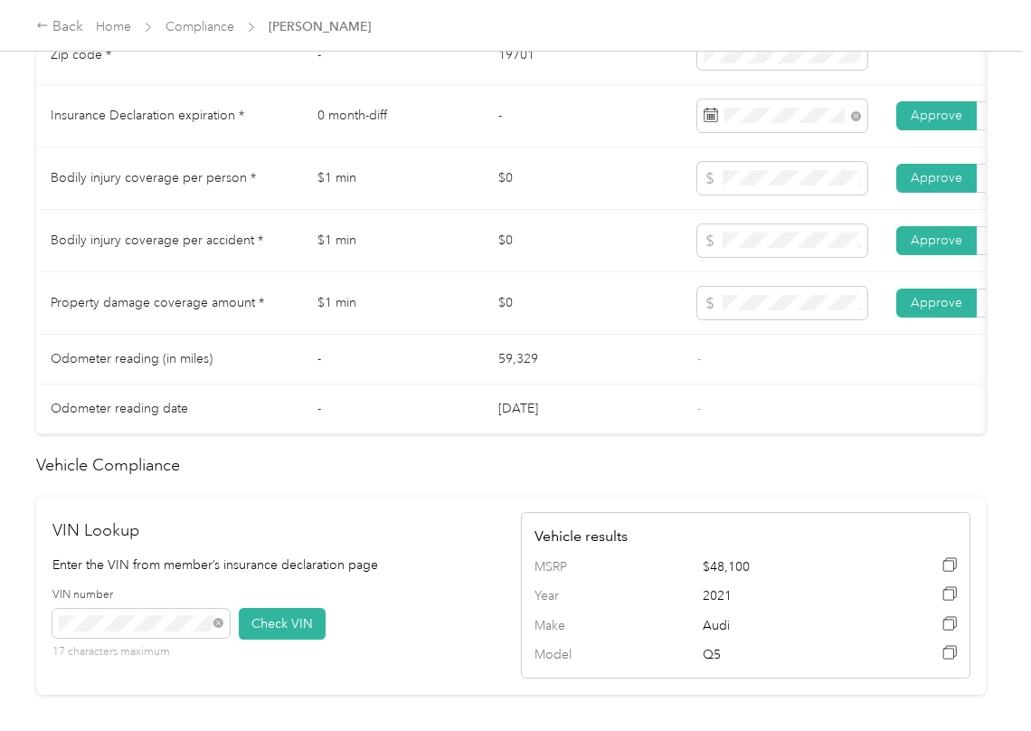
scroll to position [846, 0]
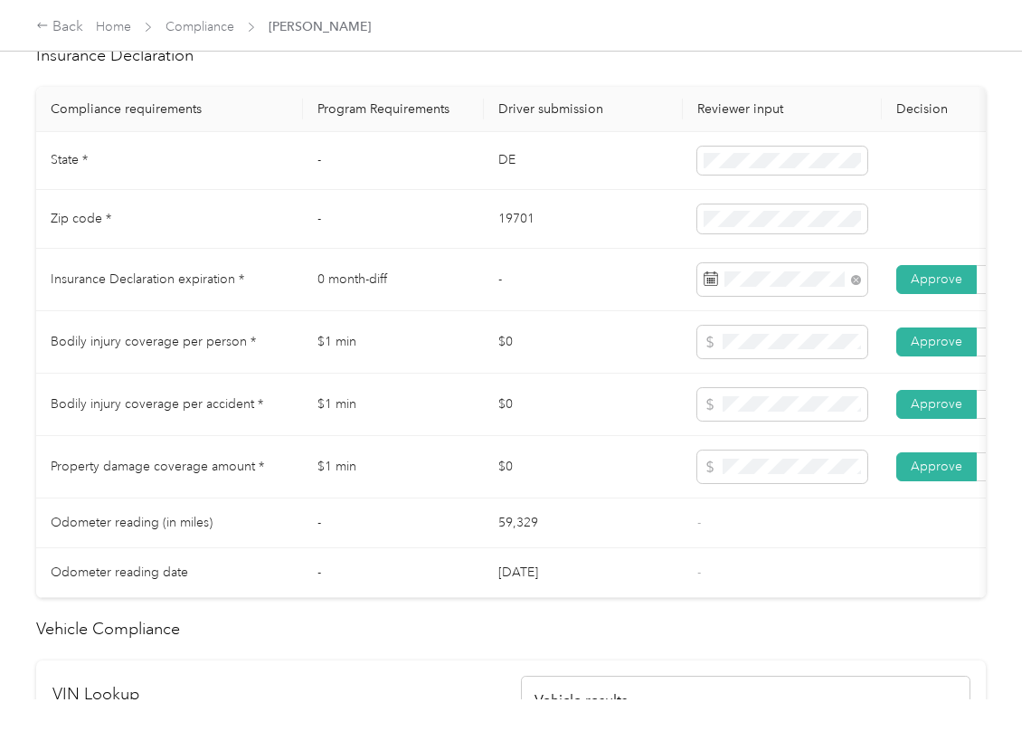
click at [464, 465] on td "$1 min" at bounding box center [393, 467] width 181 height 62
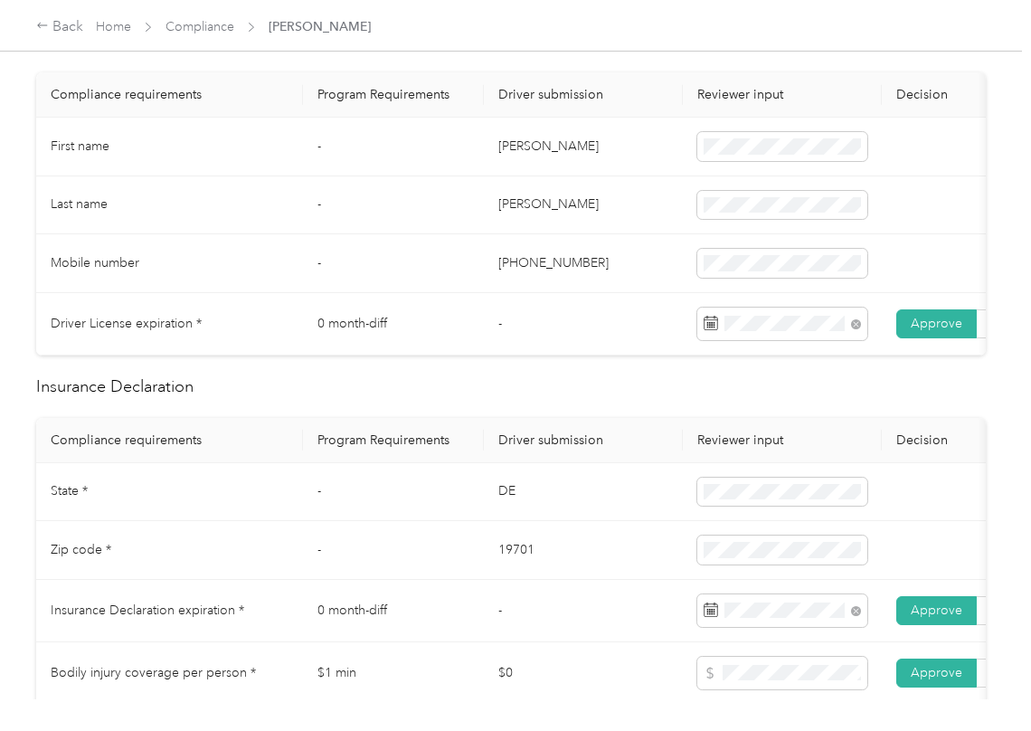
scroll to position [485, 0]
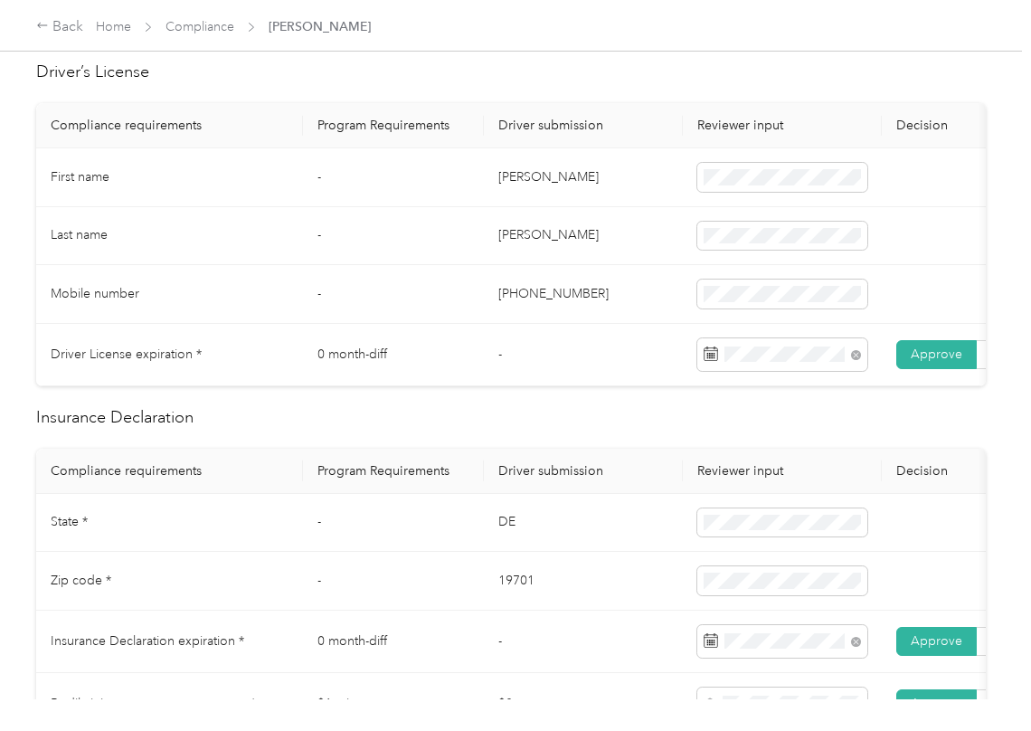
click at [453, 300] on td "-" at bounding box center [393, 294] width 181 height 59
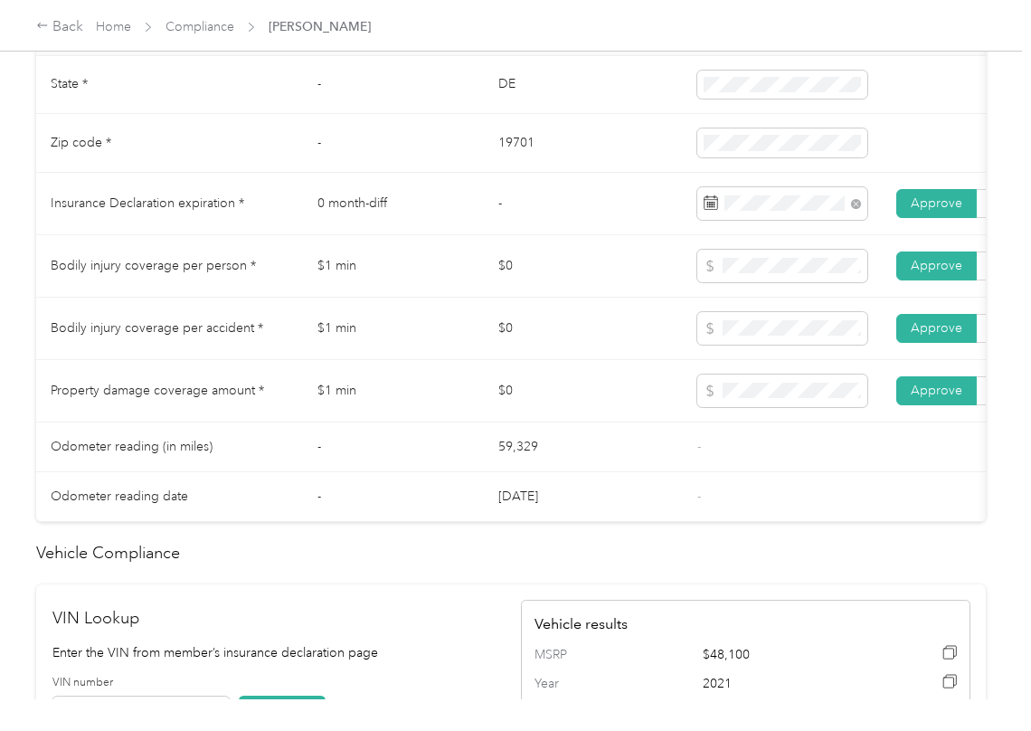
scroll to position [967, 0]
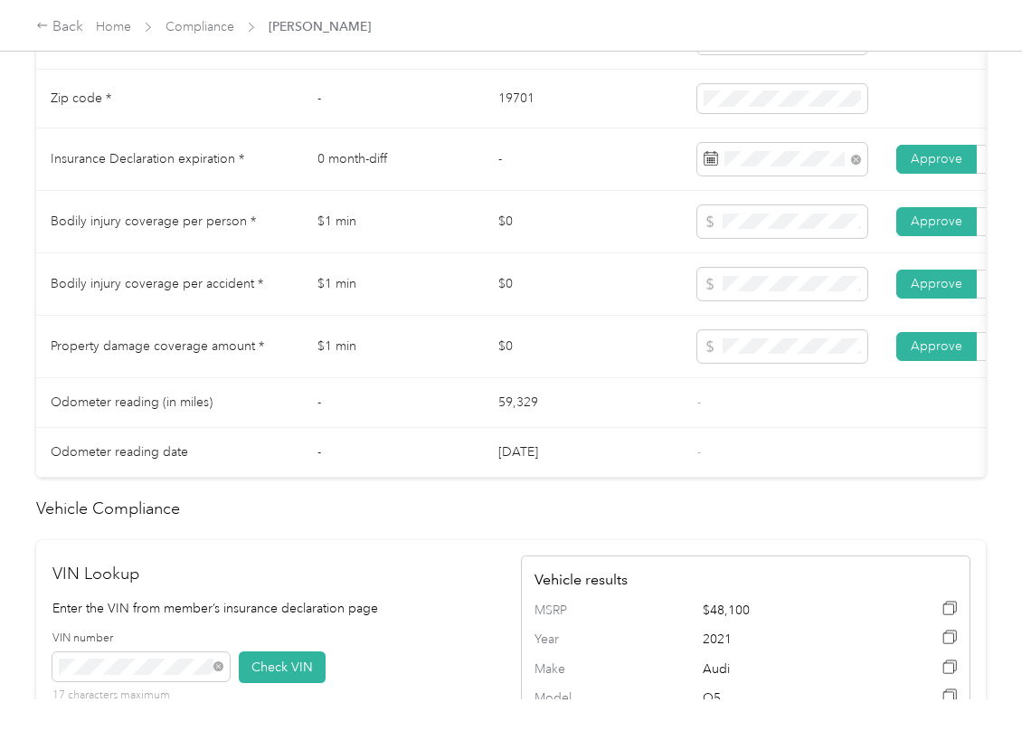
click at [501, 378] on td "$0" at bounding box center [583, 347] width 199 height 62
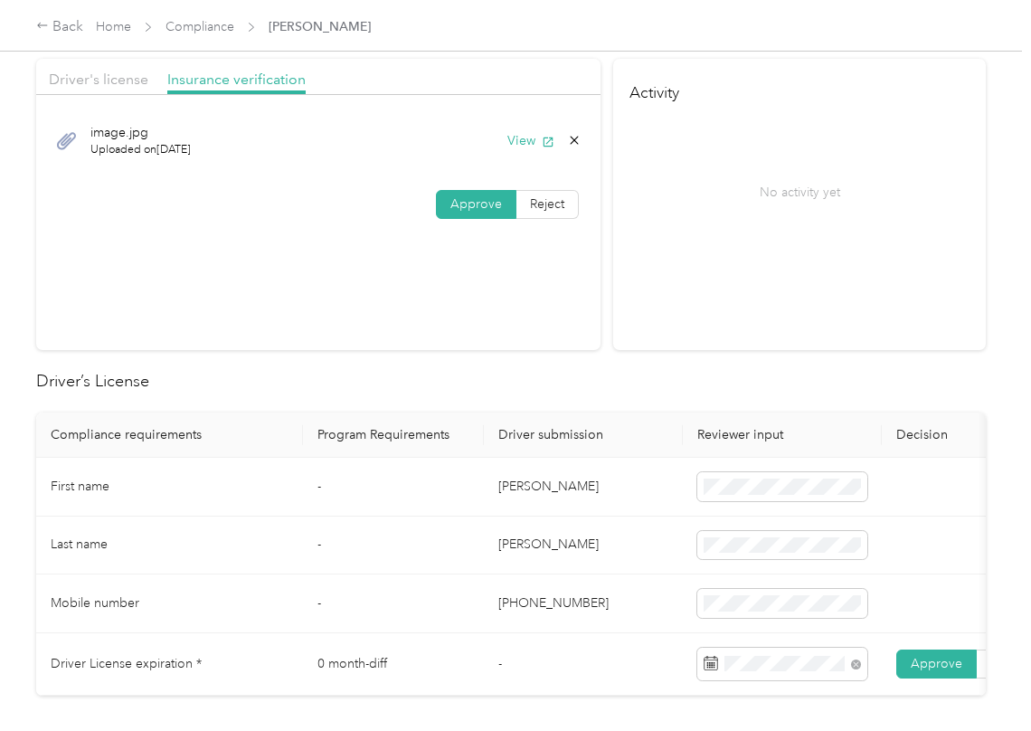
scroll to position [0, 0]
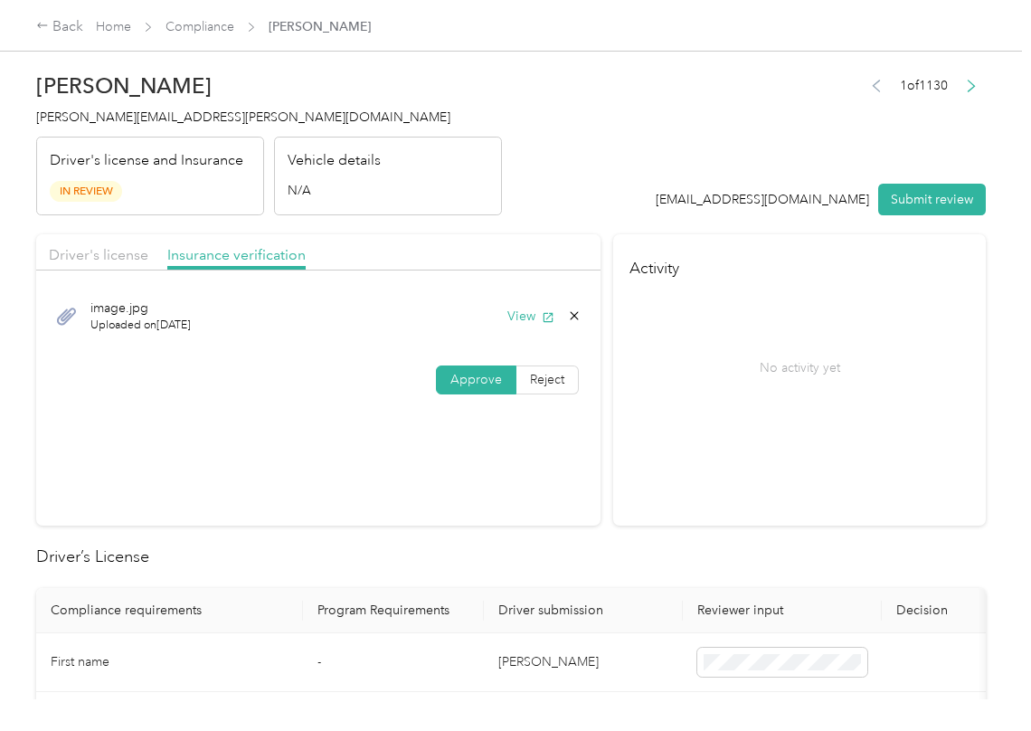
drag, startPoint x: 912, startPoint y: 203, endPoint x: 785, endPoint y: 200, distance: 126.7
click at [912, 200] on button "Submit review" at bounding box center [932, 200] width 108 height 32
click at [131, 130] on div "[PERSON_NAME] [PERSON_NAME][EMAIL_ADDRESS][PERSON_NAME][DOMAIN_NAME] Driver's l…" at bounding box center [269, 139] width 466 height 152
click at [130, 121] on span "[PERSON_NAME][EMAIL_ADDRESS][PERSON_NAME][DOMAIN_NAME]" at bounding box center [243, 116] width 414 height 15
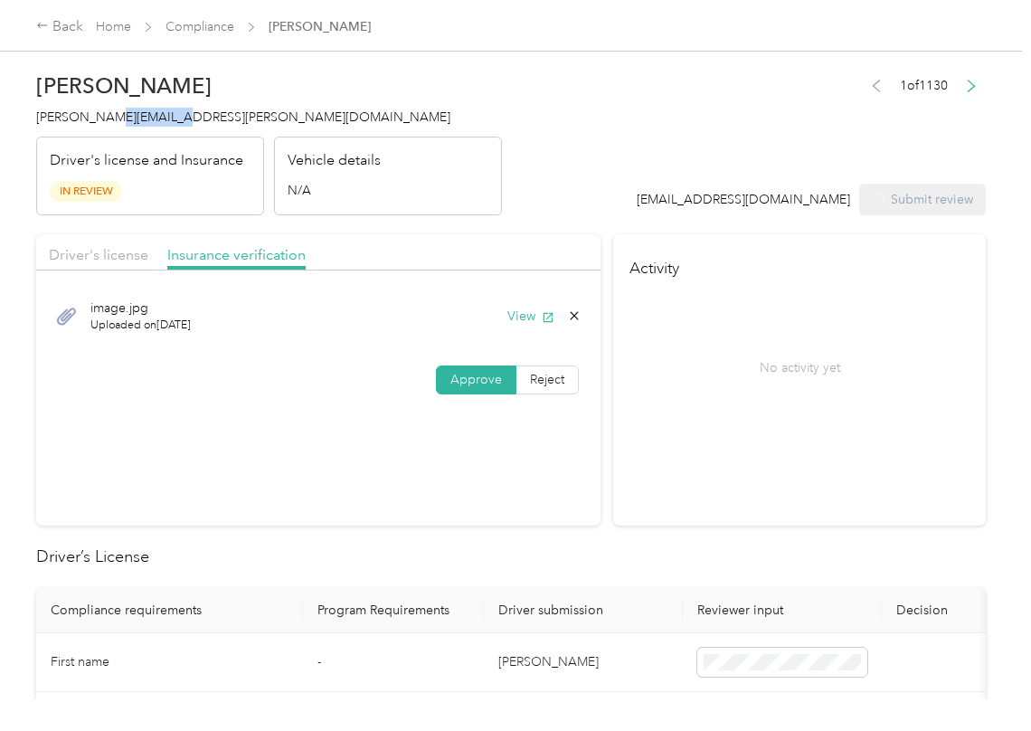
click at [130, 121] on span "[PERSON_NAME][EMAIL_ADDRESS][PERSON_NAME][DOMAIN_NAME]" at bounding box center [243, 116] width 414 height 15
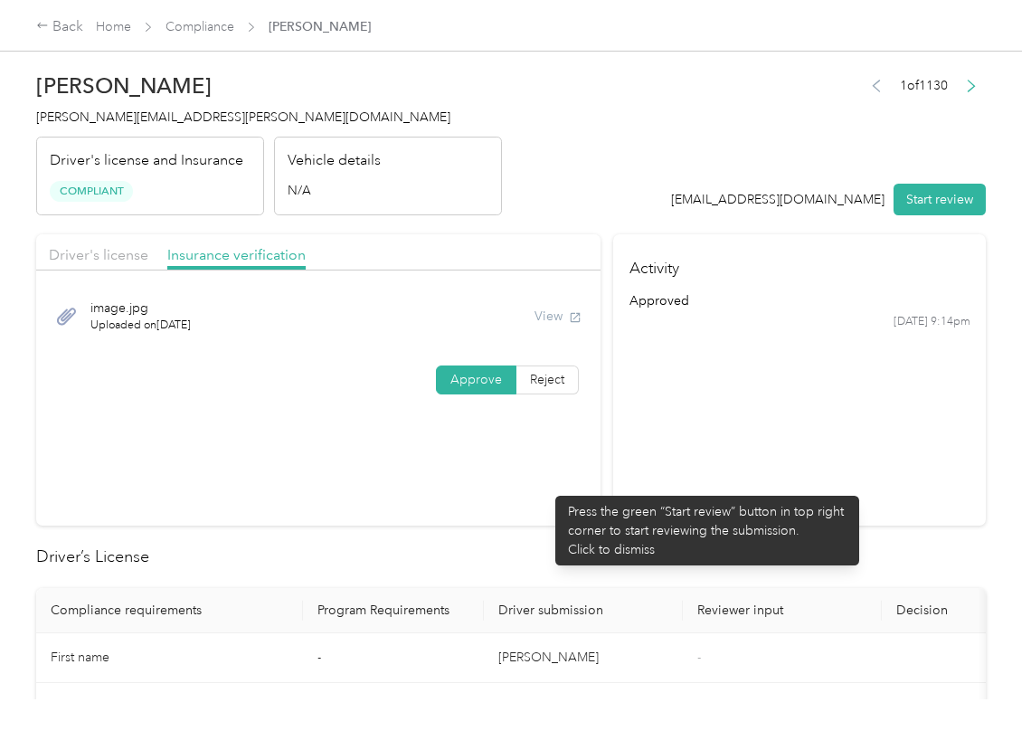
click at [546, 487] on section "Driver's license Insurance verification image.jpg Uploaded on [DATE] View Appro…" at bounding box center [318, 379] width 564 height 291
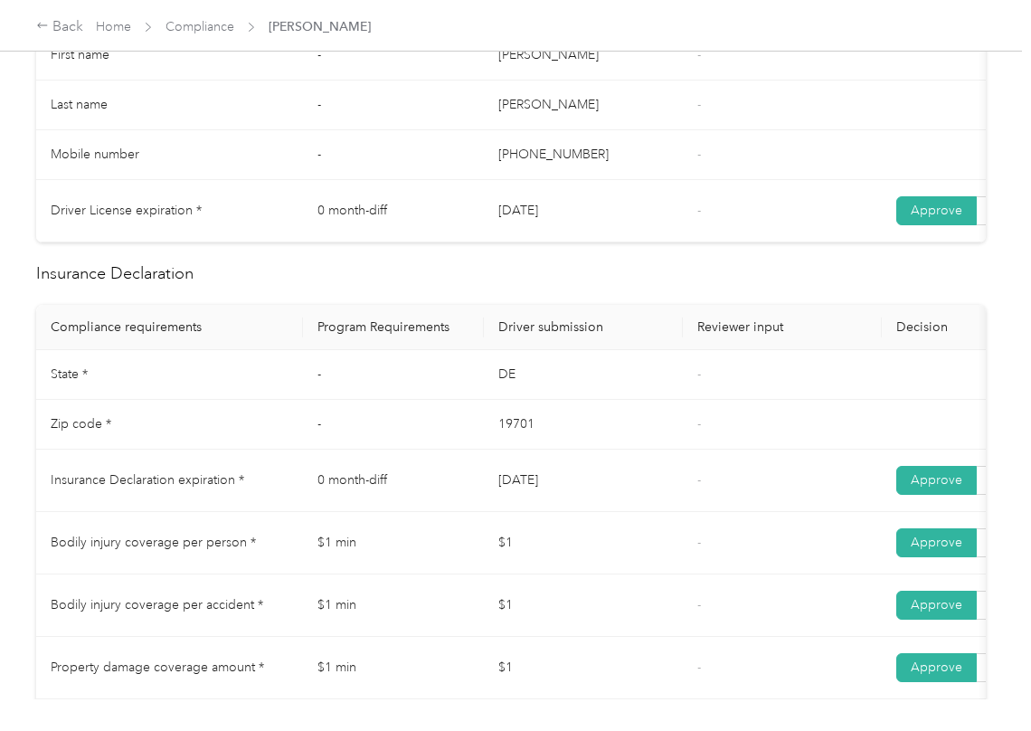
scroll to position [844, 0]
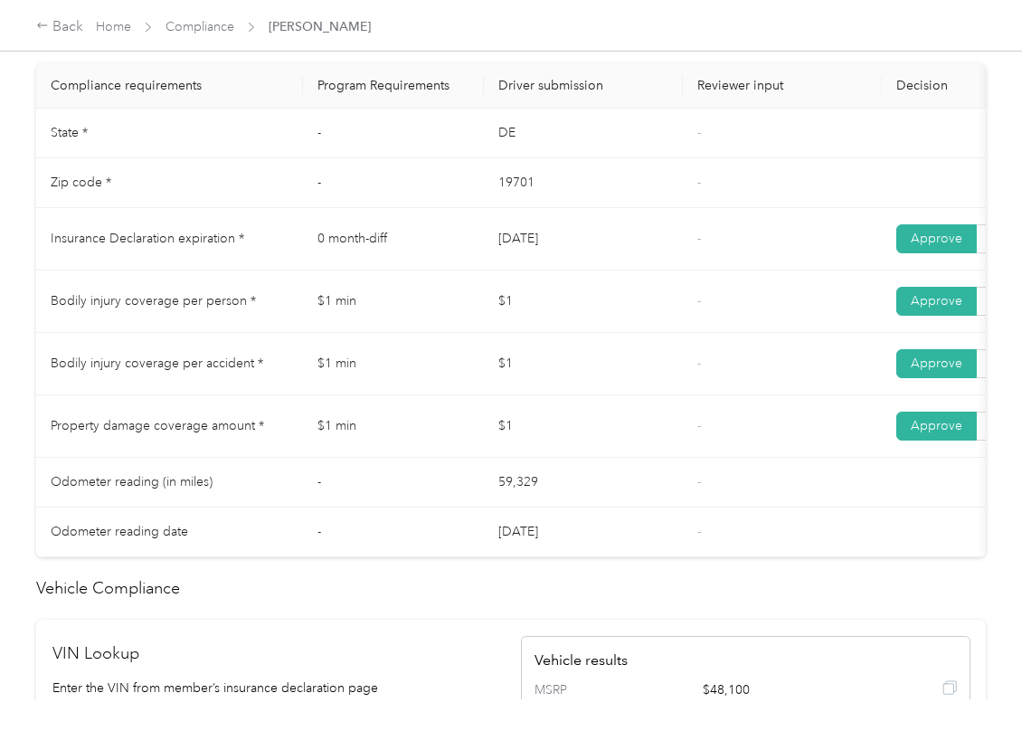
drag, startPoint x: 525, startPoint y: 276, endPoint x: 612, endPoint y: 276, distance: 86.8
click at [611, 270] on td "[DATE]" at bounding box center [583, 239] width 199 height 62
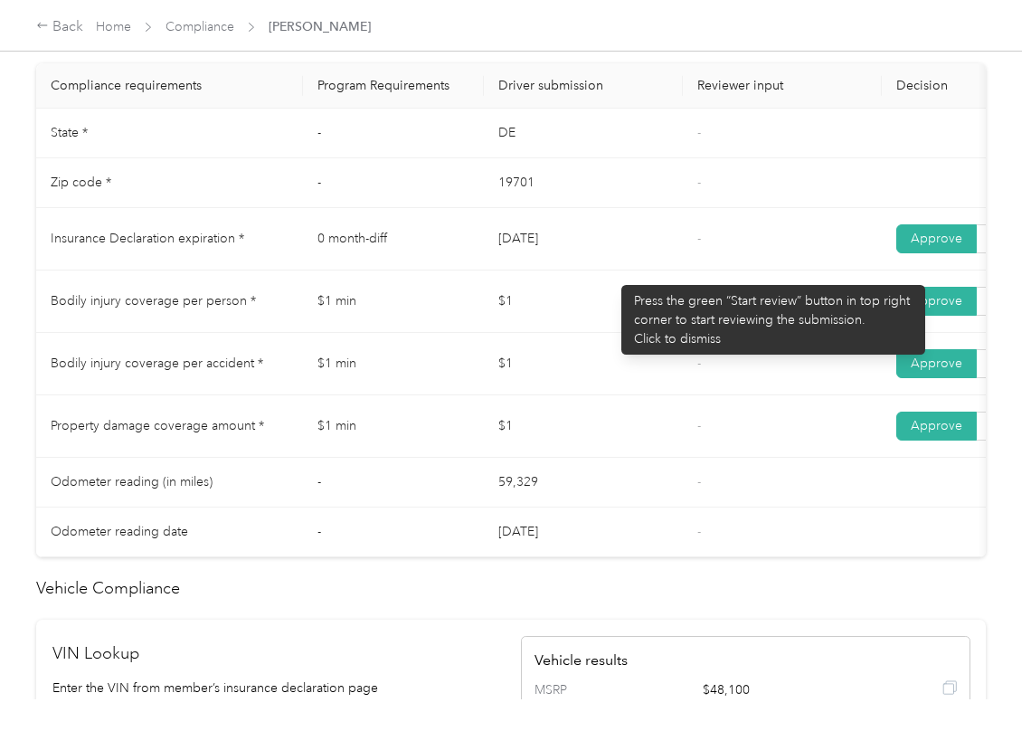
click at [570, 300] on td "$1" at bounding box center [583, 301] width 199 height 62
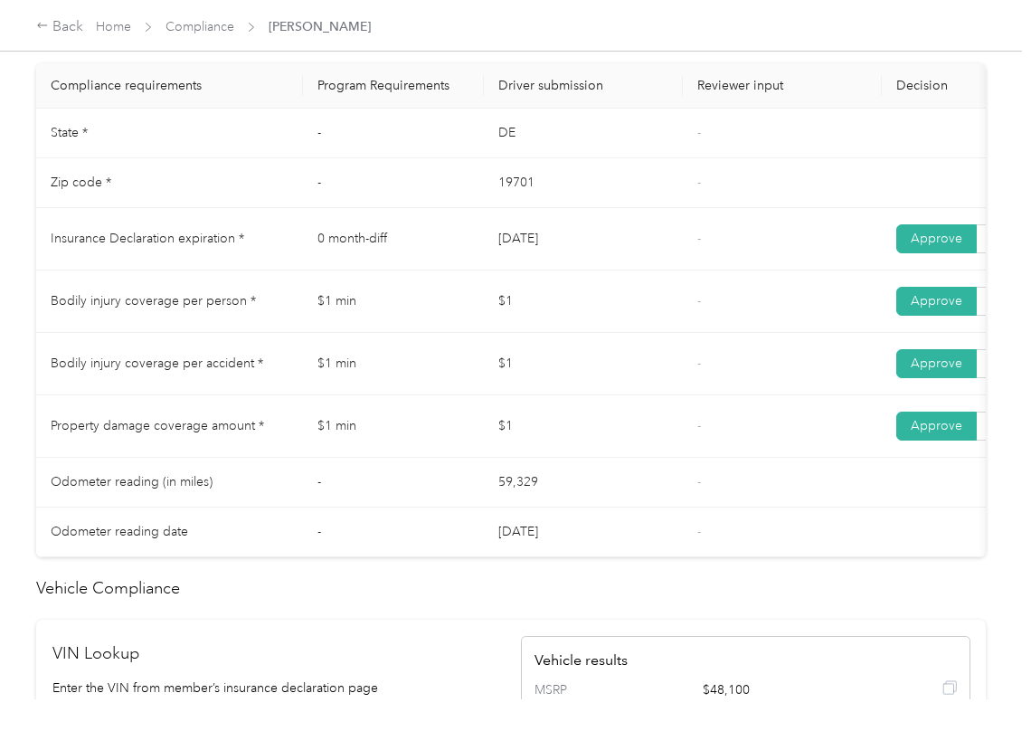
click at [570, 300] on td "$1" at bounding box center [583, 301] width 199 height 62
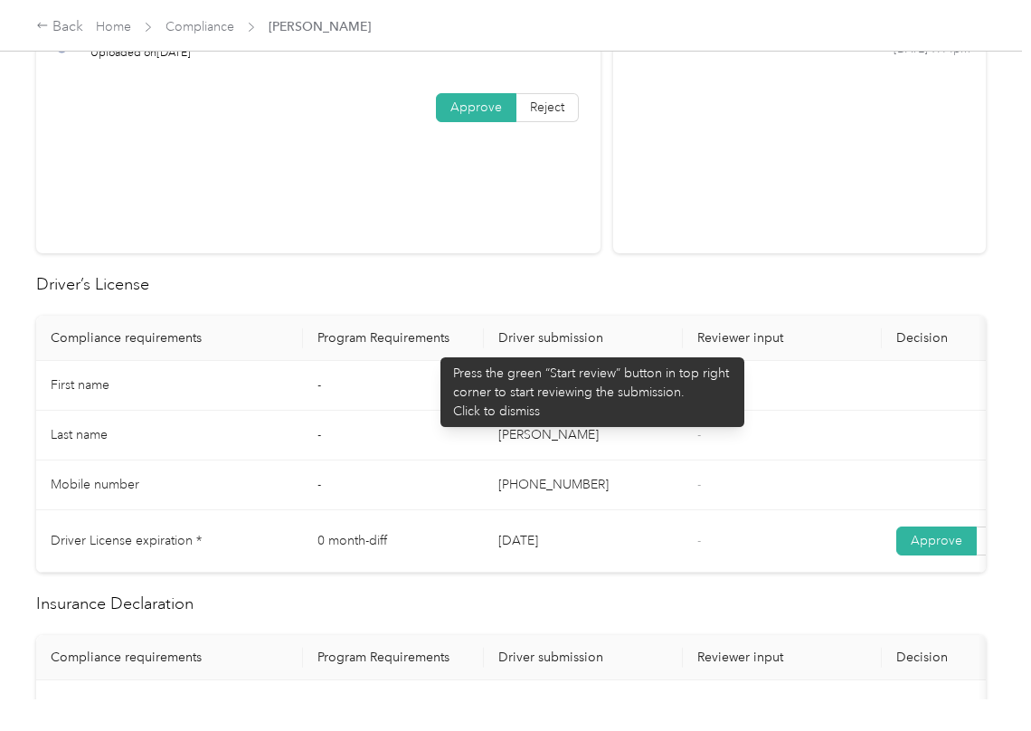
scroll to position [0, 0]
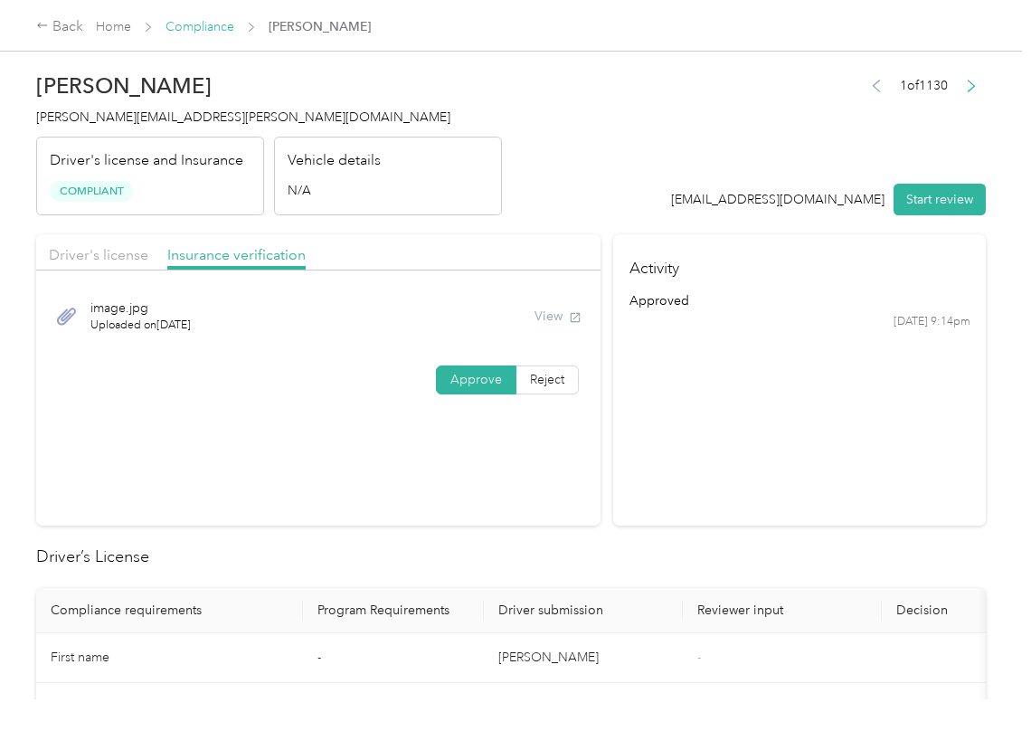
click at [197, 26] on link "Compliance" at bounding box center [199, 26] width 69 height 15
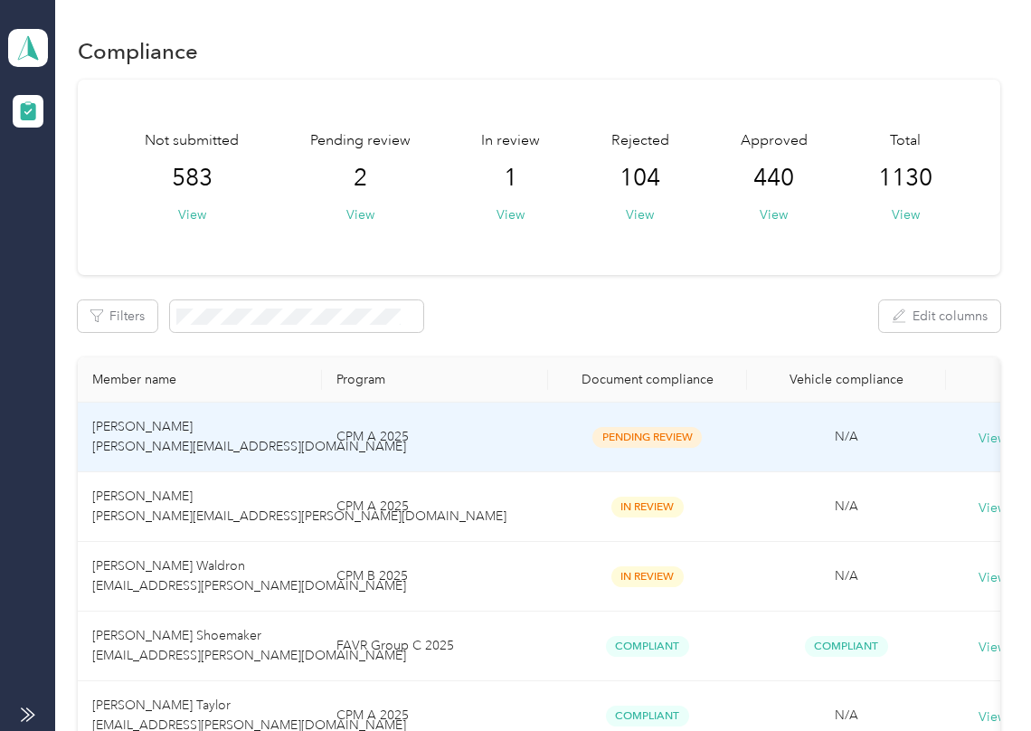
click at [131, 447] on span "[PERSON_NAME] [PERSON_NAME][EMAIL_ADDRESS][DOMAIN_NAME]" at bounding box center [249, 436] width 314 height 35
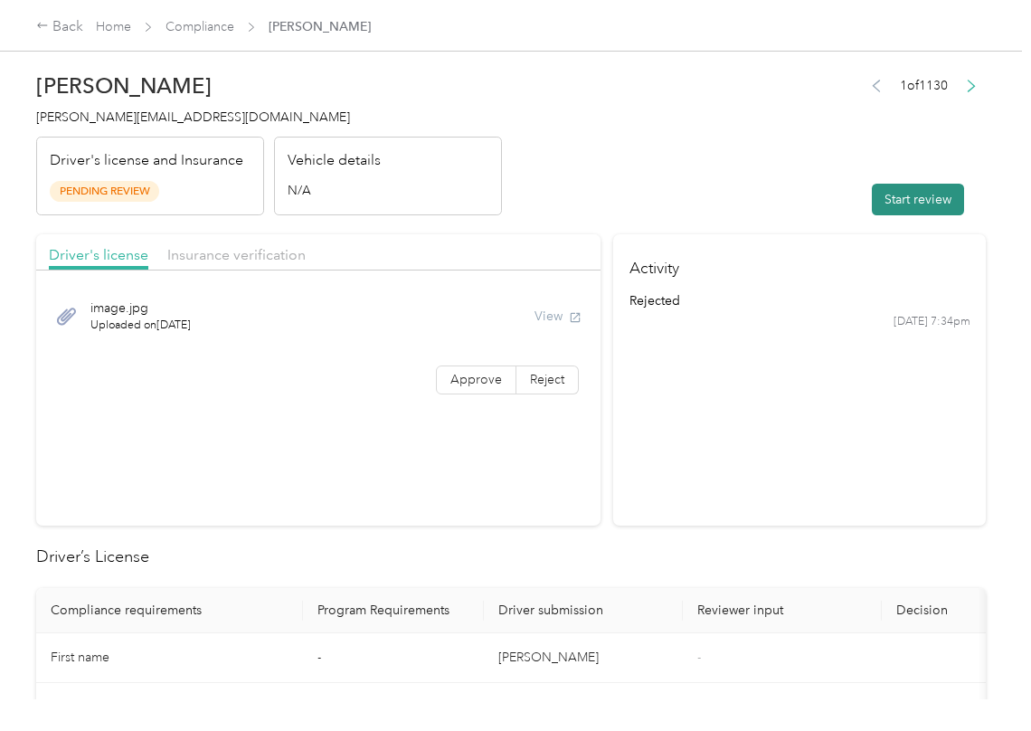
click at [942, 193] on button "Start review" at bounding box center [918, 200] width 92 height 32
click at [717, 160] on header "[PERSON_NAME] [PERSON_NAME][EMAIL_ADDRESS][DOMAIN_NAME] Driver's license and In…" at bounding box center [511, 139] width 950 height 152
click at [471, 395] on div "image.jpg Uploaded on [DATE] View Approve Reject" at bounding box center [318, 343] width 564 height 128
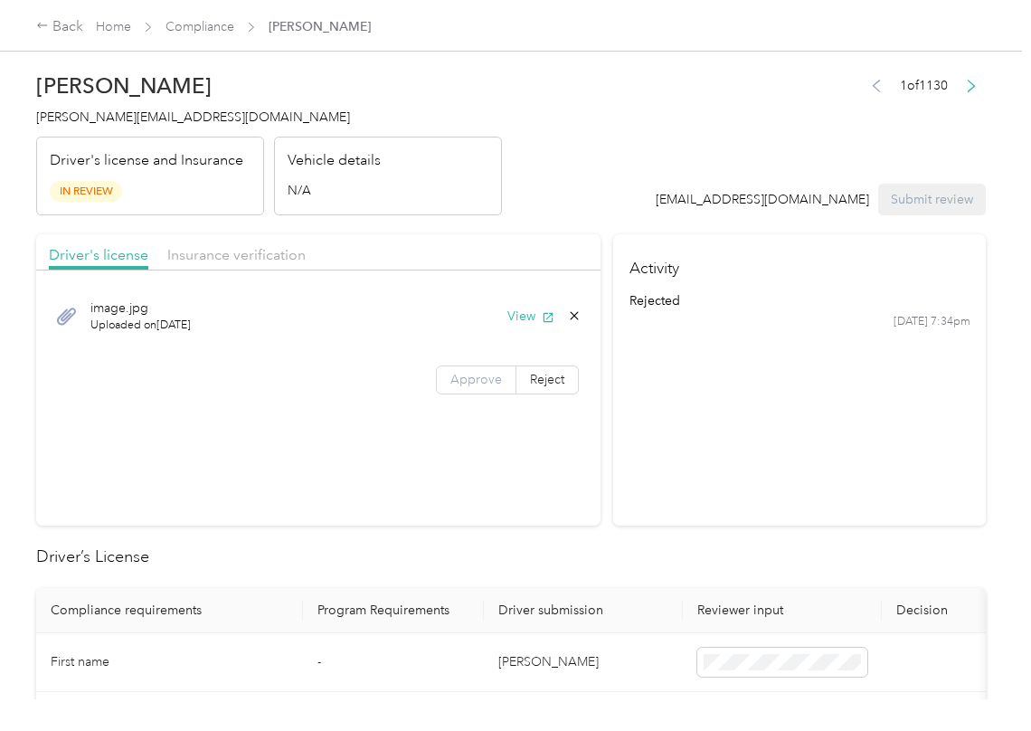
click at [453, 389] on label "Approve" at bounding box center [476, 379] width 80 height 29
click at [525, 312] on button "View" at bounding box center [530, 316] width 47 height 19
click at [276, 259] on span "Insurance verification" at bounding box center [236, 254] width 138 height 17
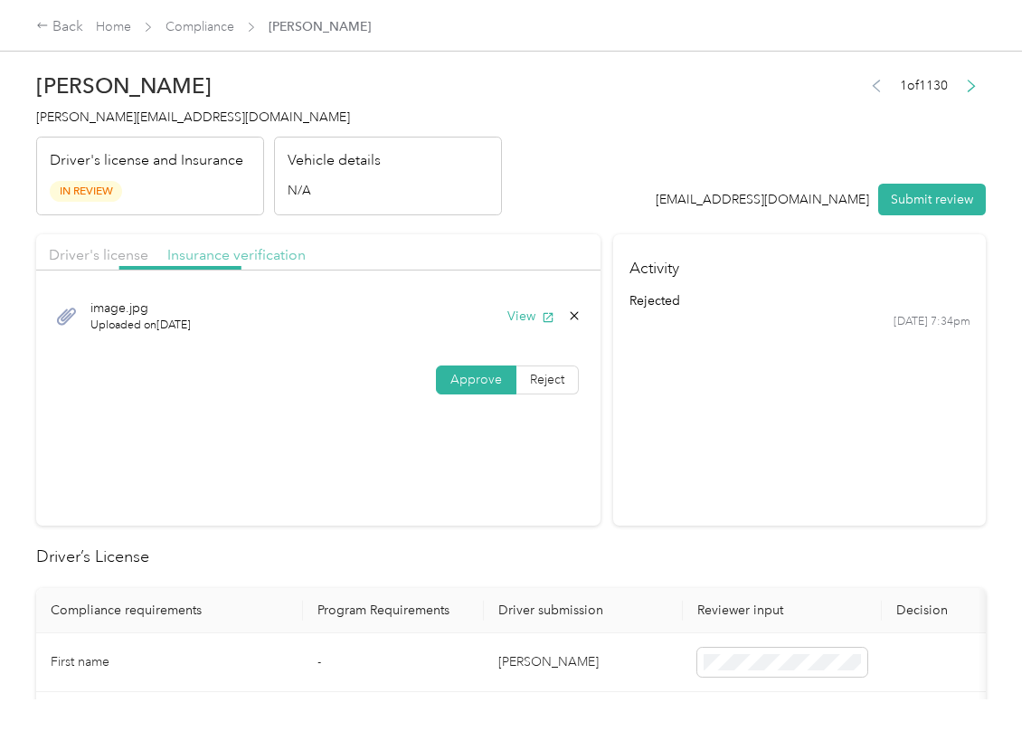
click at [275, 259] on span "Insurance verification" at bounding box center [236, 254] width 138 height 17
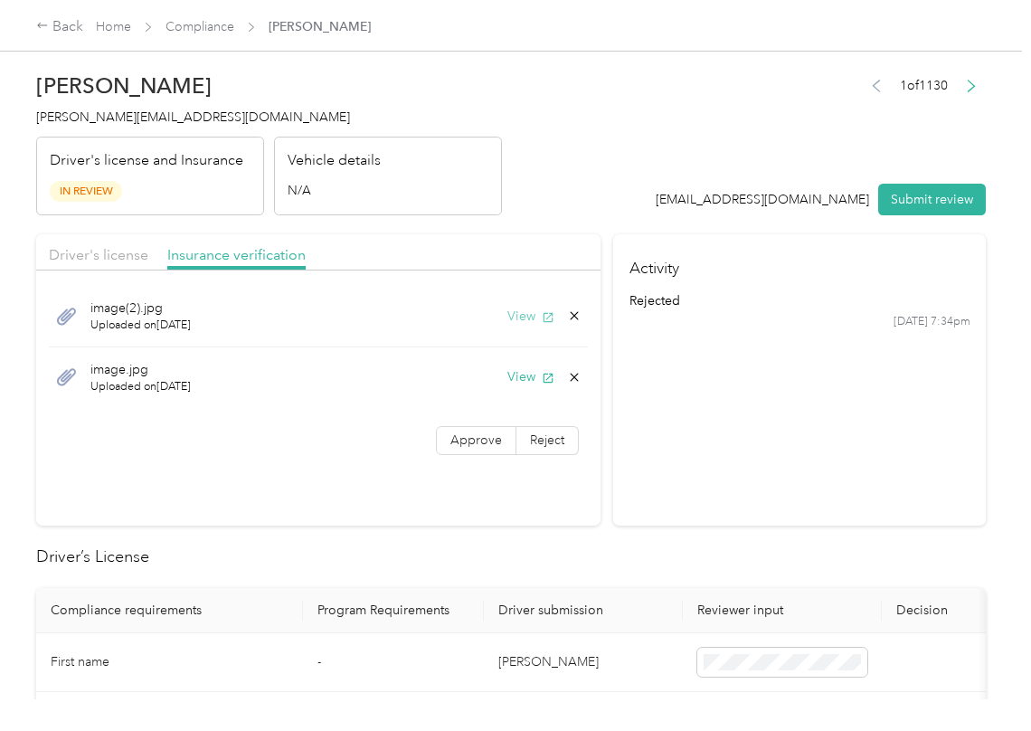
click at [542, 313] on icon "button" at bounding box center [548, 317] width 13 height 13
click at [519, 373] on button "View" at bounding box center [530, 376] width 47 height 19
click at [464, 448] on span "Approve" at bounding box center [476, 439] width 52 height 15
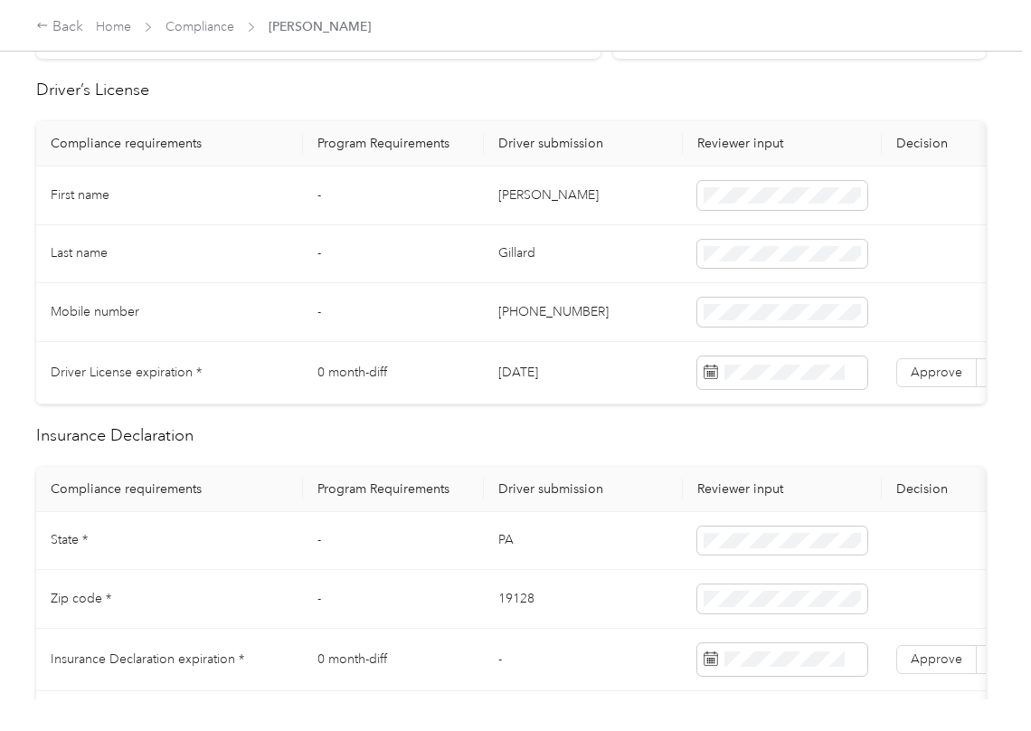
scroll to position [482, 0]
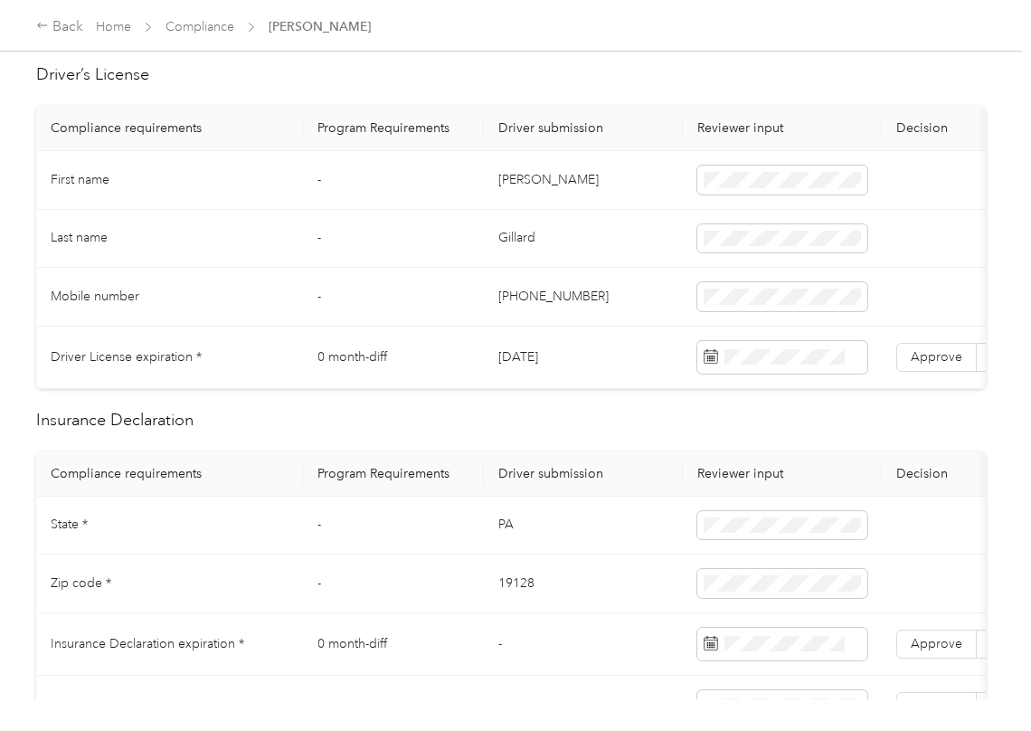
click at [566, 356] on td "[DATE]" at bounding box center [583, 357] width 199 height 62
click at [945, 352] on span "Approve" at bounding box center [937, 356] width 52 height 15
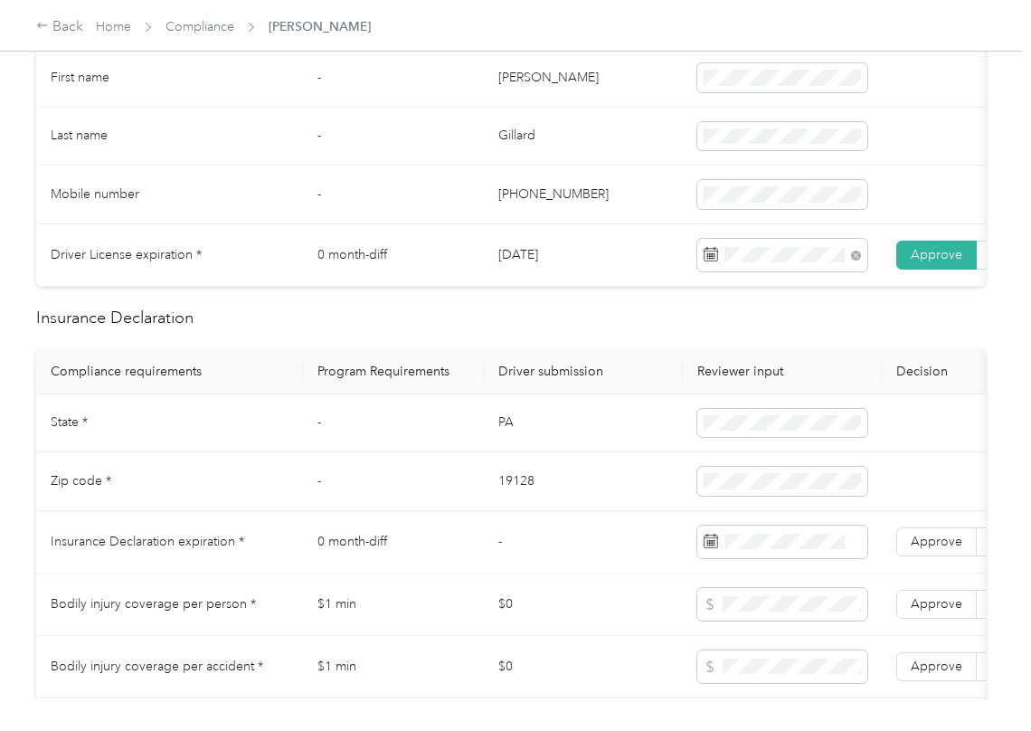
scroll to position [723, 0]
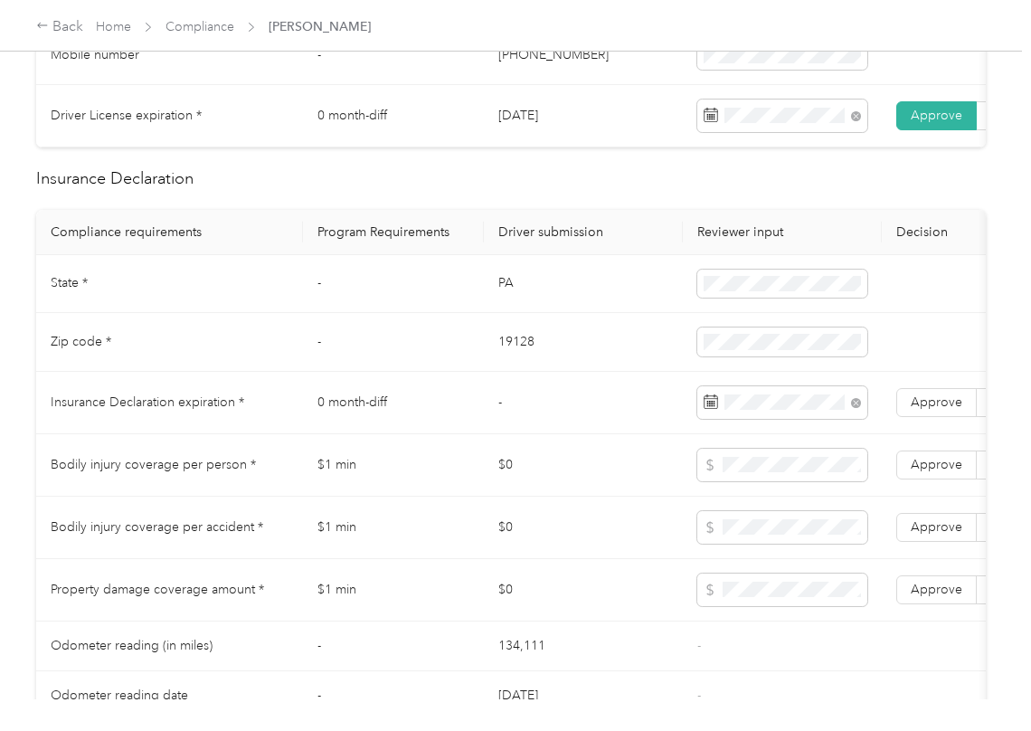
click at [463, 345] on td "-" at bounding box center [393, 342] width 181 height 59
click at [916, 410] on span "Approve" at bounding box center [937, 401] width 52 height 15
click at [511, 418] on td "-" at bounding box center [583, 403] width 199 height 62
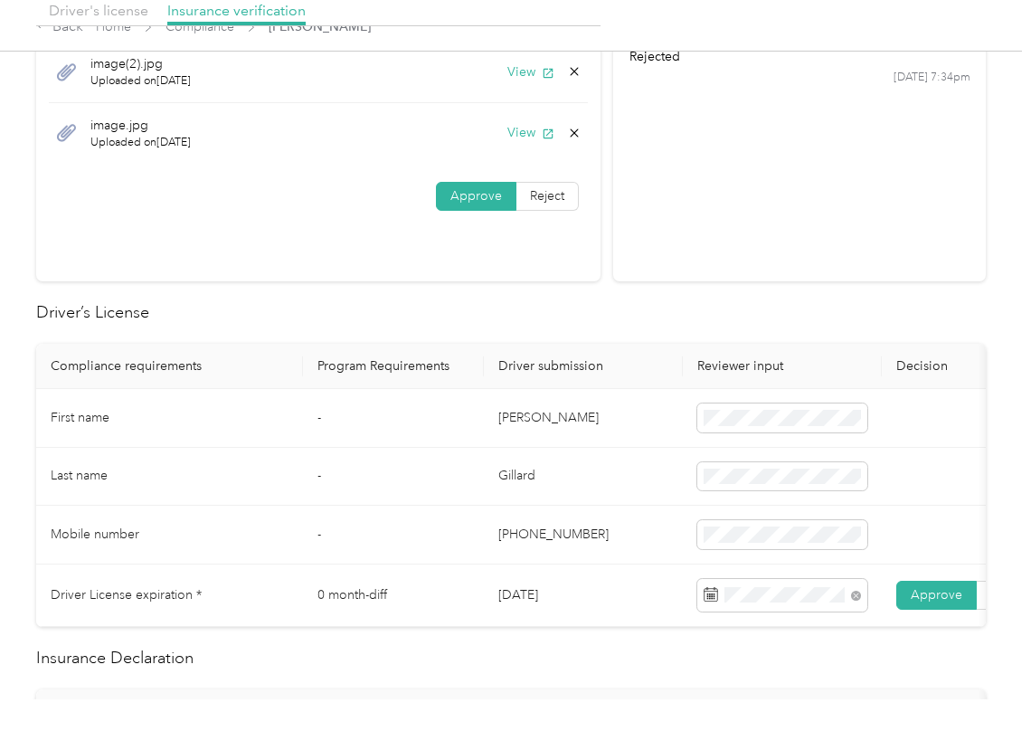
scroll to position [0, 0]
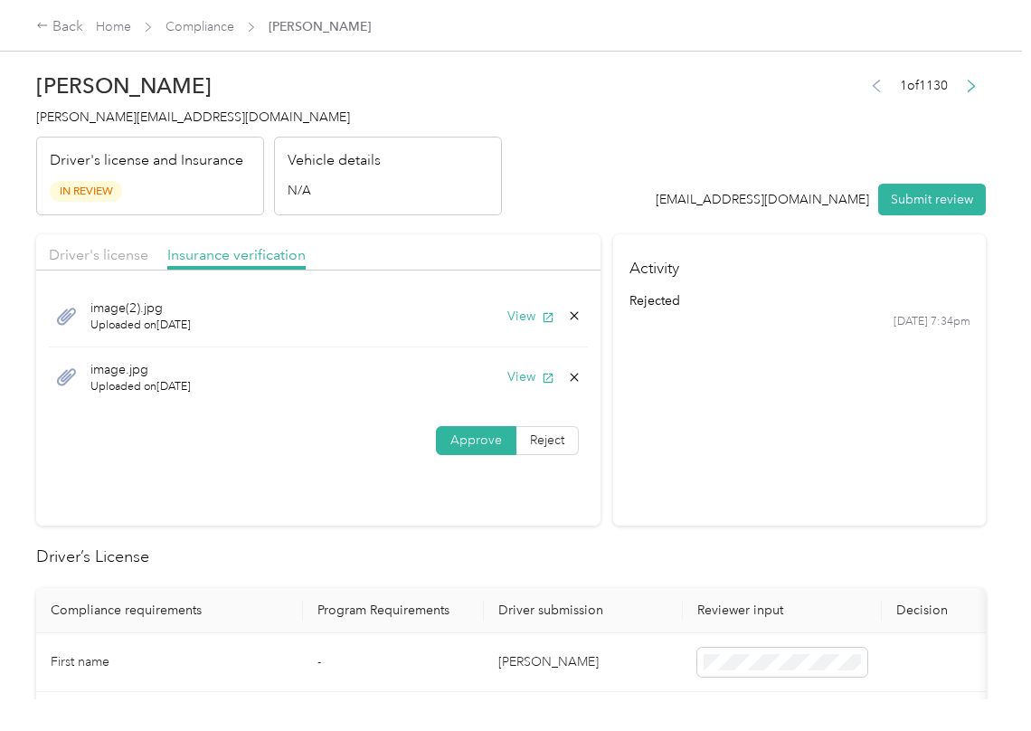
click at [569, 380] on icon at bounding box center [574, 377] width 14 height 14
click at [507, 394] on button "Yes" at bounding box center [523, 390] width 35 height 29
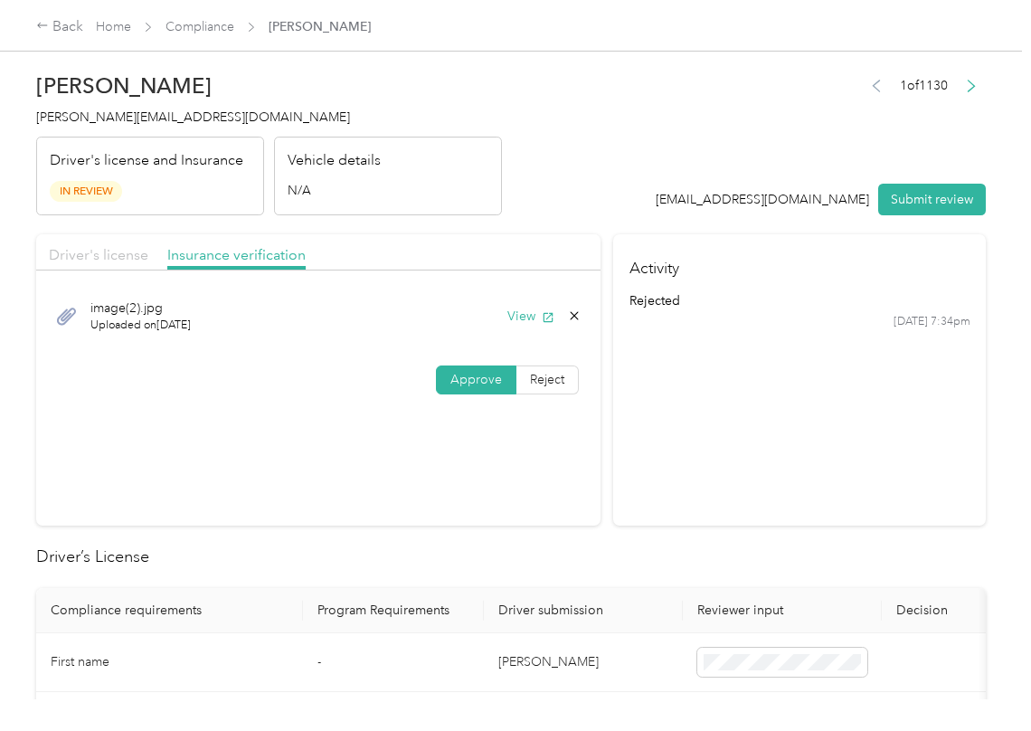
click at [109, 254] on span "Driver's license" at bounding box center [98, 254] width 99 height 17
click at [519, 312] on button "View" at bounding box center [530, 316] width 47 height 19
click at [561, 454] on section "Driver's license Insurance verification image.jpg Uploaded on [DATE] View Appro…" at bounding box center [318, 379] width 564 height 291
click at [229, 247] on span "Insurance verification" at bounding box center [236, 254] width 138 height 17
click at [544, 378] on span "Reject" at bounding box center [547, 379] width 34 height 15
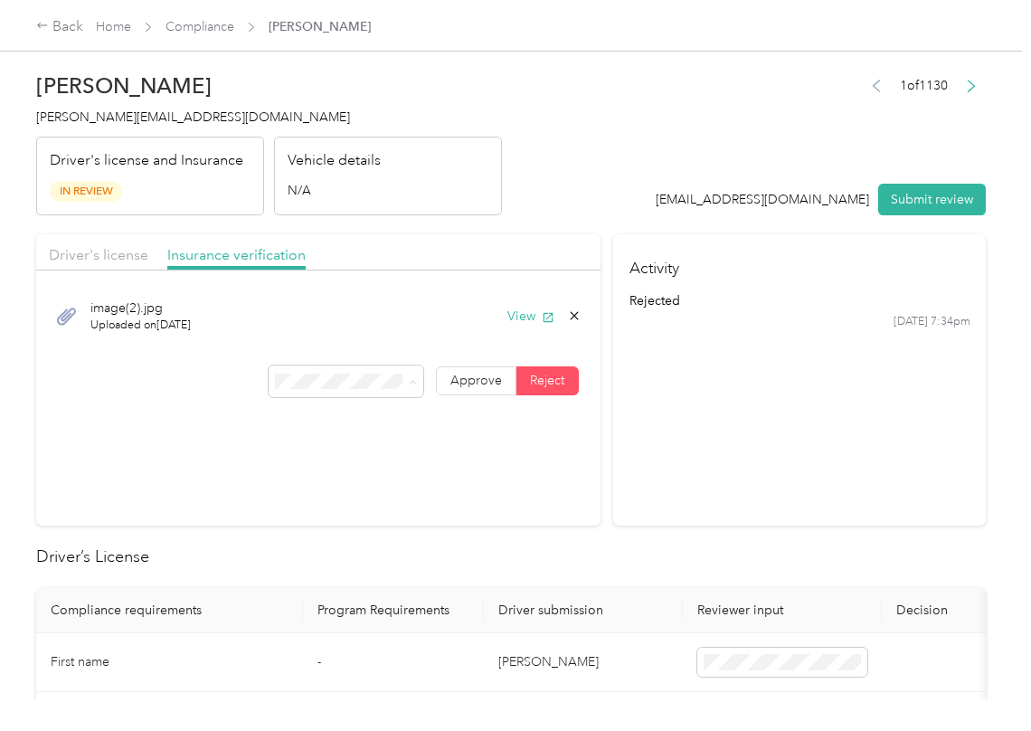
click at [342, 555] on span "Name not shown as insured driver" at bounding box center [332, 545] width 113 height 34
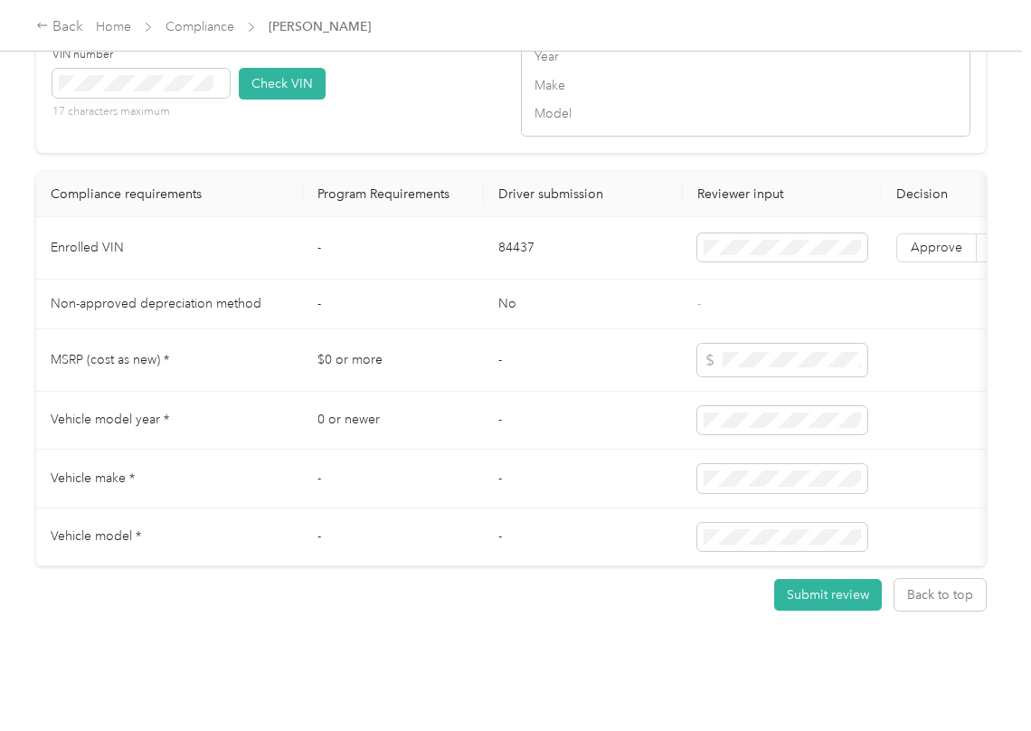
scroll to position [1629, 0]
click at [510, 345] on td "-" at bounding box center [583, 360] width 199 height 62
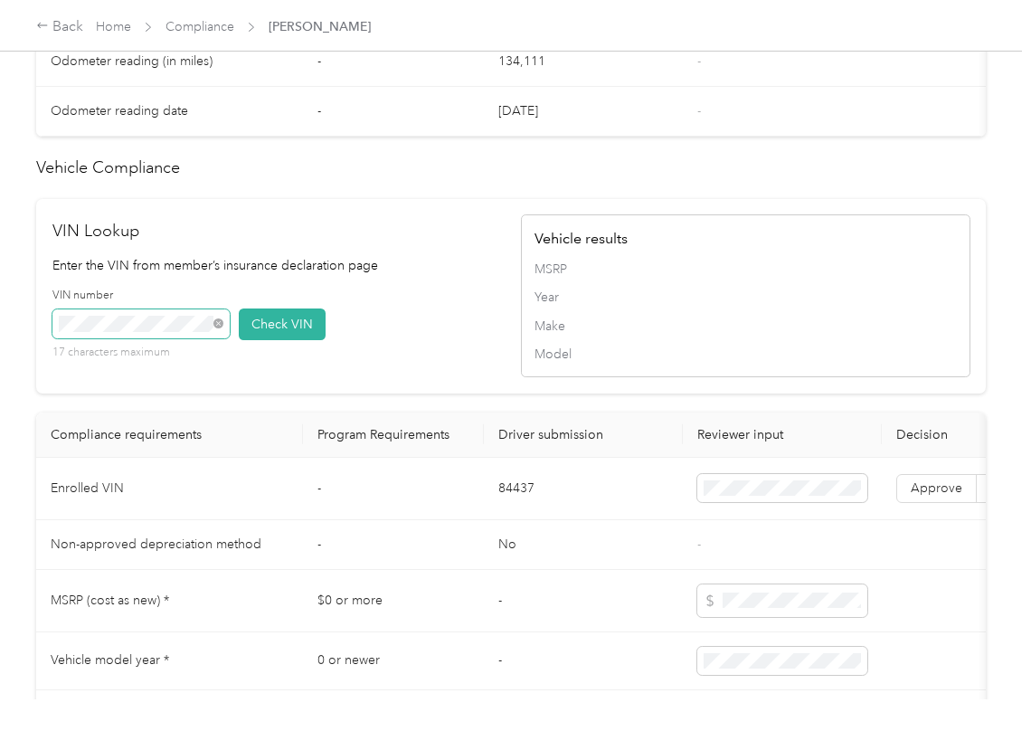
scroll to position [1267, 0]
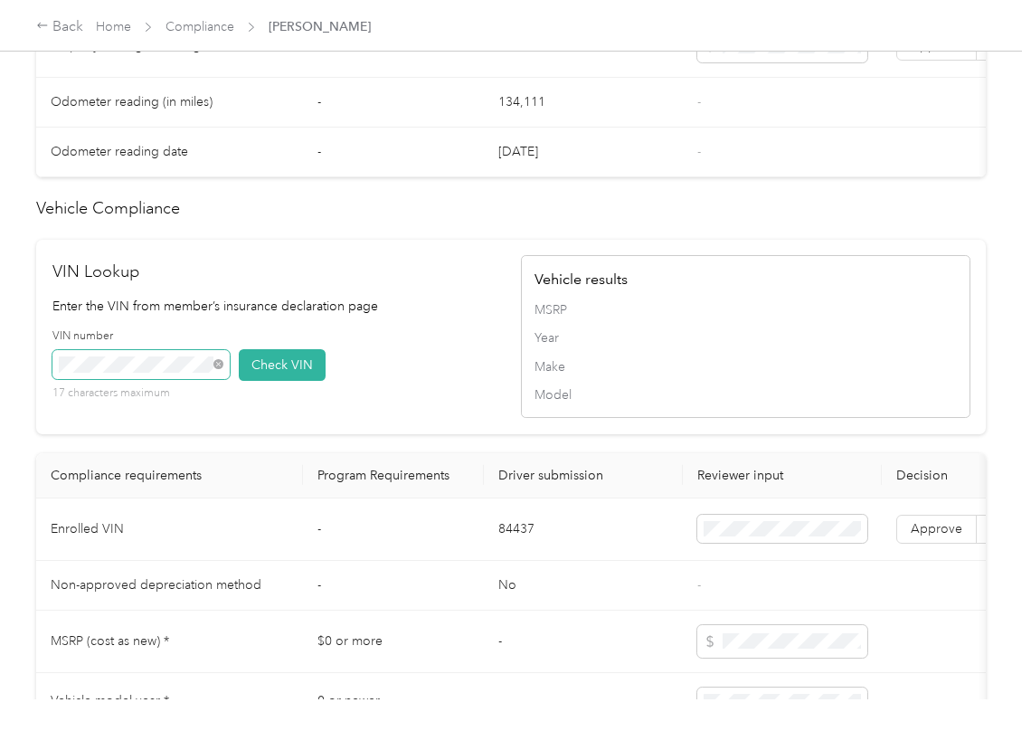
click at [0, 399] on html "Back Home Compliance [PERSON_NAME] [PERSON_NAME] [PERSON_NAME][EMAIL_ADDRESS][D…" at bounding box center [511, 365] width 1022 height 731
click at [253, 381] on button "Check VIN" at bounding box center [282, 365] width 87 height 32
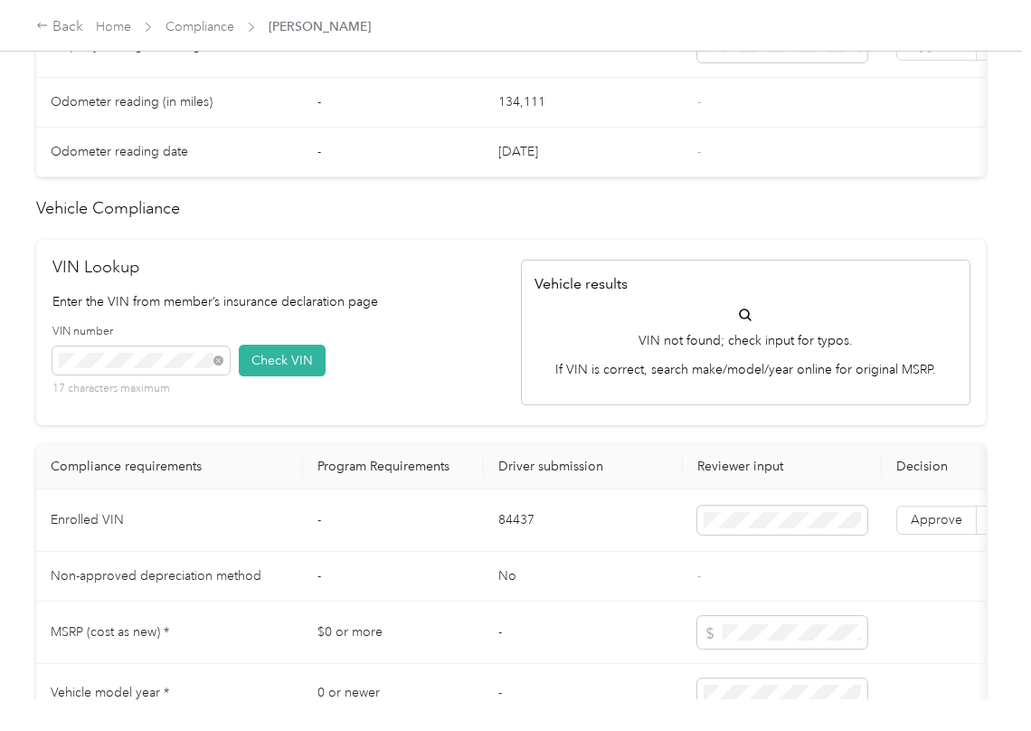
click at [894, 552] on td "Approve Reject" at bounding box center [977, 520] width 190 height 62
drag, startPoint x: 277, startPoint y: 399, endPoint x: 283, endPoint y: 413, distance: 15.8
click at [277, 376] on button "Check VIN" at bounding box center [282, 361] width 87 height 32
click at [293, 376] on button "Check VIN" at bounding box center [282, 361] width 87 height 32
click at [497, 283] on div "VIN Lookup Enter the VIN from member’s insurance declaration page VIN number 17…" at bounding box center [511, 333] width 950 height 186
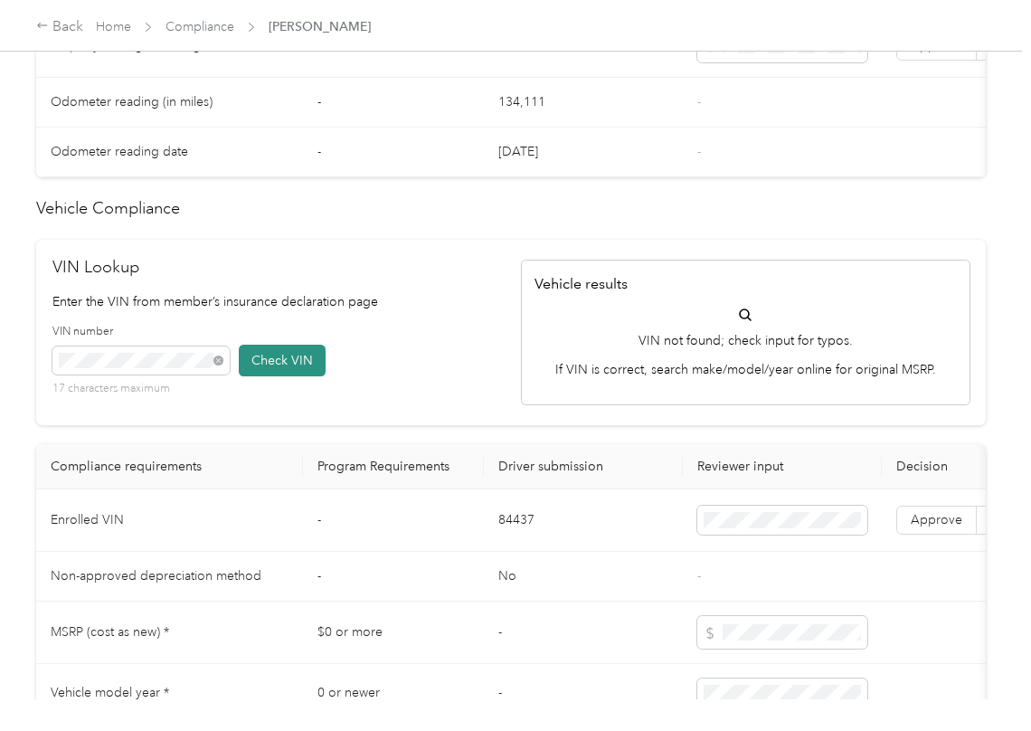
click at [306, 376] on button "Check VIN" at bounding box center [282, 361] width 87 height 32
click at [286, 376] on button "Check VIN" at bounding box center [282, 361] width 87 height 32
click at [510, 426] on div "VIN Lookup Enter the VIN from member’s insurance declaration page VIN number 17…" at bounding box center [511, 333] width 950 height 186
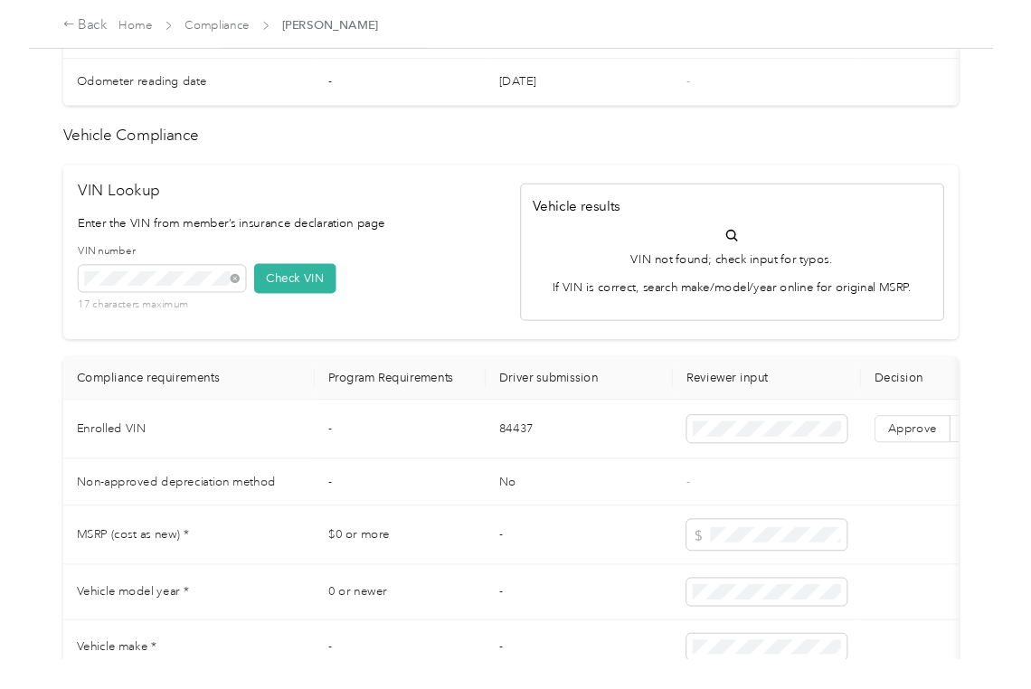
scroll to position [1387, 0]
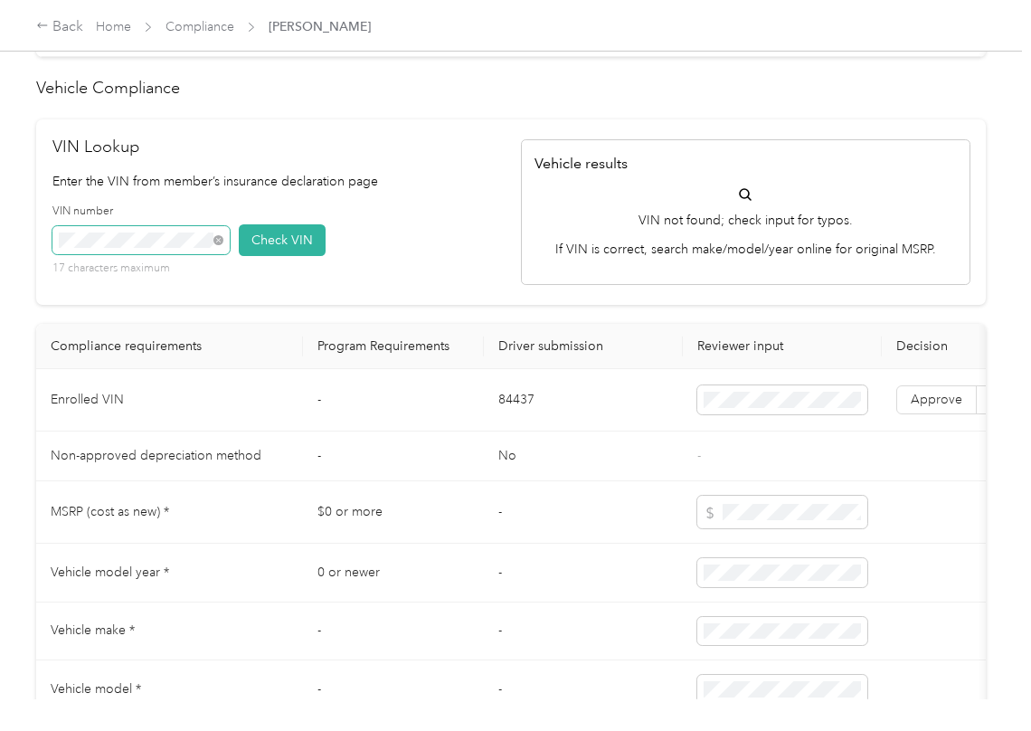
click at [153, 255] on span at bounding box center [140, 240] width 177 height 29
drag, startPoint x: 544, startPoint y: 416, endPoint x: 445, endPoint y: 84, distance: 346.5
click at [544, 416] on td "84437" at bounding box center [583, 400] width 199 height 62
click at [297, 256] on button "Check VIN" at bounding box center [282, 240] width 87 height 32
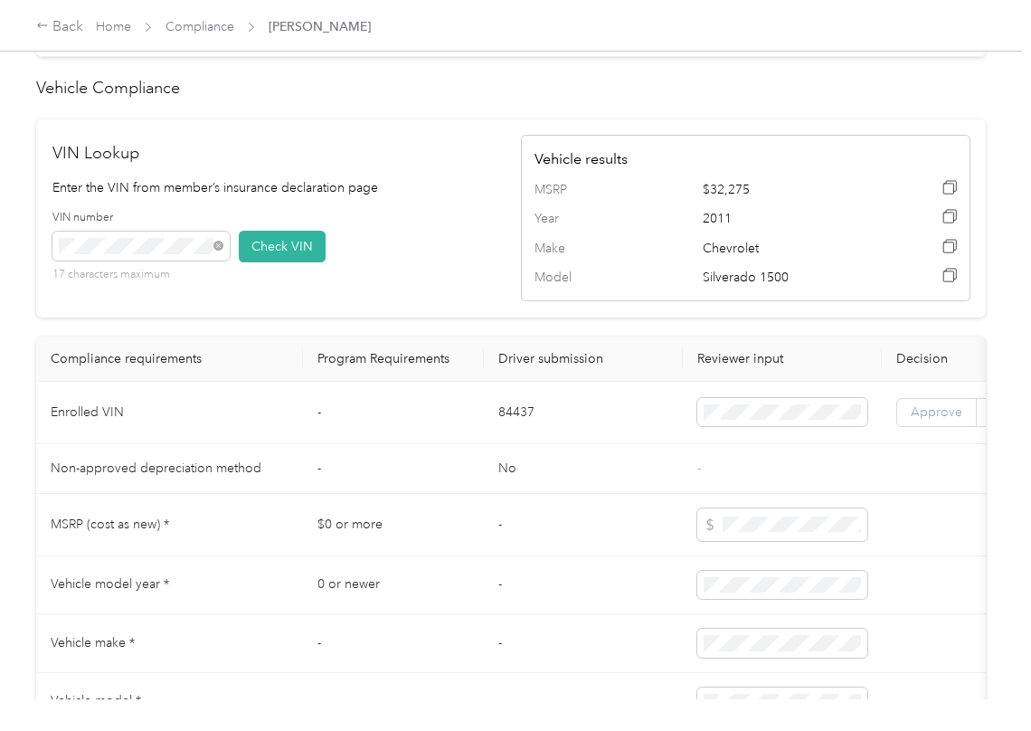
click at [906, 427] on label "Approve" at bounding box center [936, 412] width 80 height 29
click at [439, 295] on div "VIN number 17 characters maximum Check VIN" at bounding box center [276, 253] width 449 height 86
click at [428, 296] on div "VIN number 17 characters maximum Check VIN" at bounding box center [276, 253] width 449 height 86
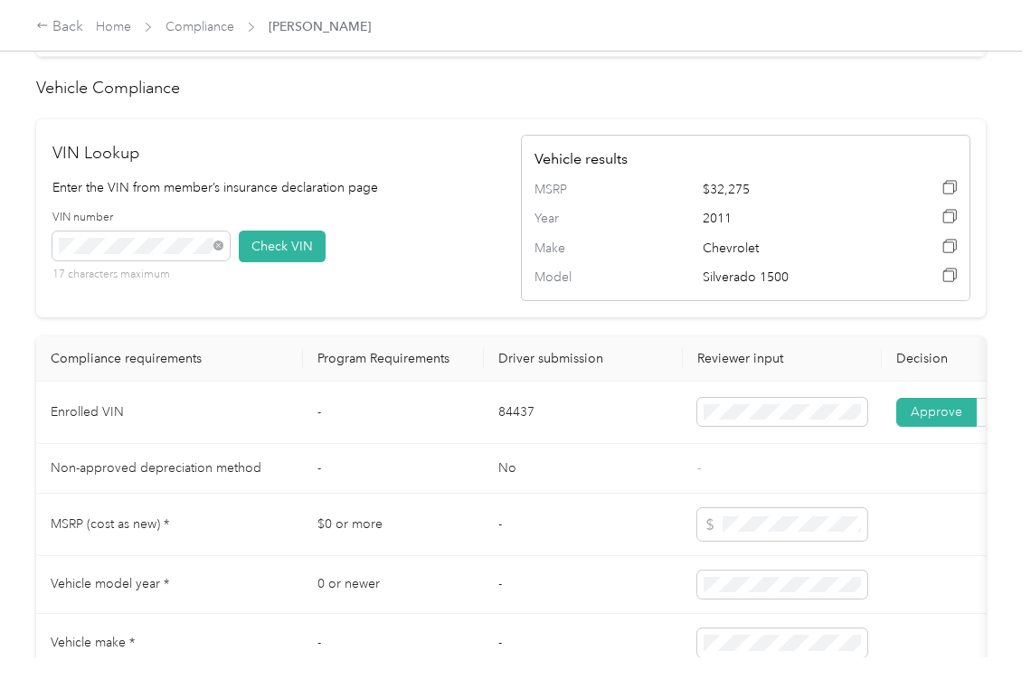
click at [792, 547] on td at bounding box center [782, 525] width 199 height 62
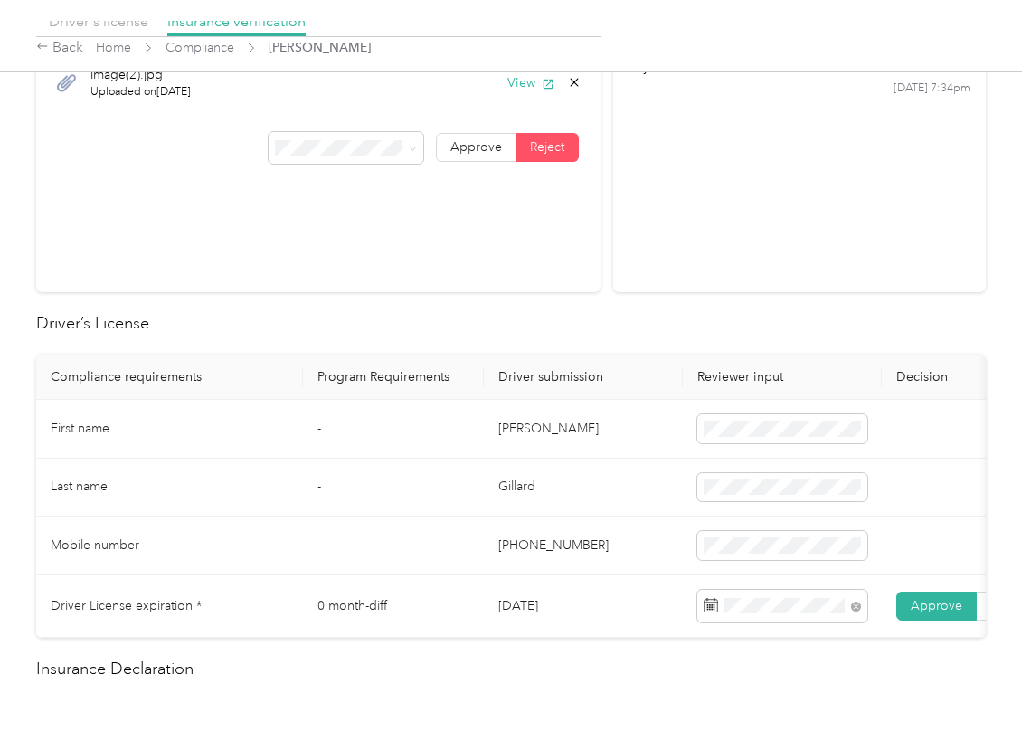
scroll to position [0, 0]
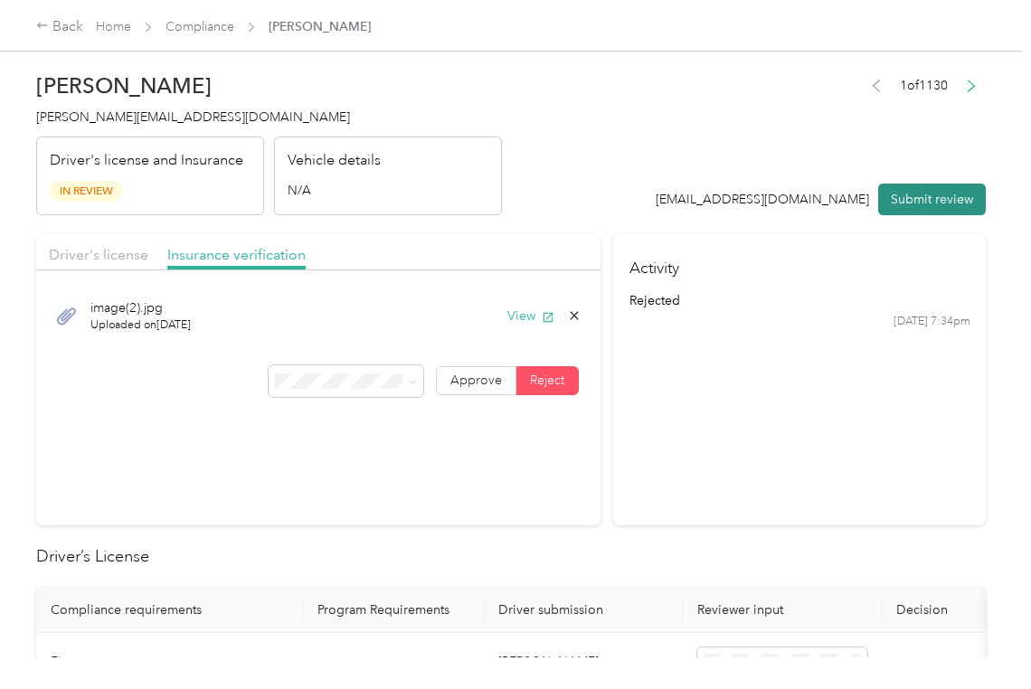
click at [899, 206] on button "Submit review" at bounding box center [932, 200] width 108 height 32
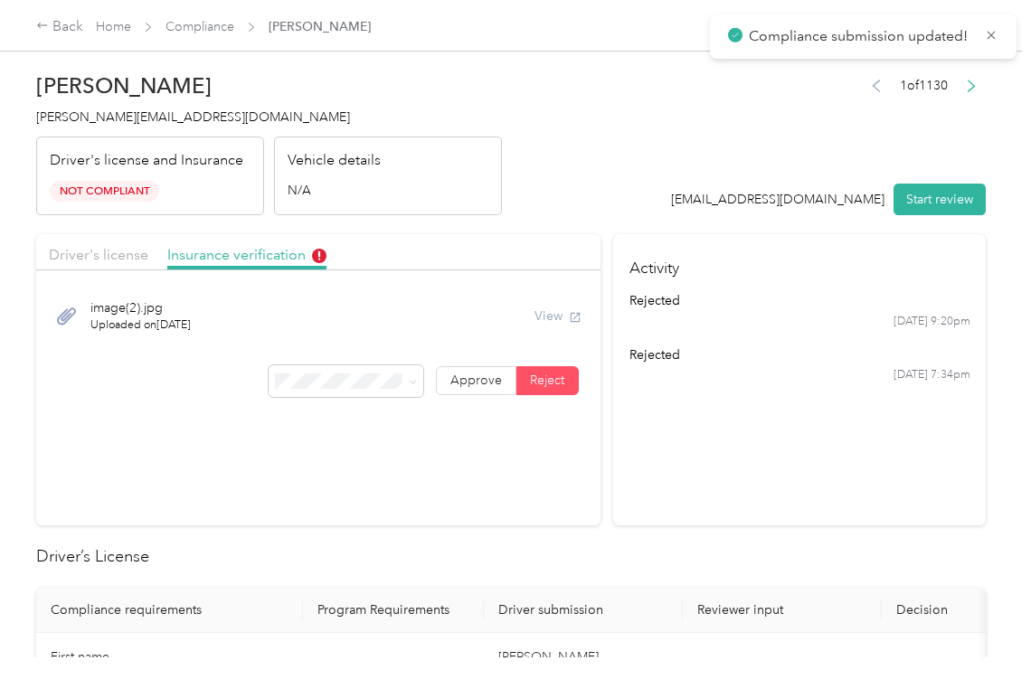
click at [118, 109] on span "[PERSON_NAME][EMAIL_ADDRESS][DOMAIN_NAME]" at bounding box center [193, 116] width 314 height 15
click at [575, 566] on h2 "Driver’s License" at bounding box center [511, 556] width 950 height 24
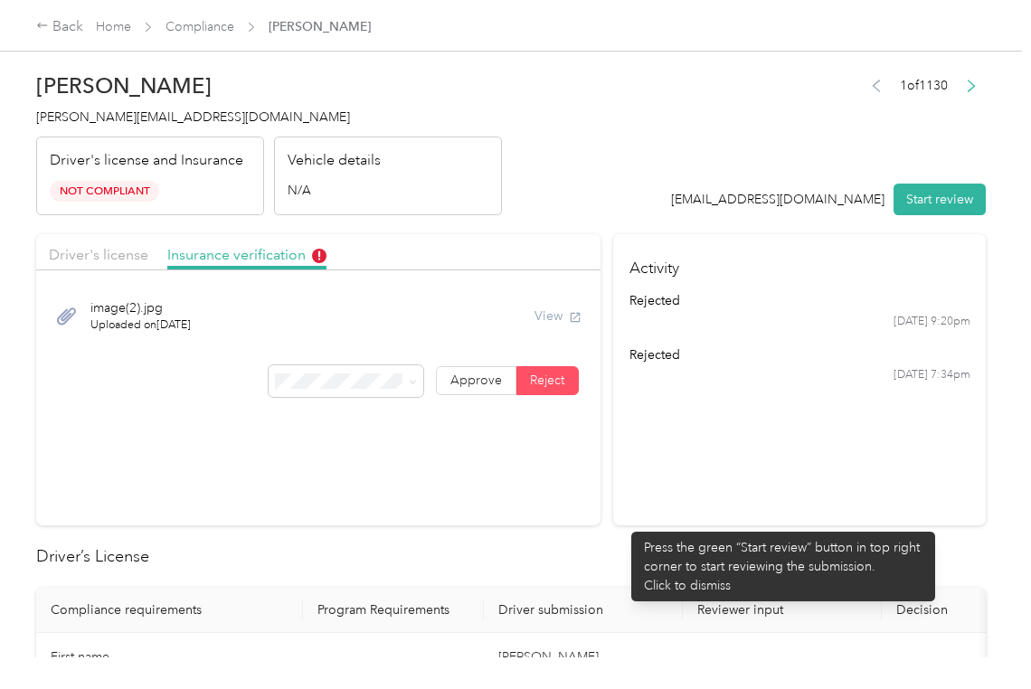
click at [655, 518] on section "Activity rejected [DATE] 9:20pm rejected [DATE] 7:34pm" at bounding box center [799, 379] width 373 height 291
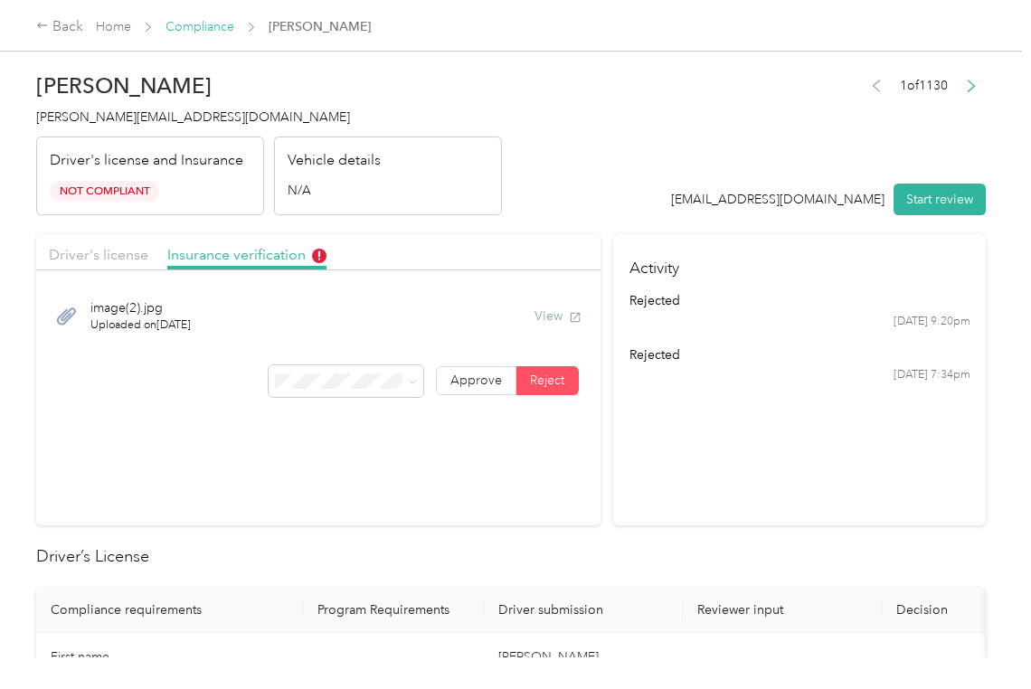
click at [212, 24] on link "Compliance" at bounding box center [199, 26] width 69 height 15
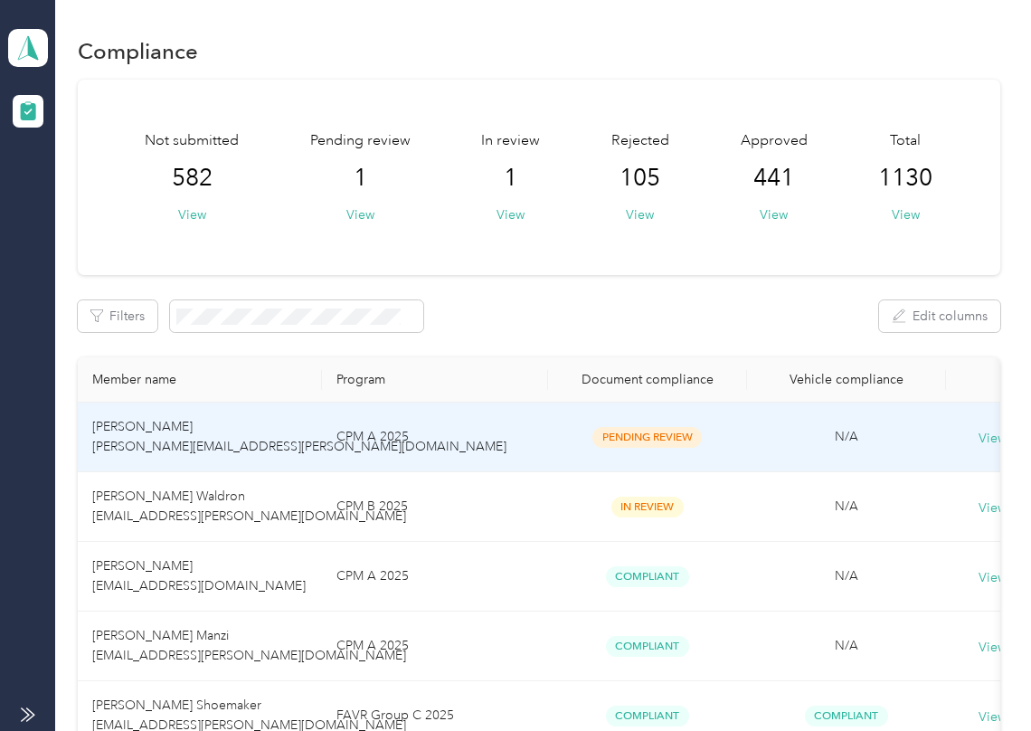
click at [541, 446] on td "CPM A 2025" at bounding box center [435, 437] width 226 height 70
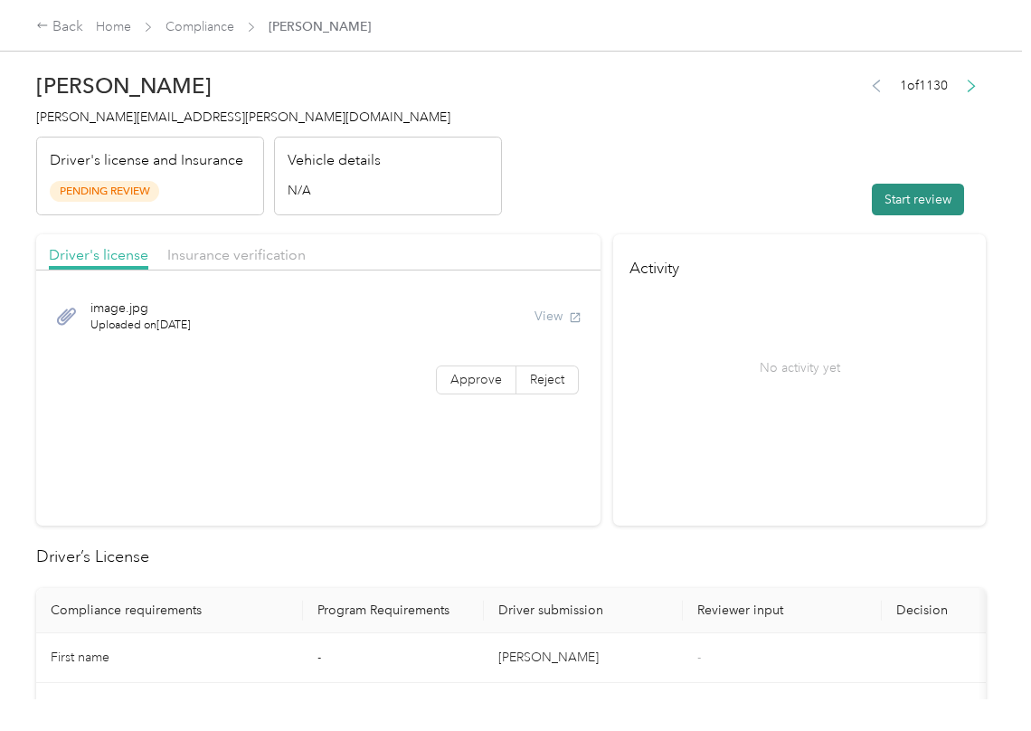
click at [872, 194] on button "Start review" at bounding box center [918, 200] width 92 height 32
drag, startPoint x: 685, startPoint y: 193, endPoint x: 510, endPoint y: 342, distance: 230.3
click at [682, 201] on header "[PERSON_NAME] [PERSON_NAME][EMAIL_ADDRESS][PERSON_NAME][DOMAIN_NAME] Driver's l…" at bounding box center [511, 139] width 950 height 152
click at [449, 388] on label "Approve" at bounding box center [476, 379] width 80 height 29
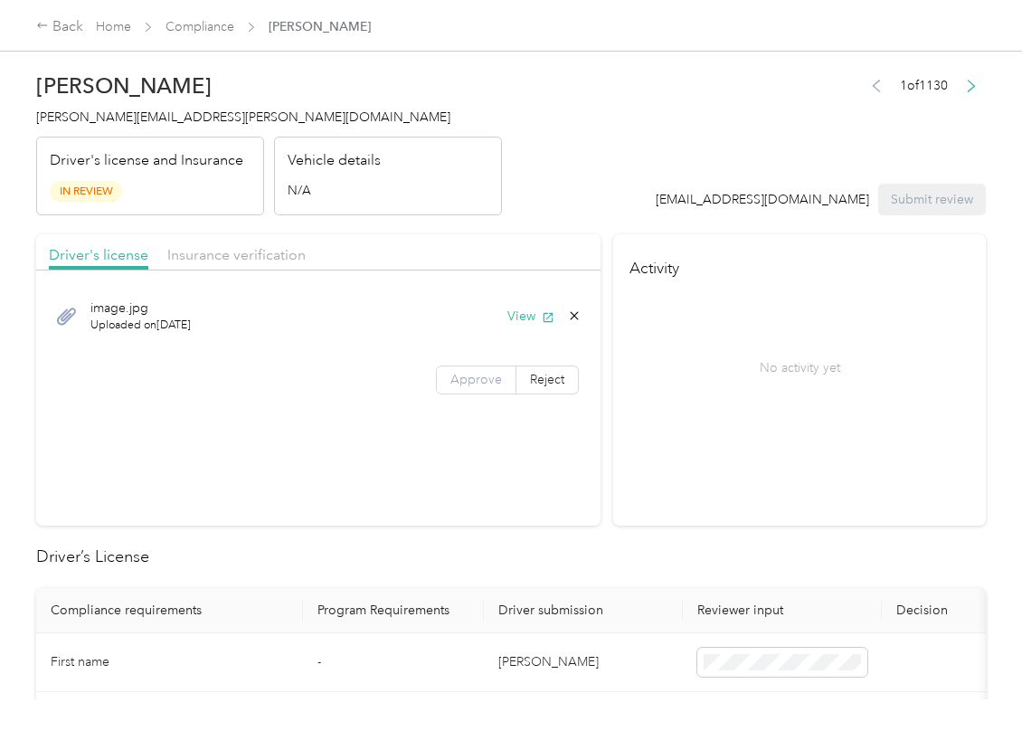
click at [457, 384] on span "Approve" at bounding box center [476, 379] width 52 height 15
click at [518, 307] on button "View" at bounding box center [530, 316] width 47 height 19
click at [557, 215] on header "[PERSON_NAME] [PERSON_NAME][EMAIL_ADDRESS][PERSON_NAME][DOMAIN_NAME] Driver's l…" at bounding box center [511, 139] width 950 height 152
drag, startPoint x: 242, startPoint y: 246, endPoint x: 251, endPoint y: 248, distance: 9.2
click at [241, 247] on span "Insurance verification" at bounding box center [236, 254] width 138 height 17
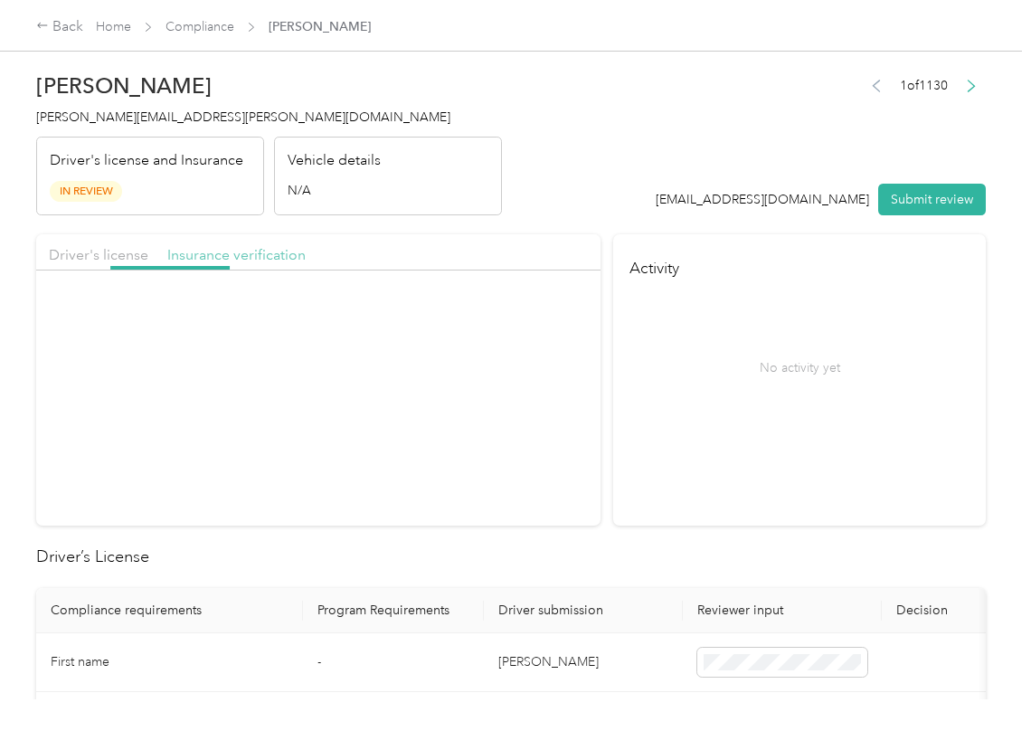
click at [251, 248] on span "Insurance verification" at bounding box center [236, 254] width 138 height 17
click at [543, 308] on span "button" at bounding box center [548, 315] width 13 height 15
click at [474, 373] on span "Approve" at bounding box center [476, 379] width 52 height 15
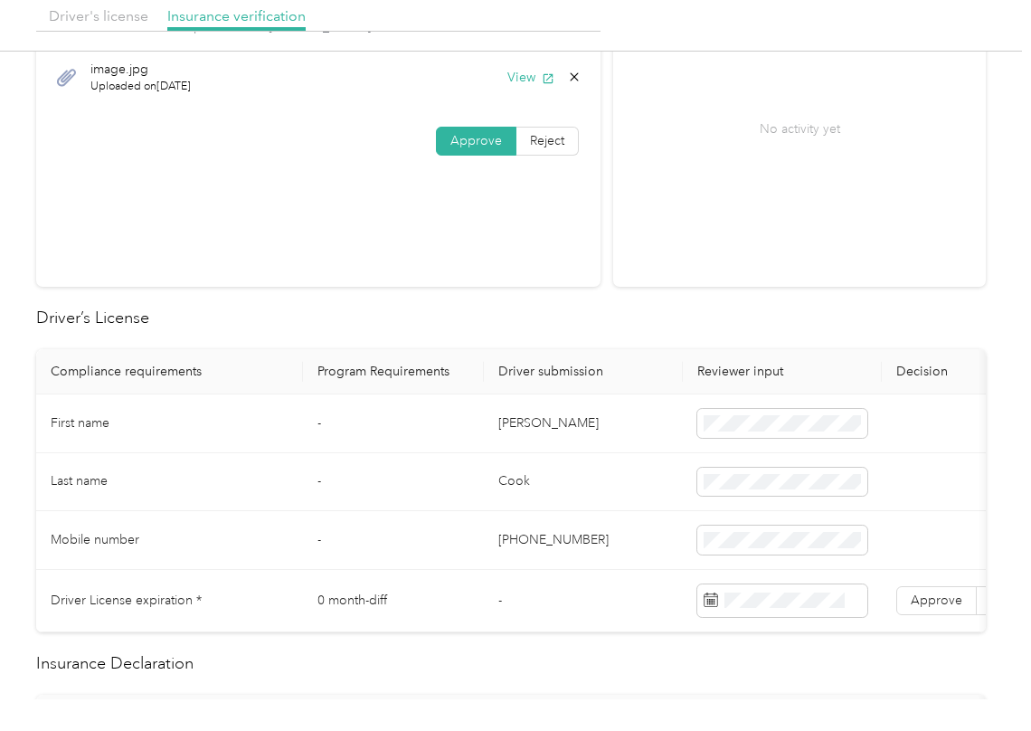
scroll to position [241, 0]
click at [577, 421] on td "[PERSON_NAME]" at bounding box center [583, 421] width 199 height 59
click at [951, 604] on span "Approve" at bounding box center [937, 598] width 52 height 15
click at [490, 505] on td "Cook" at bounding box center [583, 480] width 199 height 59
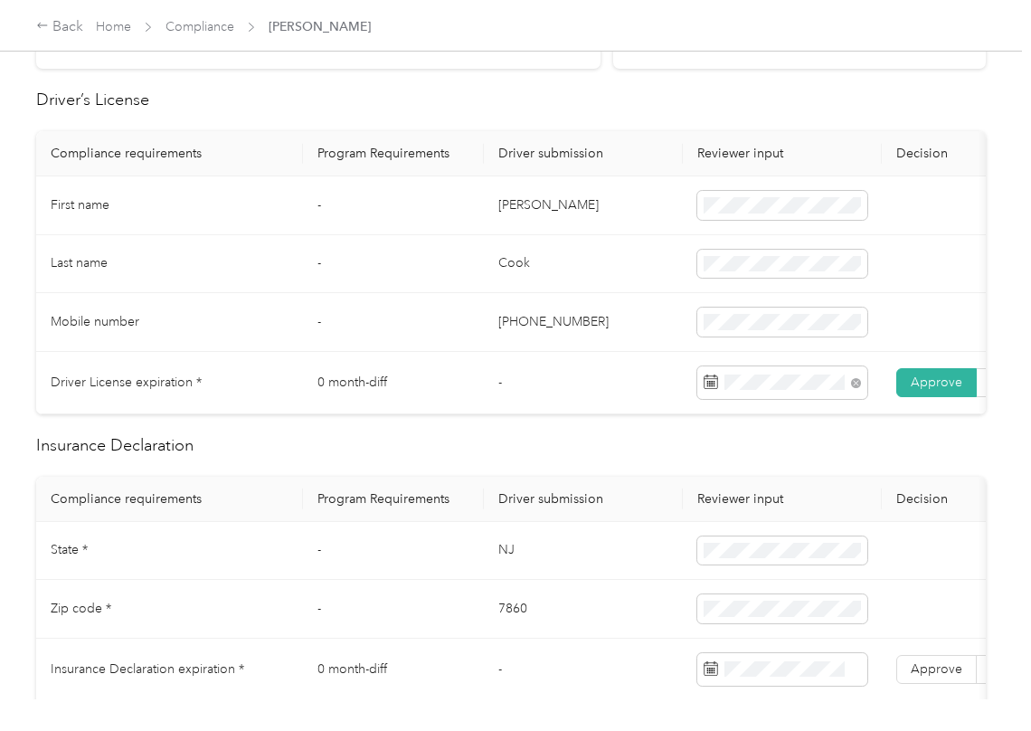
scroll to position [482, 0]
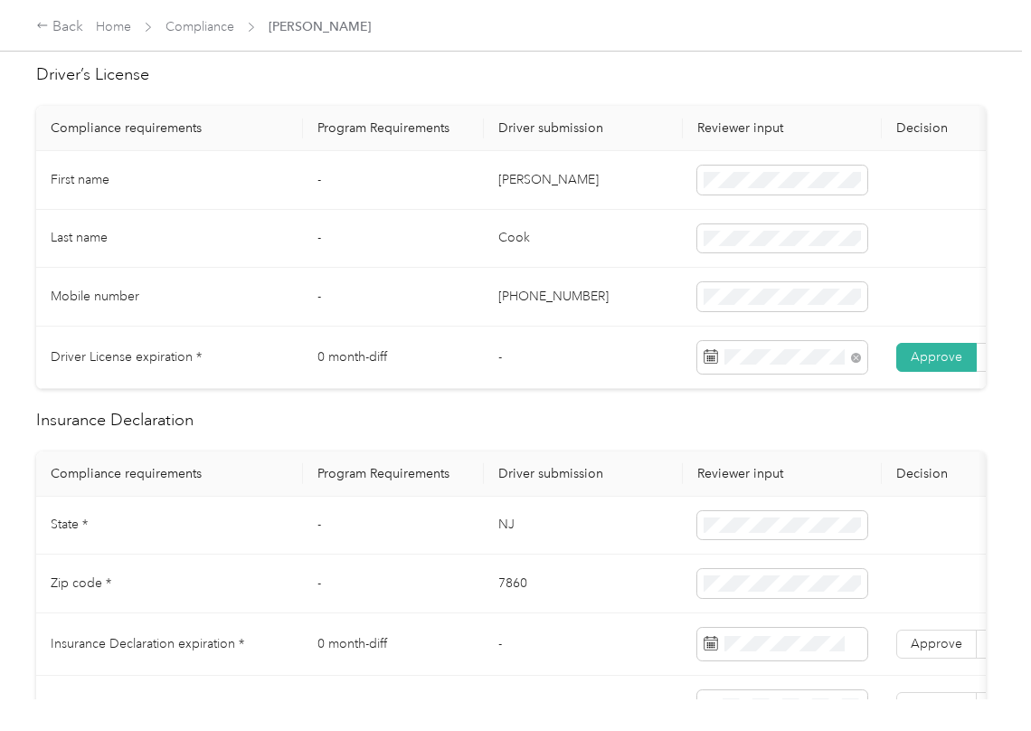
click at [518, 546] on td "NJ" at bounding box center [583, 525] width 199 height 59
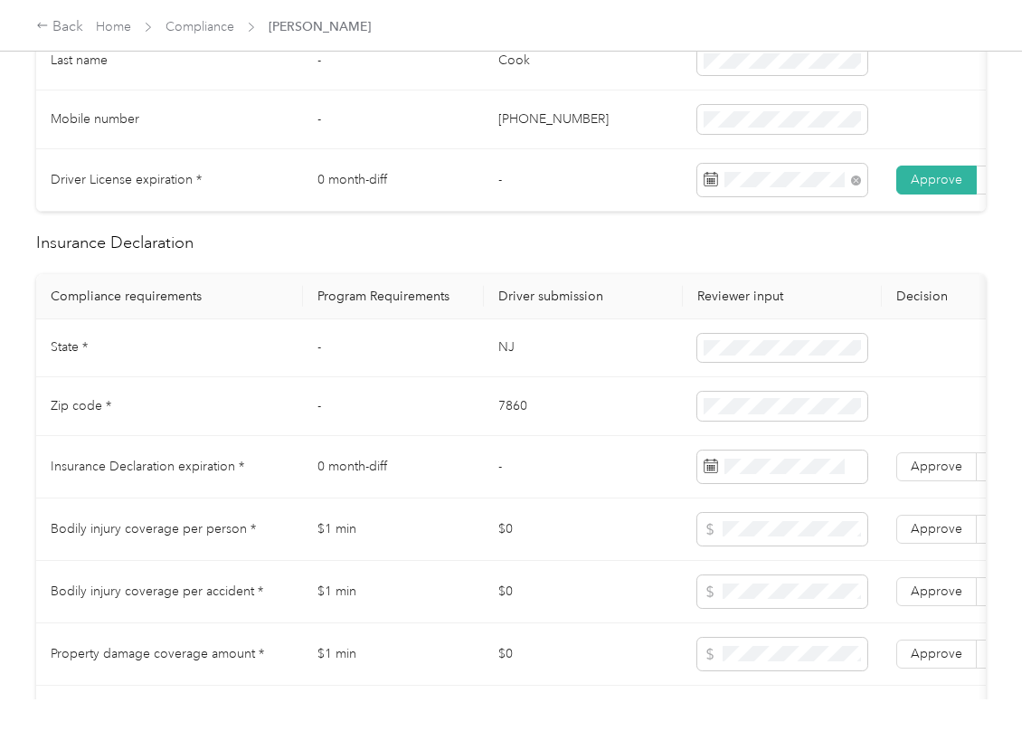
scroll to position [844, 0]
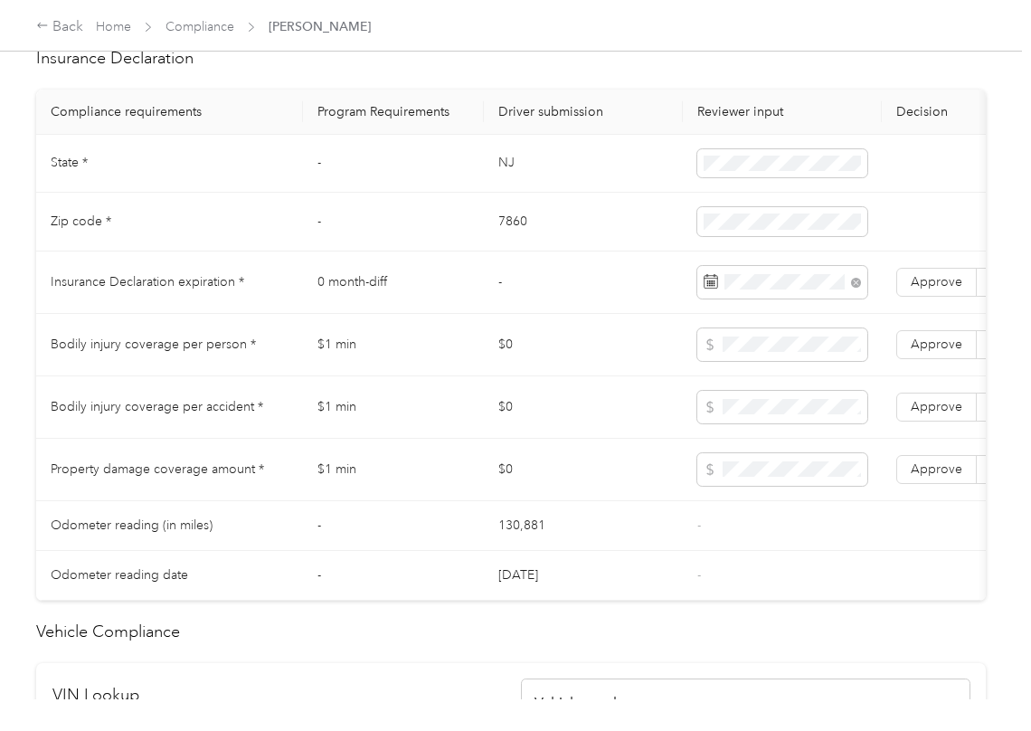
click at [407, 105] on div "Driver’s License Compliance requirements Program Requirements Driver submission…" at bounding box center [511, 489] width 950 height 1577
click at [938, 289] on span "Approve" at bounding box center [937, 281] width 52 height 15
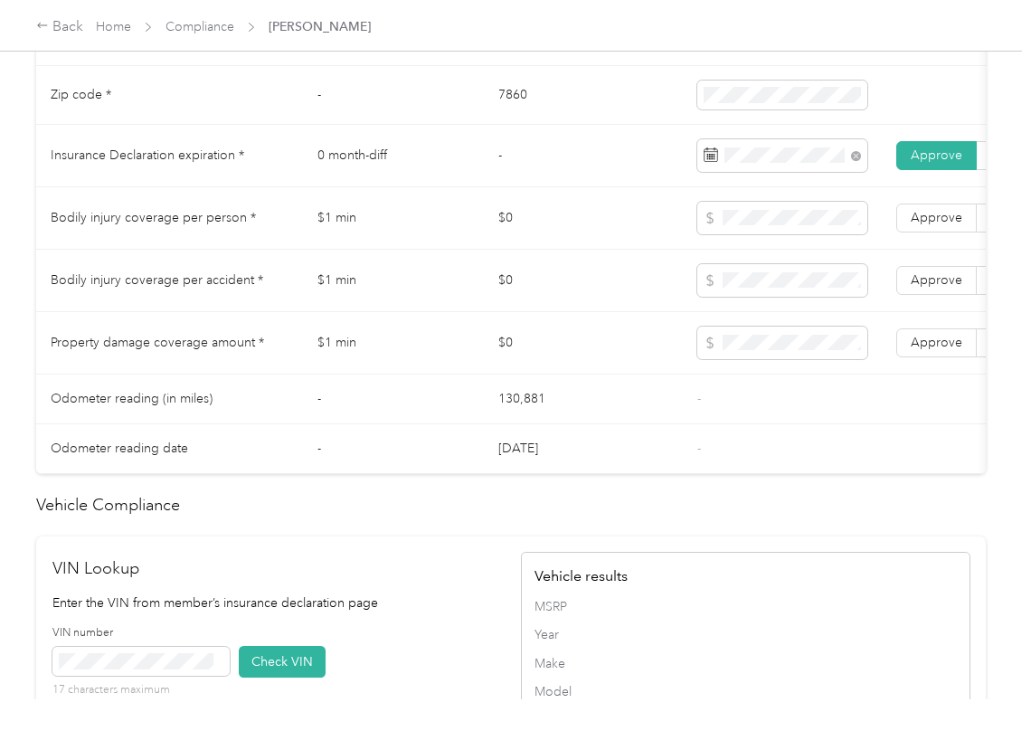
scroll to position [964, 0]
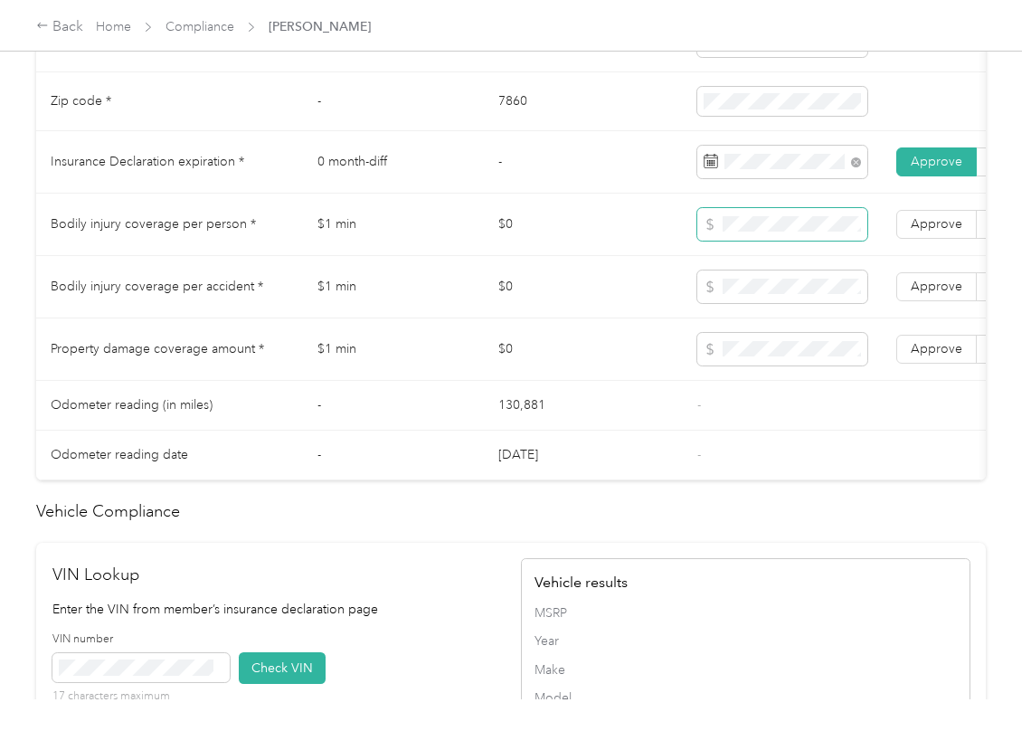
click at [786, 229] on span at bounding box center [782, 224] width 170 height 33
drag, startPoint x: 920, startPoint y: 365, endPoint x: 941, endPoint y: 316, distance: 54.3
click at [922, 356] on span "Approve" at bounding box center [937, 348] width 52 height 15
drag, startPoint x: 941, startPoint y: 313, endPoint x: 946, endPoint y: 295, distance: 18.6
click at [941, 294] on span "Approve" at bounding box center [937, 286] width 52 height 15
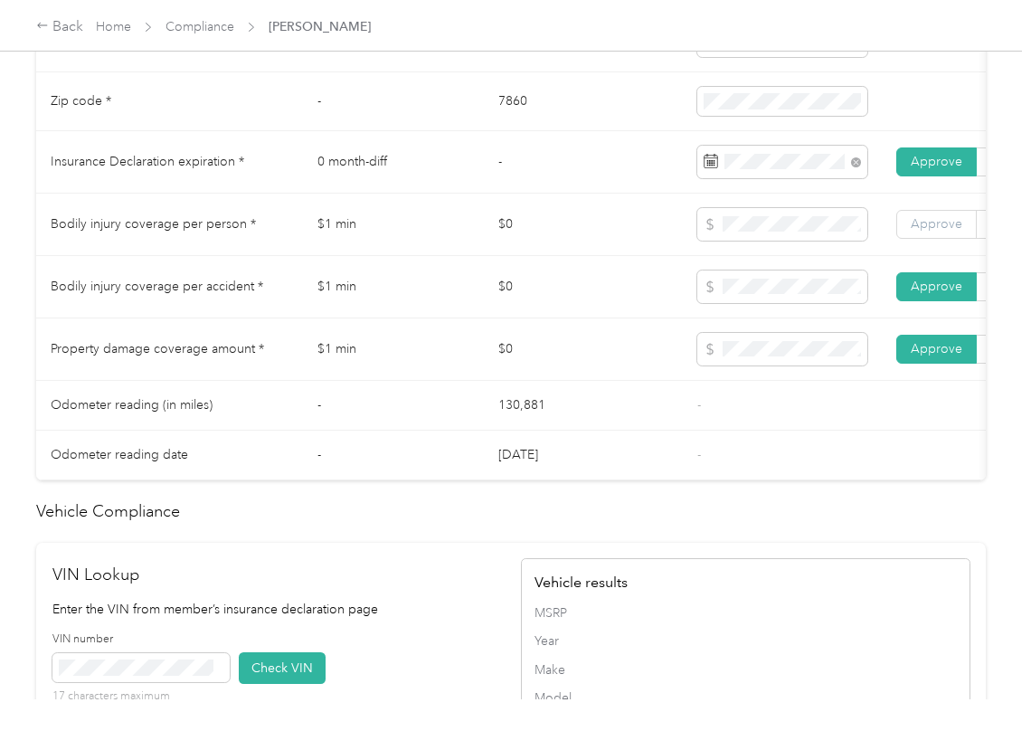
click at [946, 232] on span "Approve" at bounding box center [937, 223] width 52 height 15
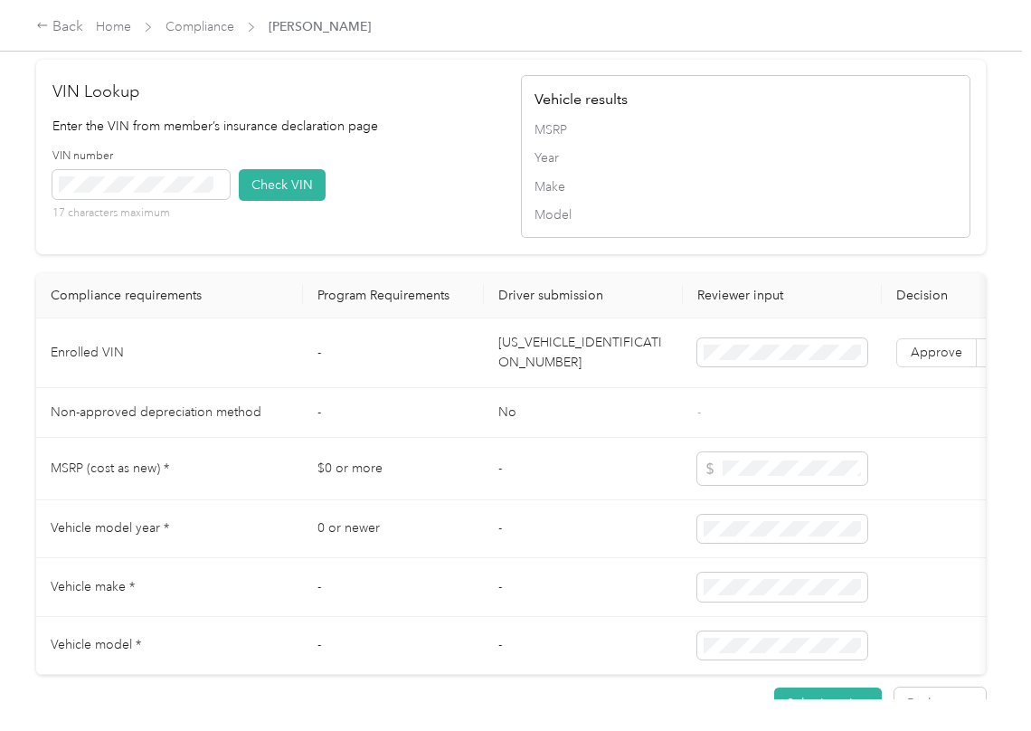
scroll to position [1326, 0]
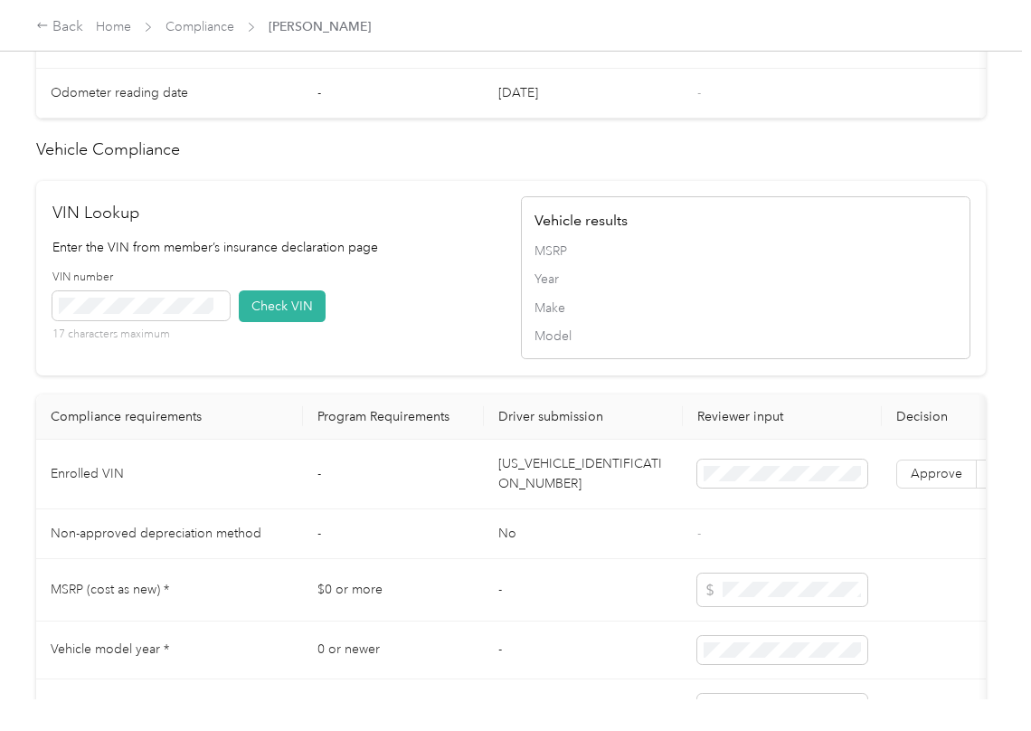
click at [391, 225] on h2 "VIN Lookup" at bounding box center [276, 213] width 449 height 24
click at [298, 322] on button "Check VIN" at bounding box center [282, 306] width 87 height 32
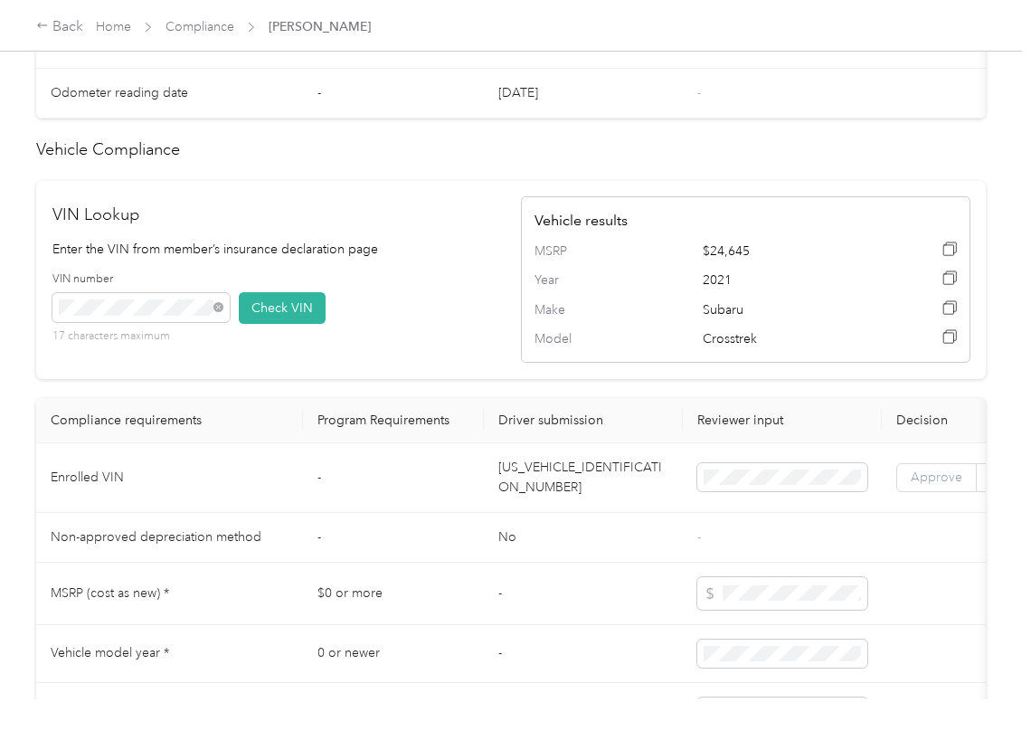
click at [917, 485] on span "Approve" at bounding box center [937, 476] width 52 height 15
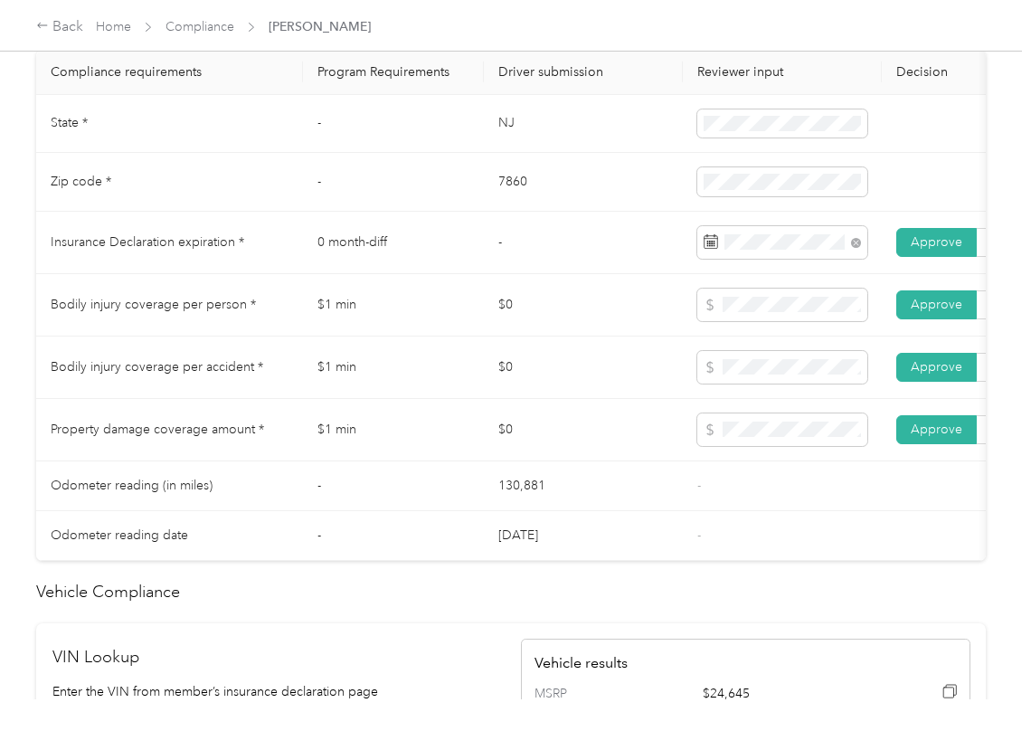
scroll to position [844, 0]
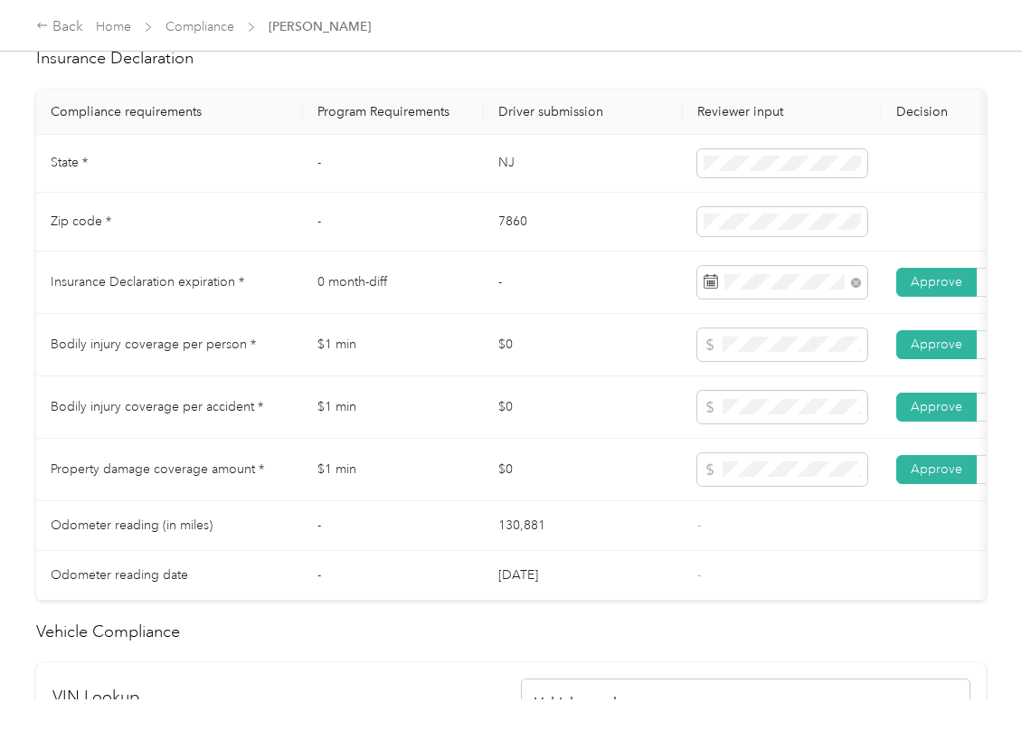
click at [496, 413] on td "$0" at bounding box center [583, 407] width 199 height 62
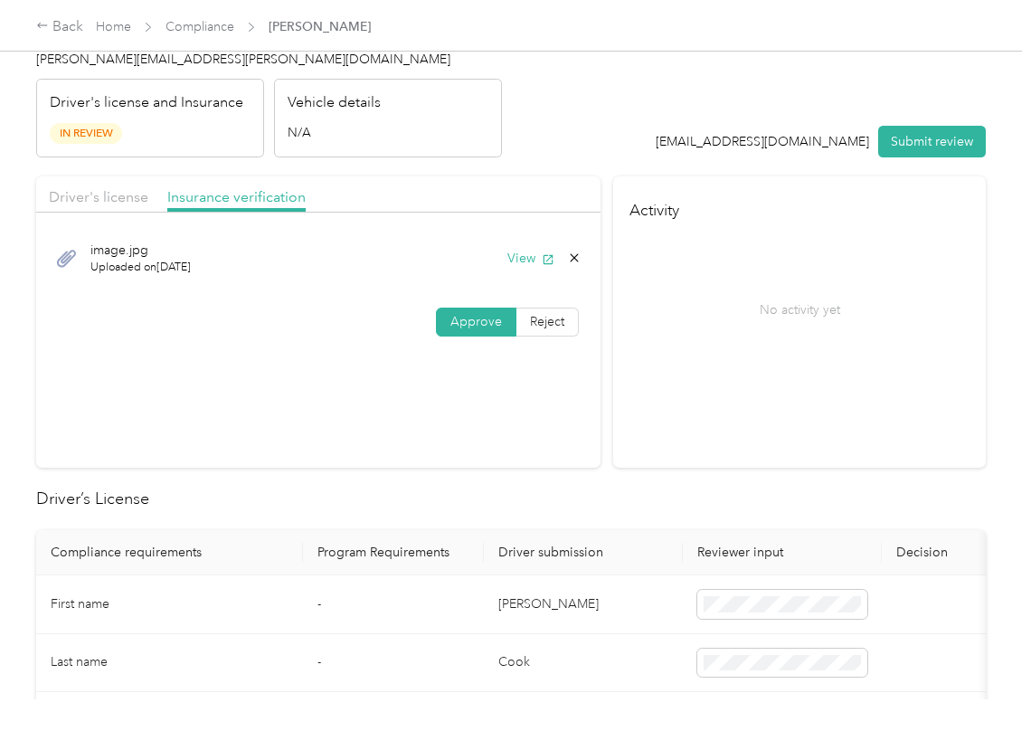
scroll to position [0, 0]
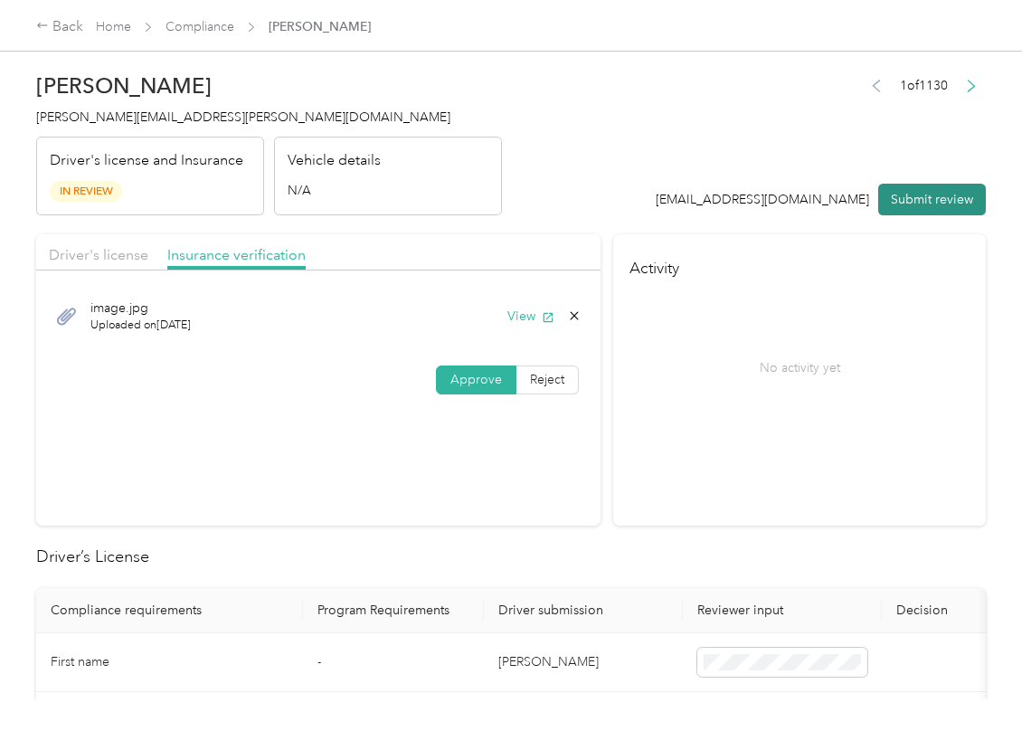
click at [912, 193] on button "Submit review" at bounding box center [932, 200] width 108 height 32
click at [60, 116] on span "[PERSON_NAME][EMAIL_ADDRESS][PERSON_NAME][DOMAIN_NAME]" at bounding box center [243, 116] width 414 height 15
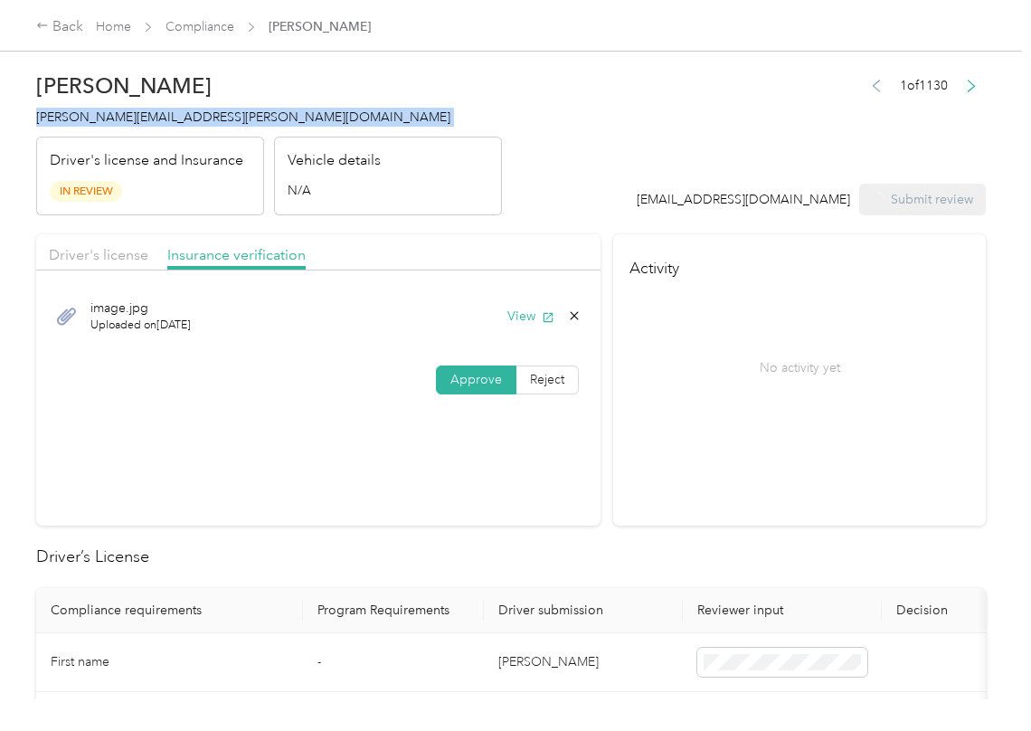
click at [60, 116] on span "[PERSON_NAME][EMAIL_ADDRESS][PERSON_NAME][DOMAIN_NAME]" at bounding box center [243, 116] width 414 height 15
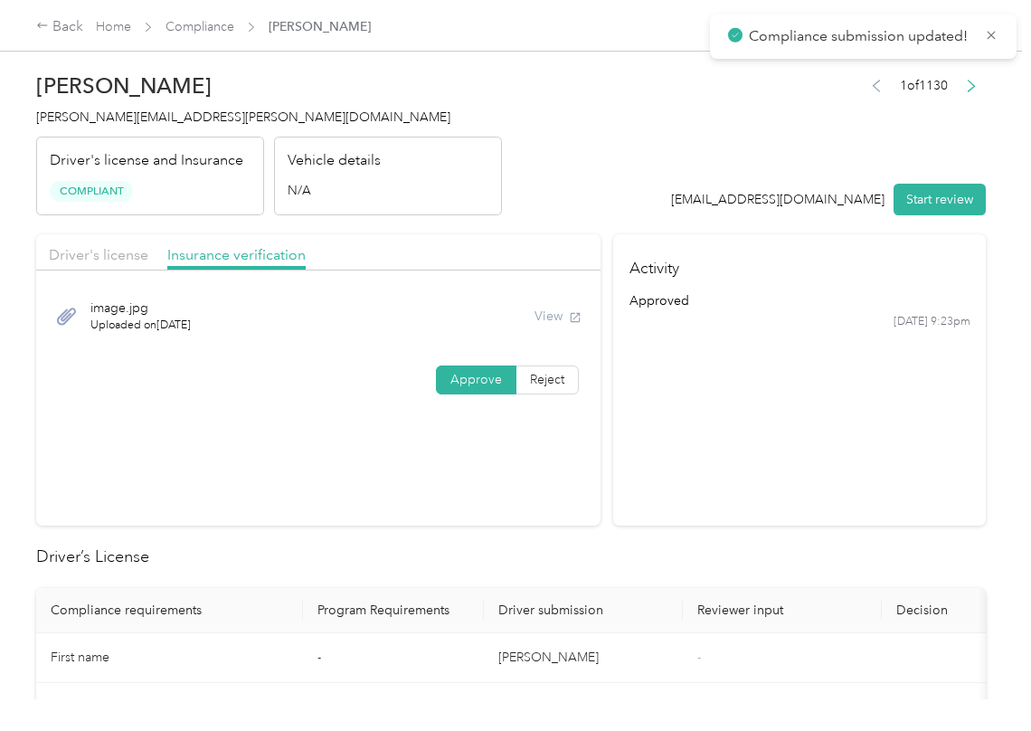
click at [640, 505] on section "Activity approved [DATE] 9:23pm" at bounding box center [799, 379] width 373 height 291
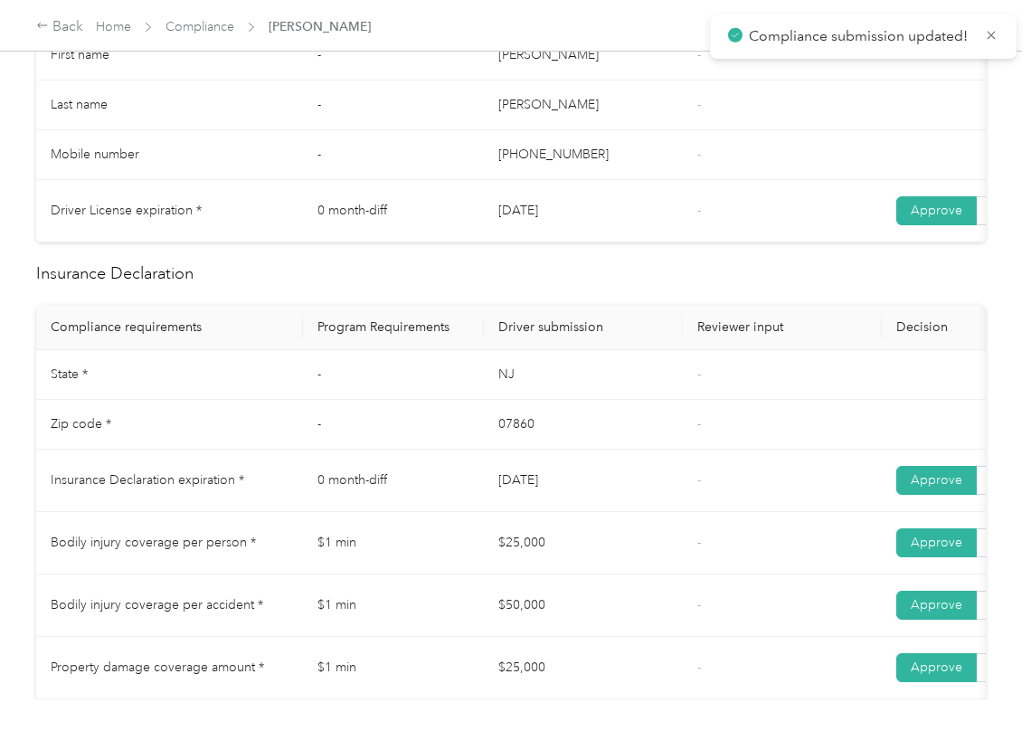
scroll to position [844, 0]
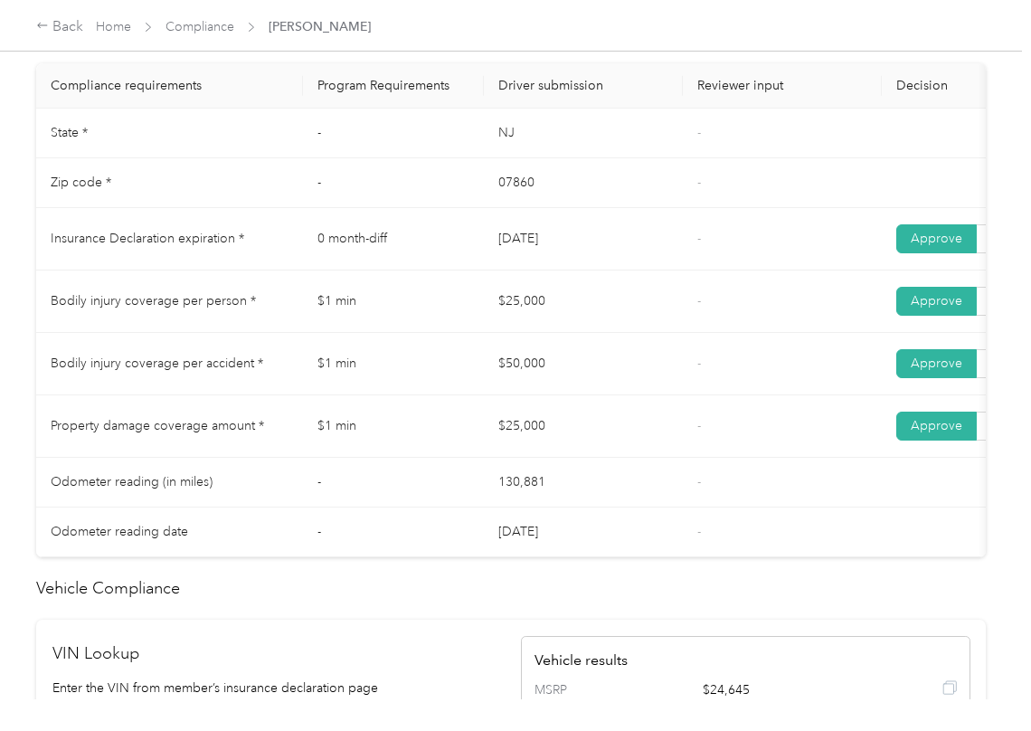
drag, startPoint x: 662, startPoint y: 277, endPoint x: 635, endPoint y: 279, distance: 27.3
click at [660, 270] on td "[DATE]" at bounding box center [583, 239] width 199 height 62
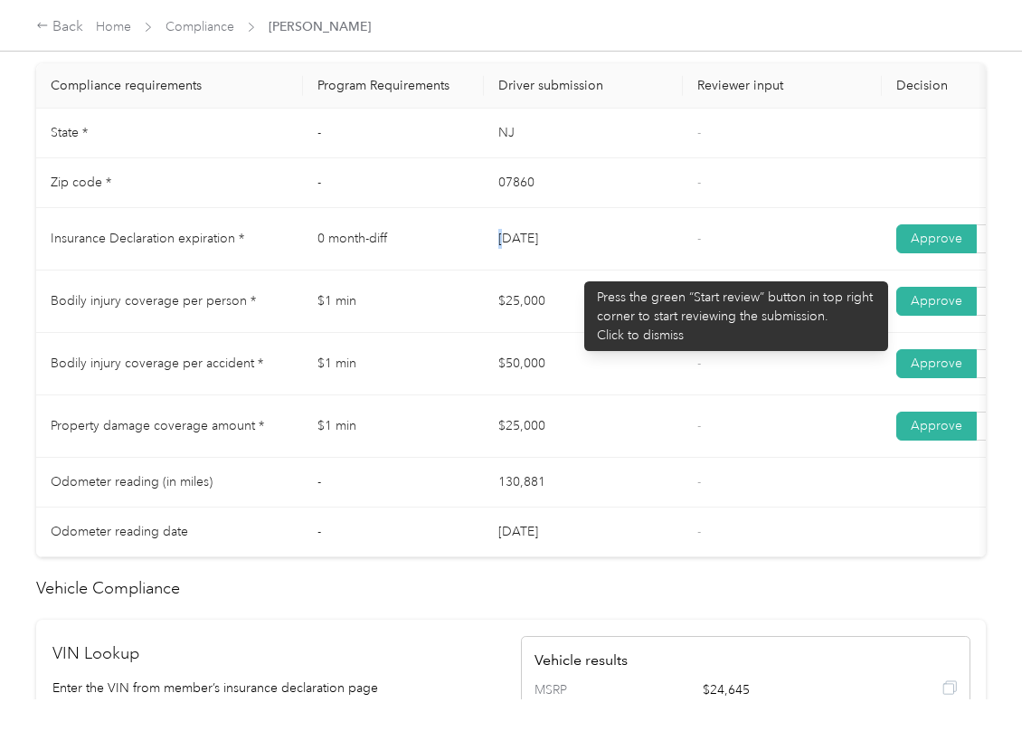
drag, startPoint x: 533, startPoint y: 269, endPoint x: 547, endPoint y: 320, distance: 53.5
click at [646, 270] on td "[DATE]" at bounding box center [583, 239] width 199 height 62
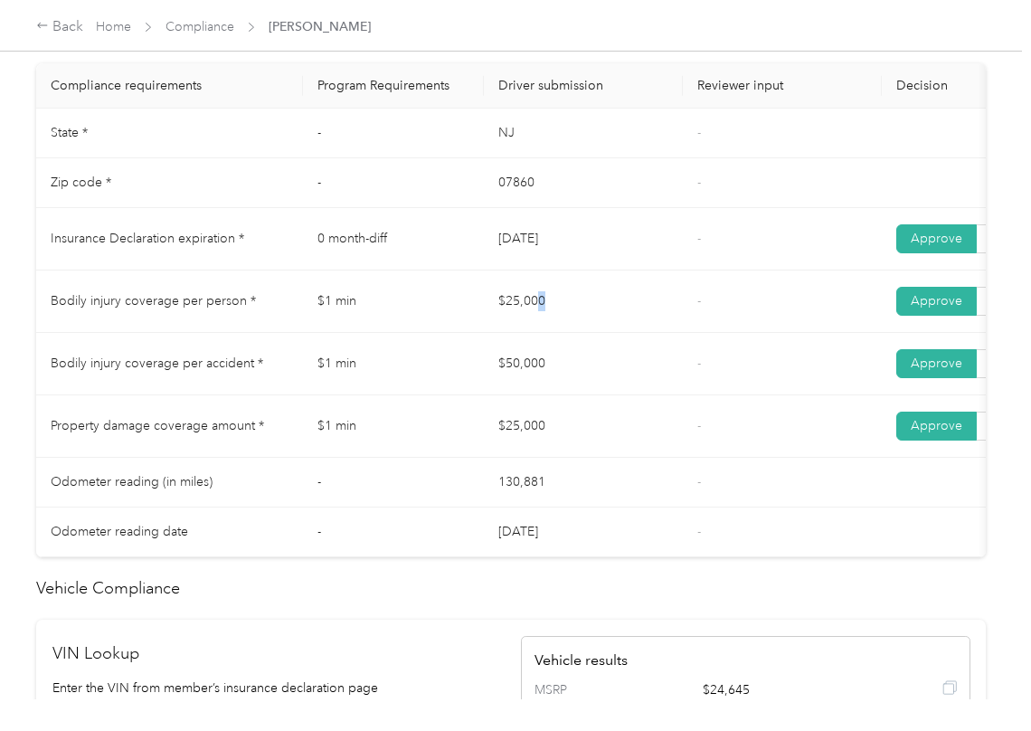
drag, startPoint x: 586, startPoint y: 331, endPoint x: 667, endPoint y: 355, distance: 85.0
click at [645, 333] on td "$25,000" at bounding box center [583, 301] width 199 height 62
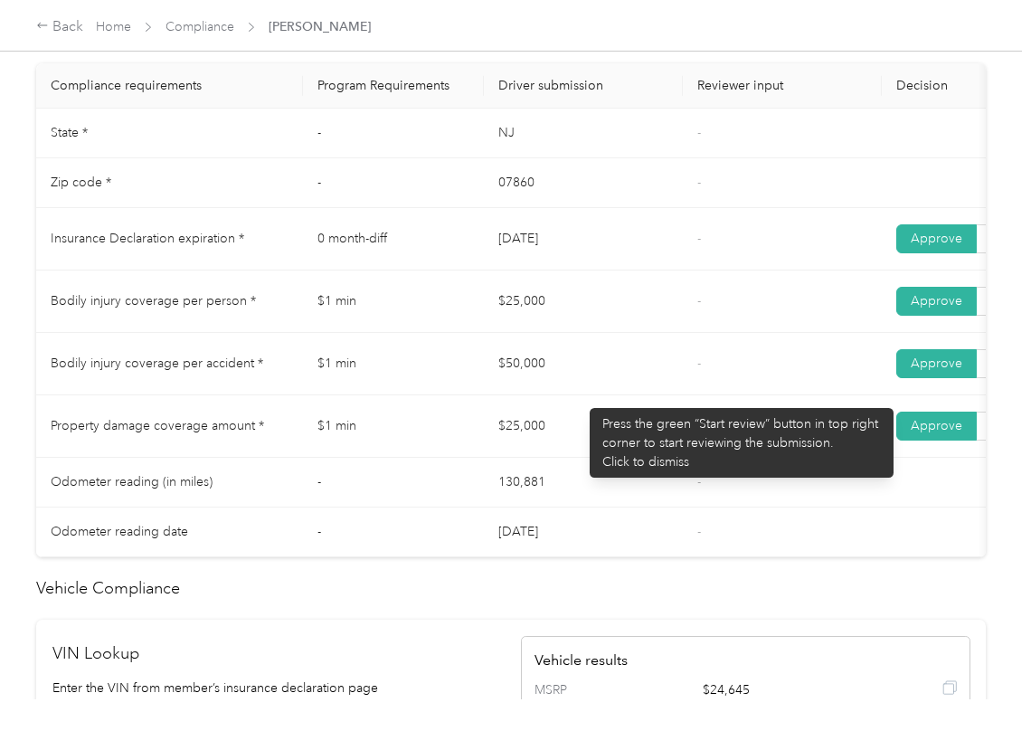
drag, startPoint x: 535, startPoint y: 394, endPoint x: 623, endPoint y: 423, distance: 92.4
click at [664, 395] on td "$50,000" at bounding box center [583, 364] width 199 height 62
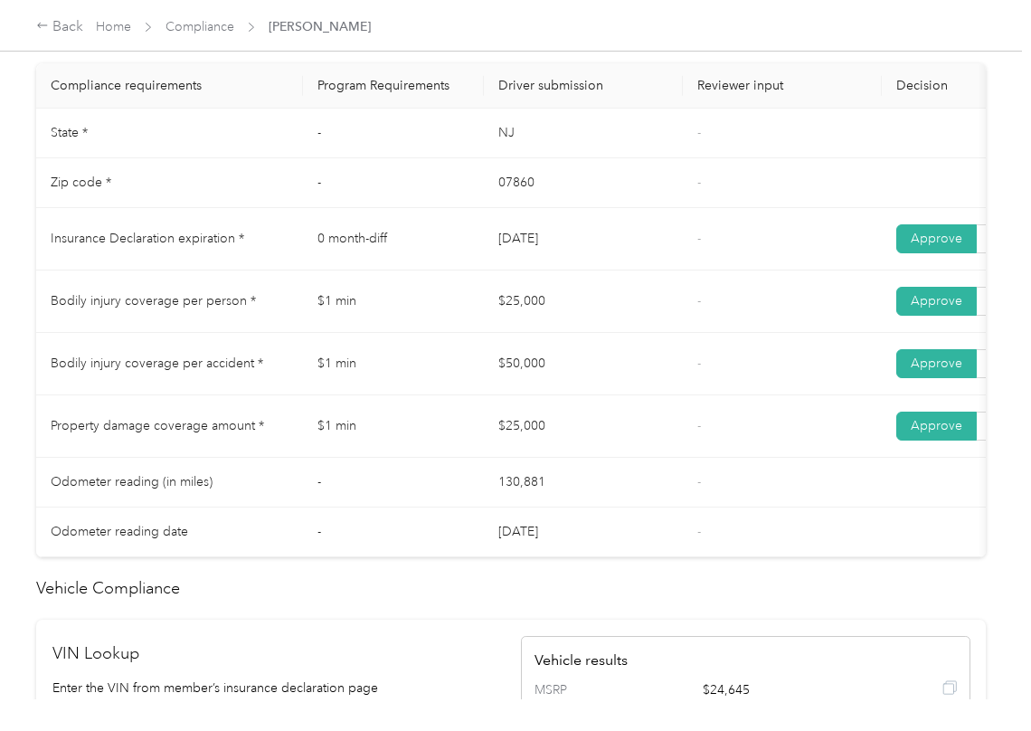
drag, startPoint x: 564, startPoint y: 445, endPoint x: 633, endPoint y: 460, distance: 70.4
click at [573, 446] on td "$25,000" at bounding box center [583, 426] width 199 height 62
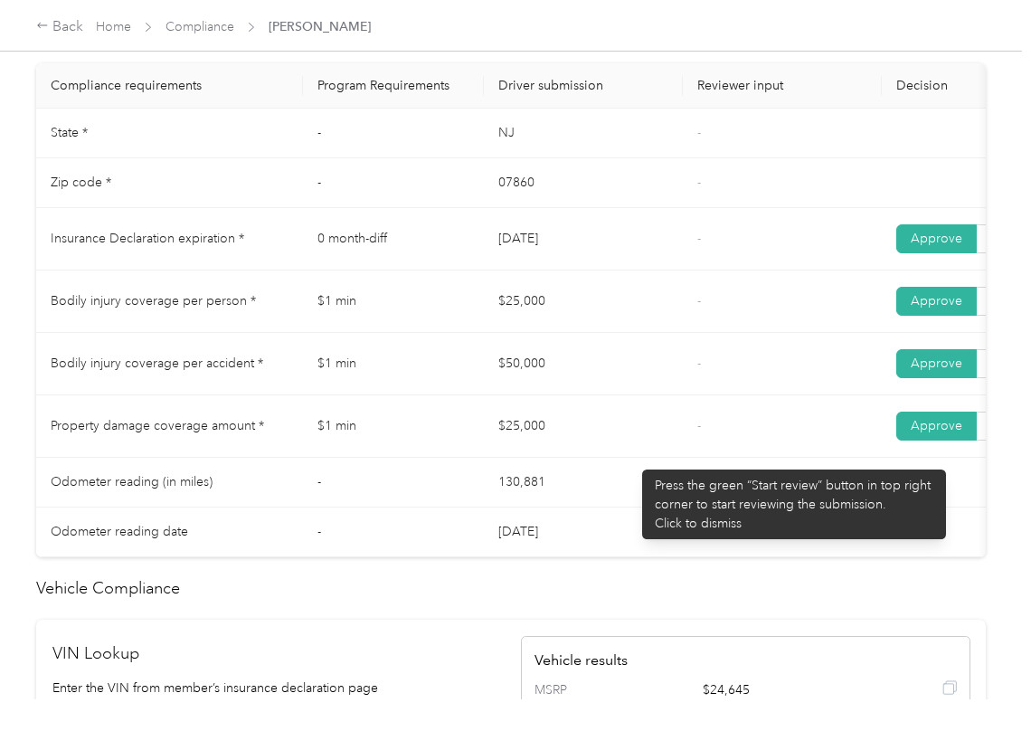
drag, startPoint x: 633, startPoint y: 460, endPoint x: 504, endPoint y: 477, distance: 130.5
click at [634, 458] on td "$25,000" at bounding box center [583, 426] width 199 height 62
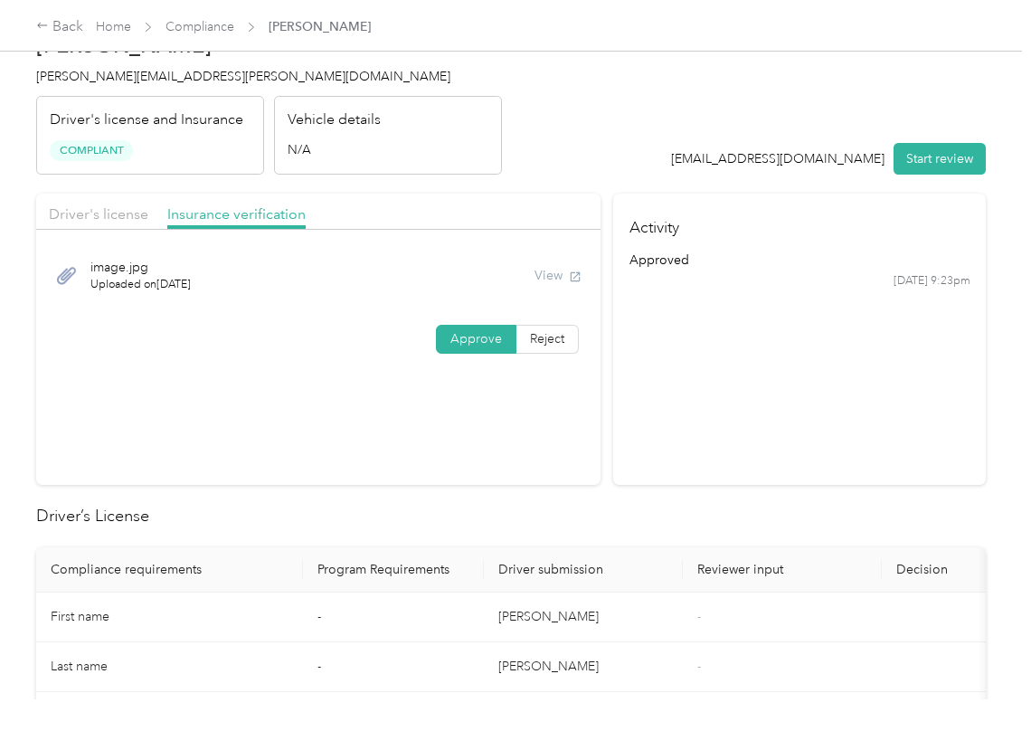
scroll to position [0, 0]
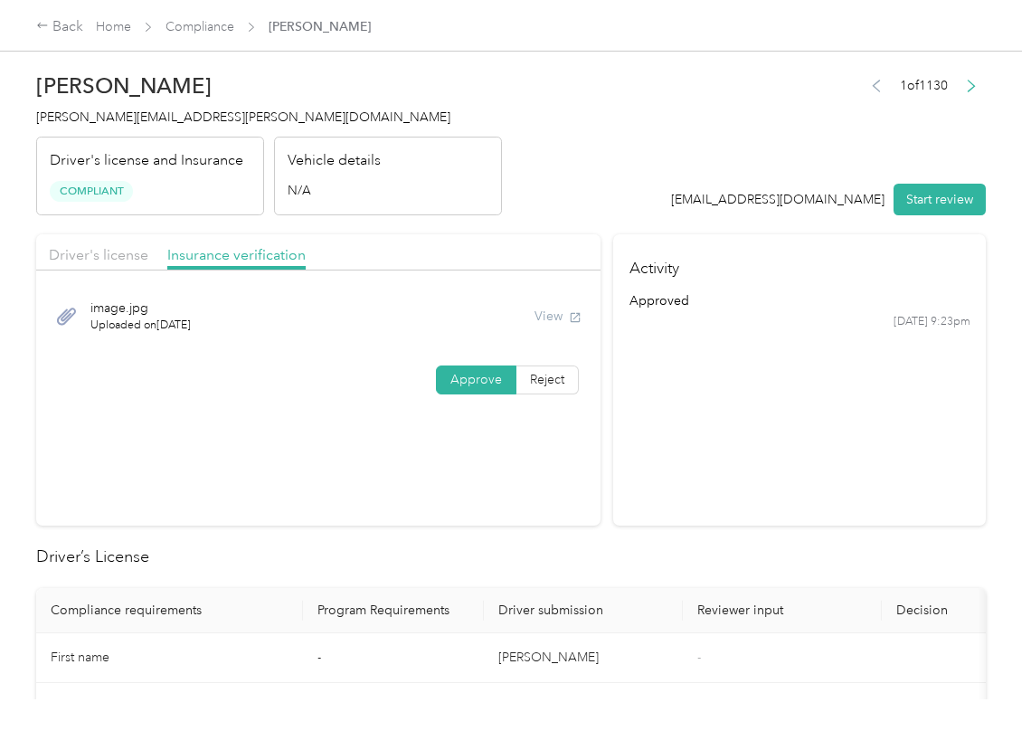
drag, startPoint x: 208, startPoint y: 36, endPoint x: 156, endPoint y: 14, distance: 56.8
click at [207, 36] on span "Compliance" at bounding box center [199, 26] width 69 height 19
click at [199, 20] on link "Compliance" at bounding box center [199, 26] width 69 height 15
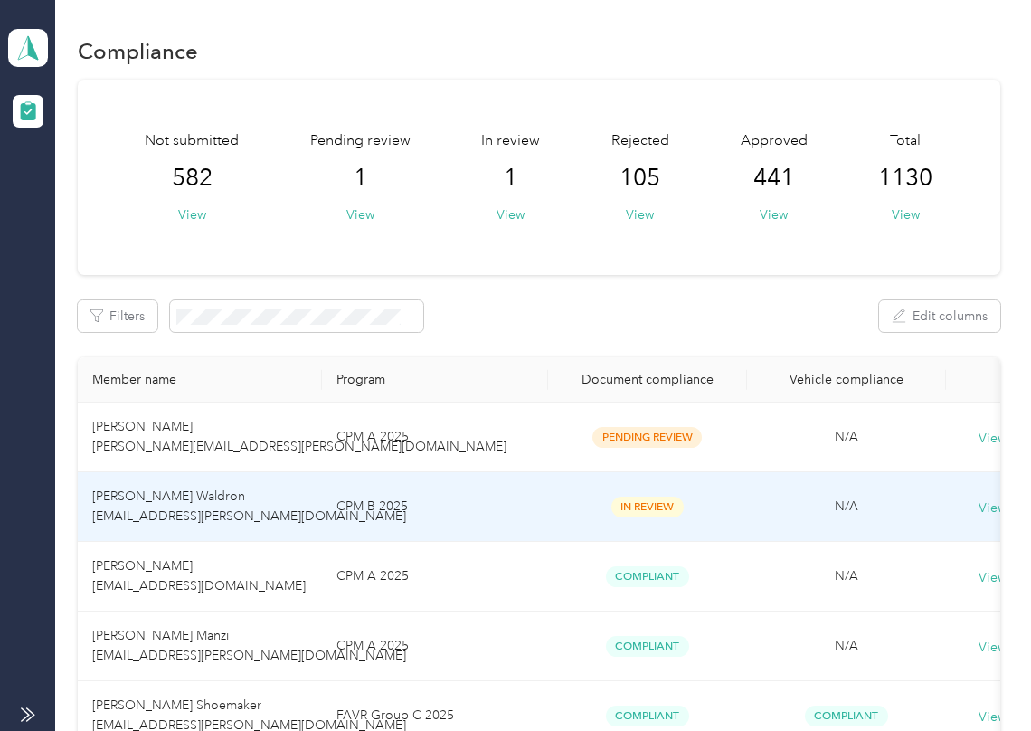
click at [244, 507] on span "[PERSON_NAME] Waldron [EMAIL_ADDRESS][PERSON_NAME][DOMAIN_NAME]" at bounding box center [249, 505] width 314 height 35
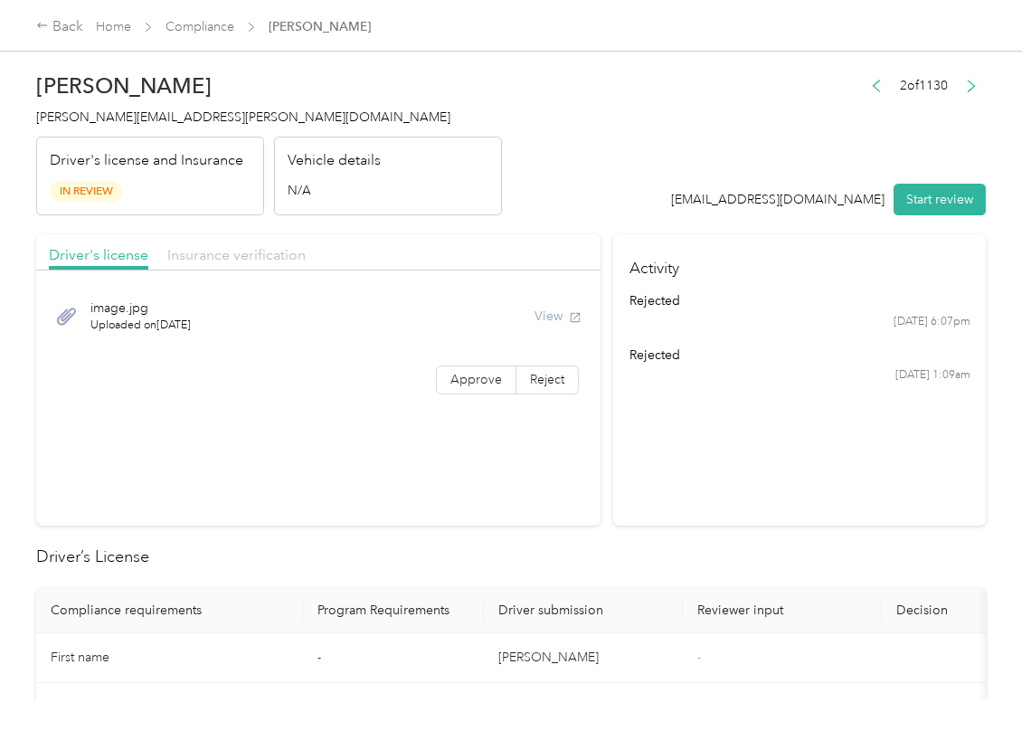
click at [235, 261] on span "Insurance verification" at bounding box center [236, 254] width 138 height 17
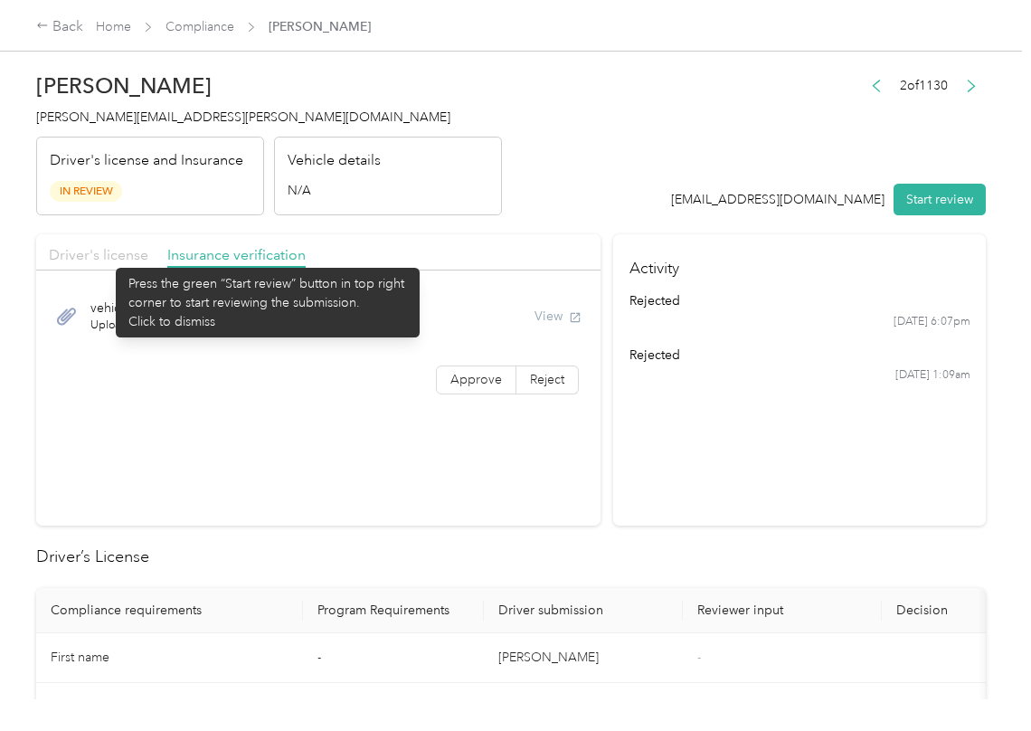
click at [107, 259] on span "Driver's license" at bounding box center [98, 254] width 99 height 17
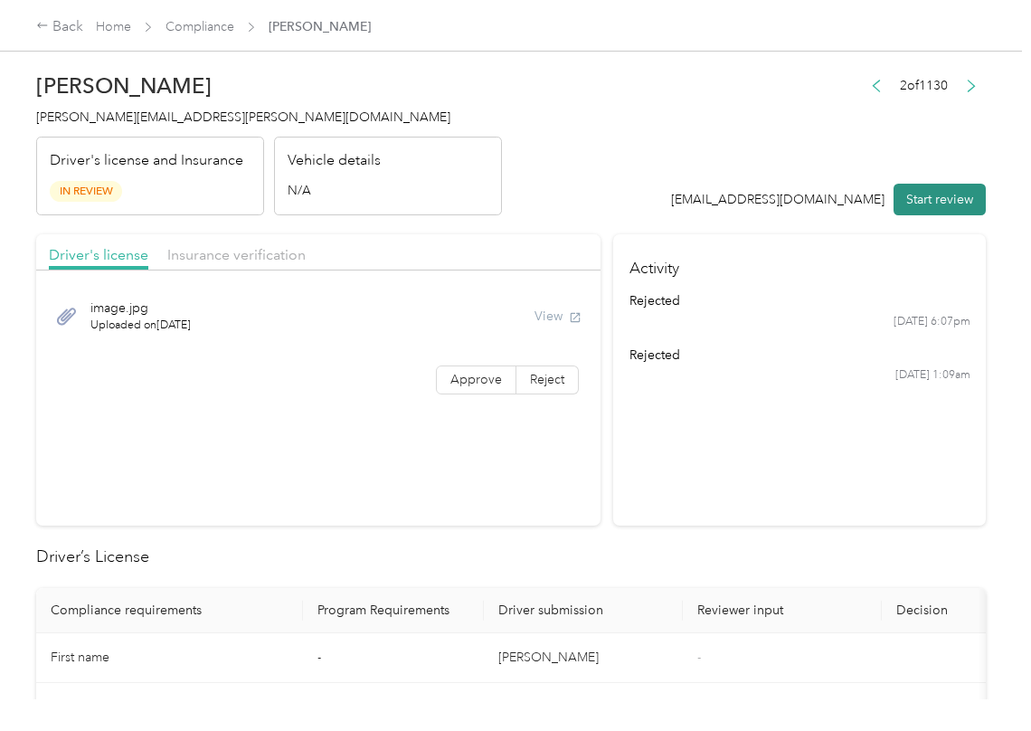
click at [951, 203] on button "Start review" at bounding box center [939, 200] width 92 height 32
click at [456, 372] on span "Approve" at bounding box center [476, 379] width 52 height 15
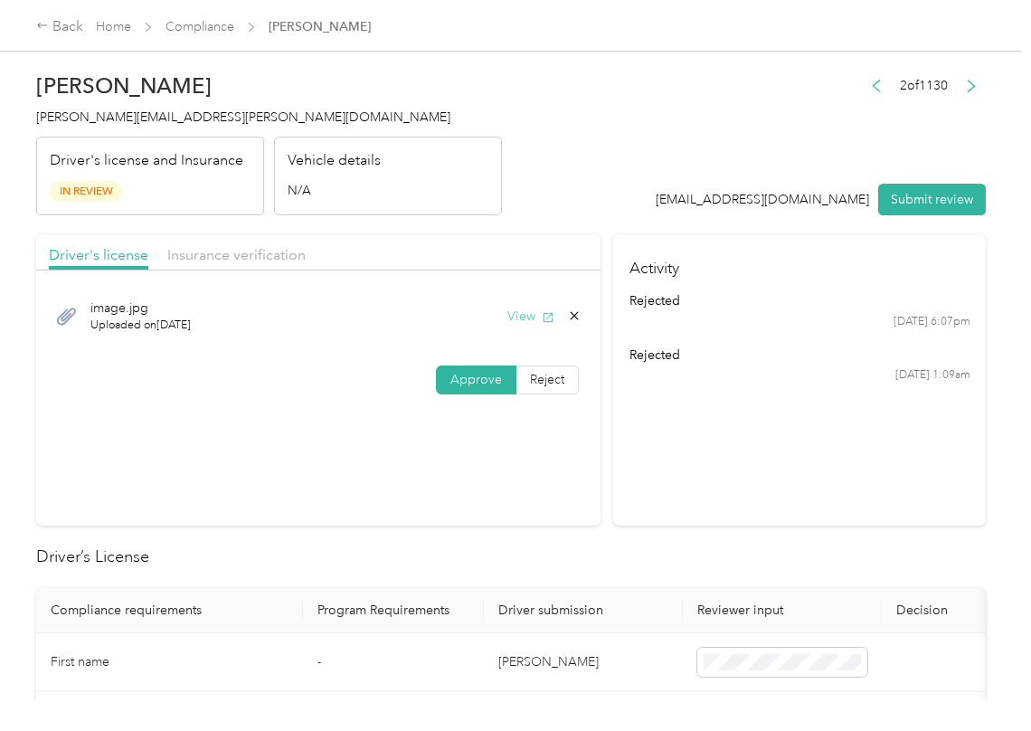
click at [526, 312] on button "View" at bounding box center [530, 316] width 47 height 19
click at [568, 207] on header "[PERSON_NAME] Waldron [EMAIL_ADDRESS][PERSON_NAME][DOMAIN_NAME] Driver's licens…" at bounding box center [511, 139] width 950 height 152
click at [236, 258] on span "Insurance verification" at bounding box center [236, 254] width 138 height 17
click at [247, 255] on span "Insurance verification" at bounding box center [236, 254] width 138 height 17
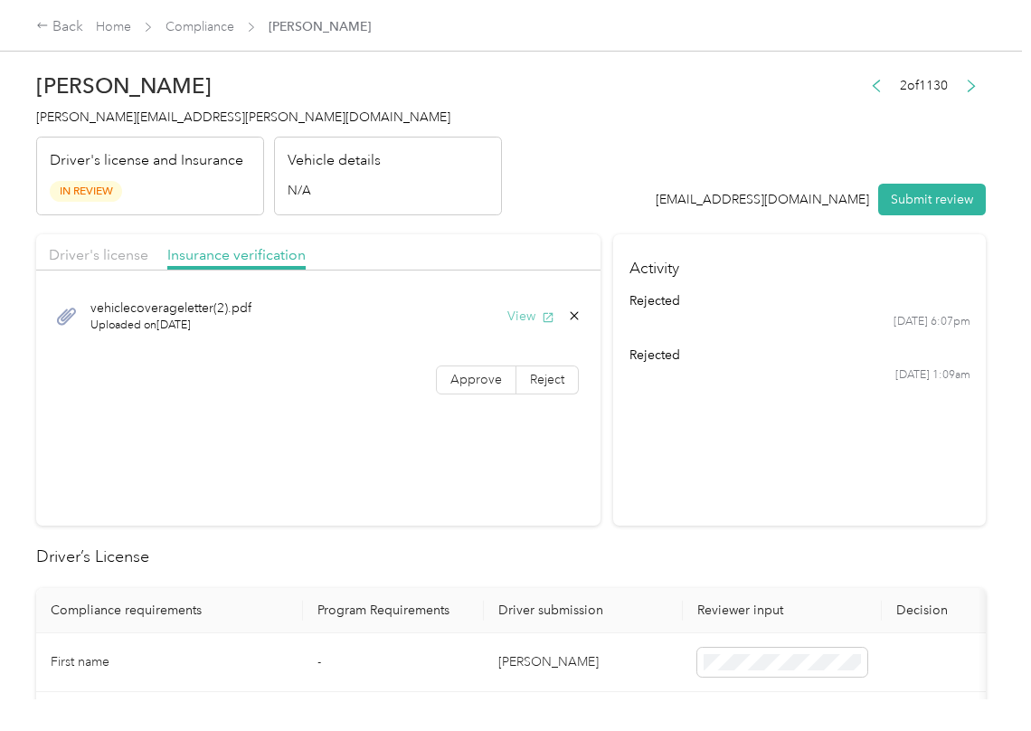
click at [519, 316] on button "View" at bounding box center [530, 316] width 47 height 19
drag, startPoint x: 467, startPoint y: 377, endPoint x: 334, endPoint y: 496, distance: 178.7
click at [467, 377] on span "Approve" at bounding box center [476, 379] width 52 height 15
drag, startPoint x: 562, startPoint y: 377, endPoint x: 430, endPoint y: 382, distance: 131.2
click at [562, 378] on label "Reject" at bounding box center [547, 379] width 62 height 29
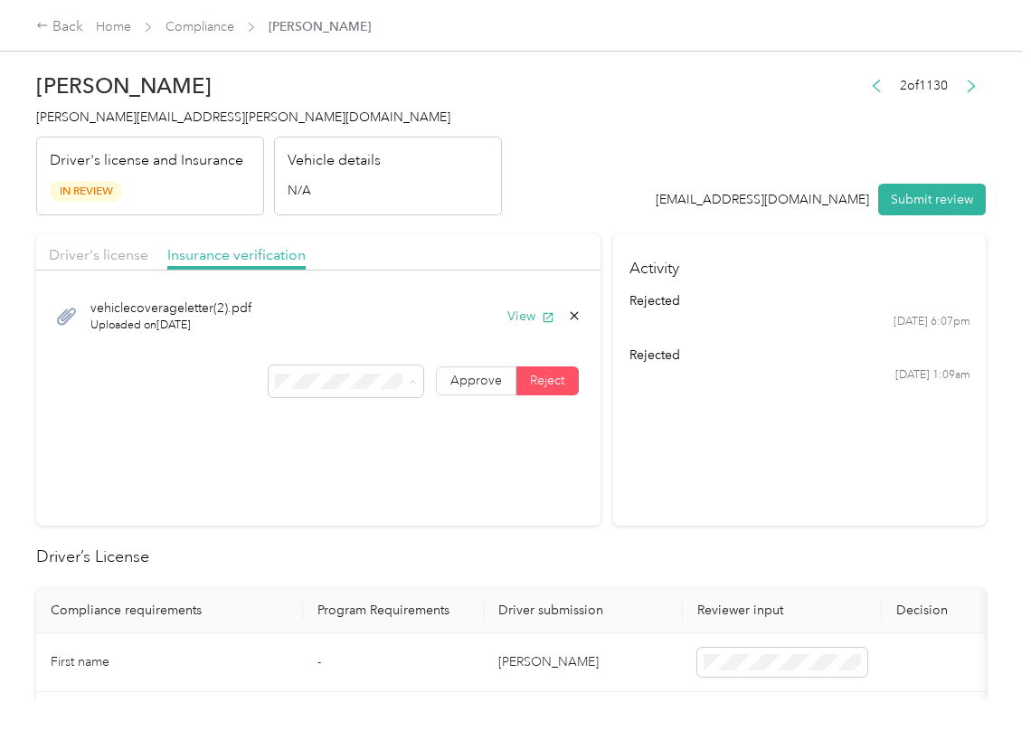
click at [342, 461] on span "Uploaded insurance document is blurry or cut off image" at bounding box center [338, 434] width 124 height 53
click at [136, 112] on span "[PERSON_NAME][EMAIL_ADDRESS][PERSON_NAME][DOMAIN_NAME]" at bounding box center [243, 116] width 414 height 15
click at [745, 492] on section "Activity rejected [DATE] 6:07pm rejected [DATE] 1:09am" at bounding box center [799, 379] width 373 height 291
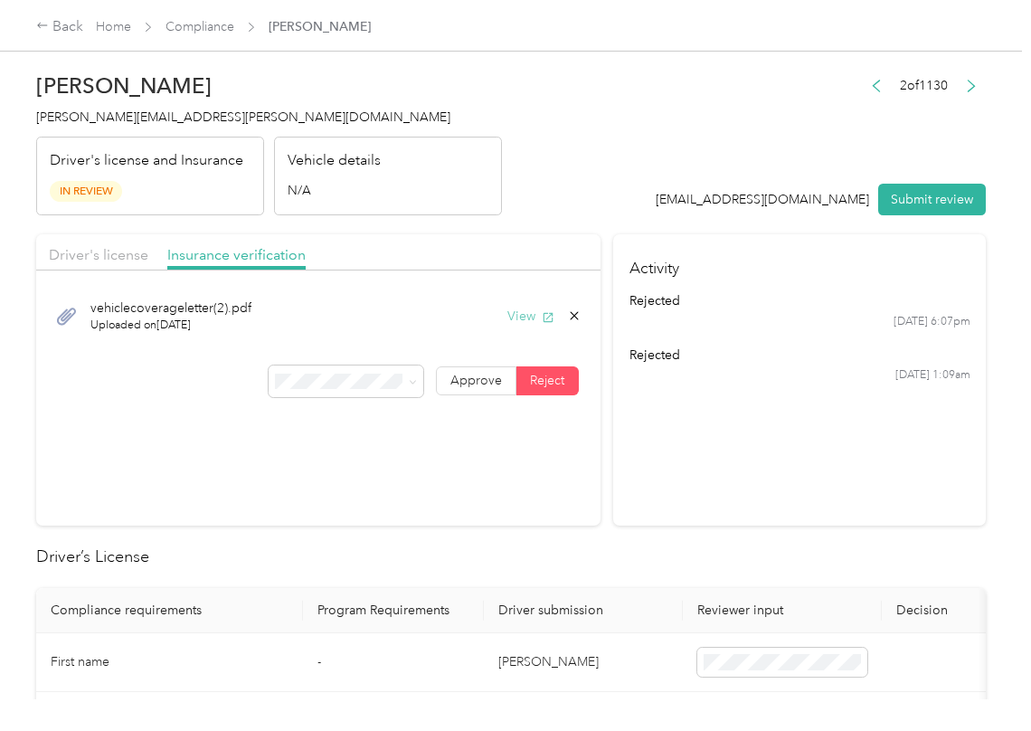
click at [528, 311] on button "View" at bounding box center [530, 316] width 47 height 19
click at [960, 197] on button "Submit review" at bounding box center [932, 200] width 108 height 32
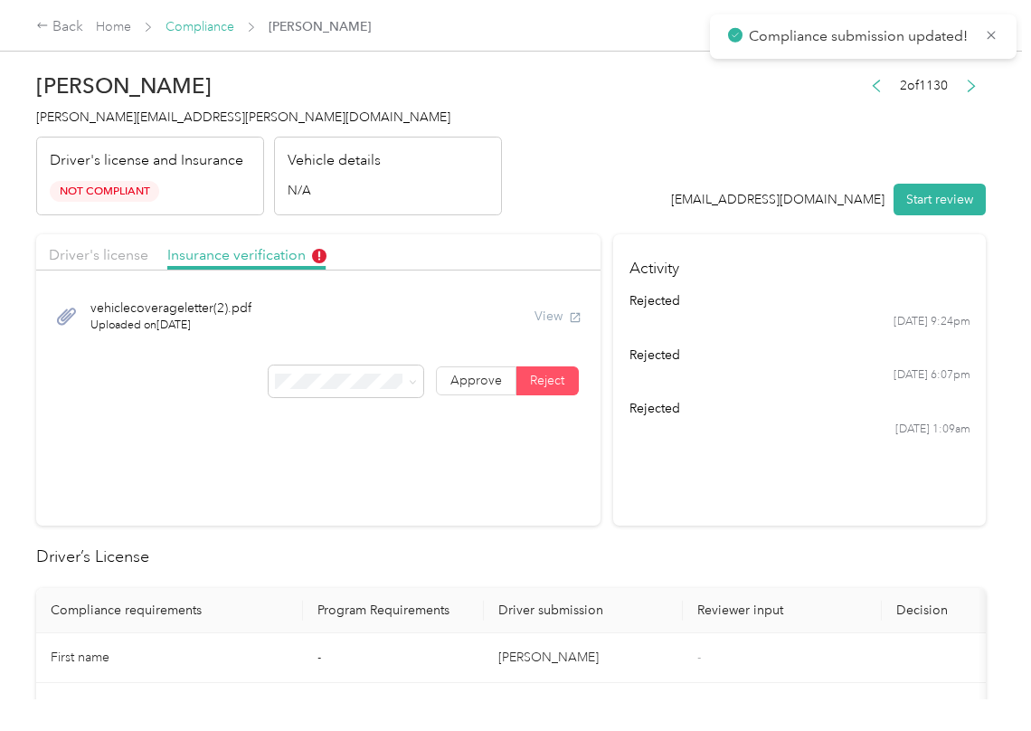
click at [189, 31] on link "Compliance" at bounding box center [199, 26] width 69 height 15
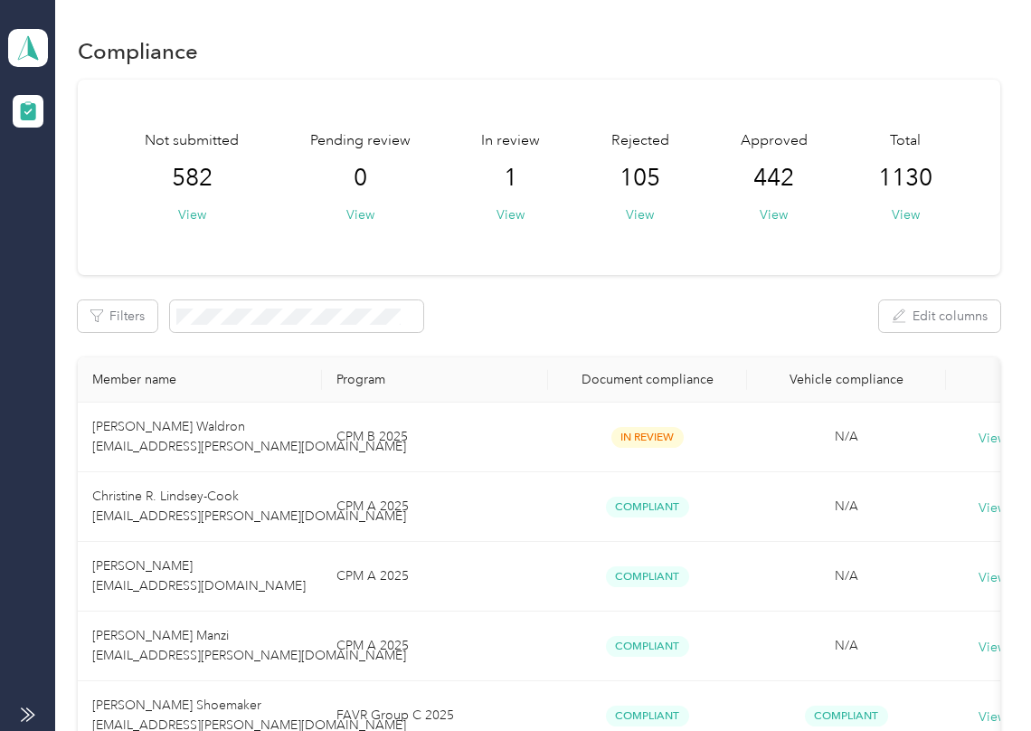
click at [724, 305] on div "Filters Edit columns" at bounding box center [539, 316] width 922 height 32
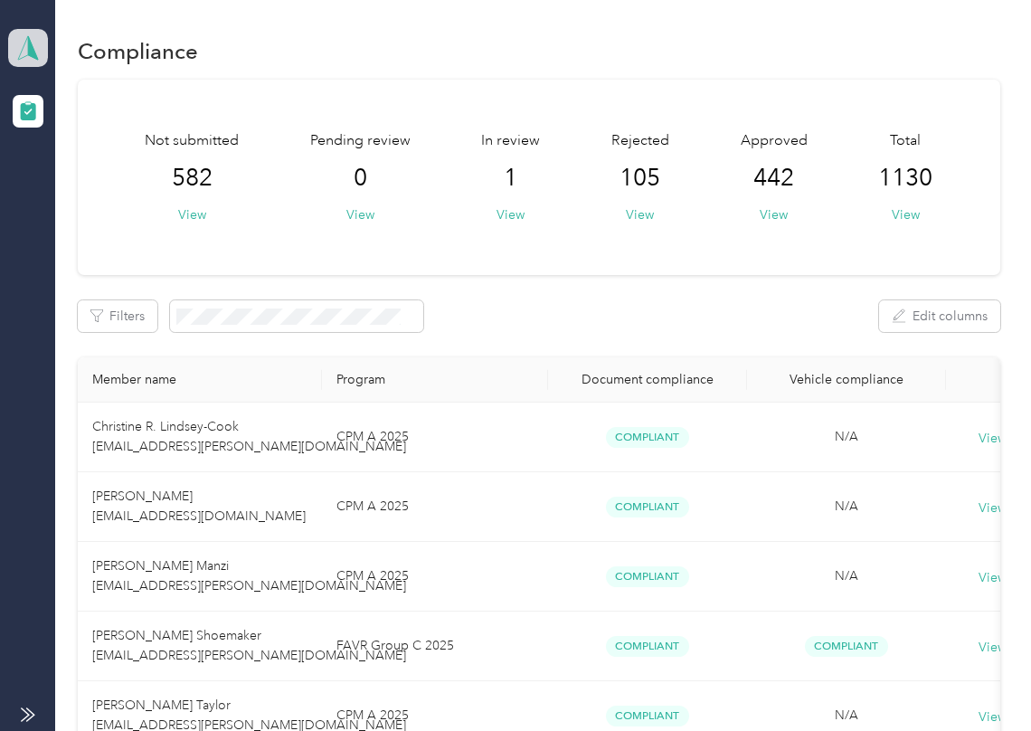
click at [33, 36] on icon at bounding box center [27, 47] width 27 height 25
click at [16, 19] on div "Option Care Health Team dashboard" at bounding box center [28, 47] width 40 height 63
click at [74, 200] on div "Log out" at bounding box center [198, 190] width 355 height 32
